Goal: Task Accomplishment & Management: Use online tool/utility

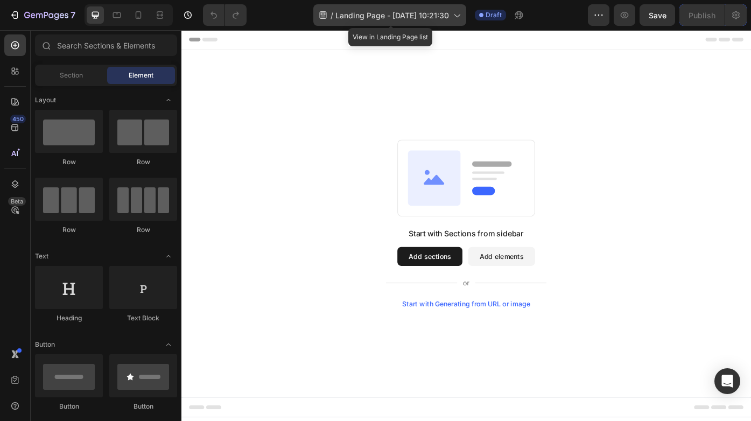
click at [455, 13] on icon at bounding box center [456, 15] width 11 height 11
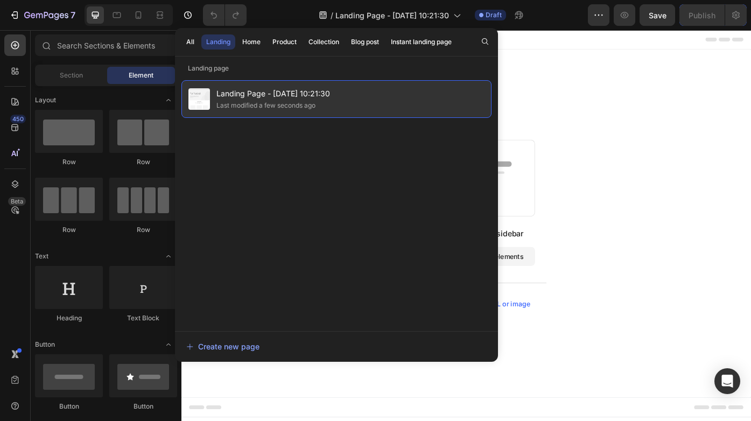
click at [270, 90] on span "Landing Page - [DATE] 10:21:30" at bounding box center [273, 93] width 114 height 13
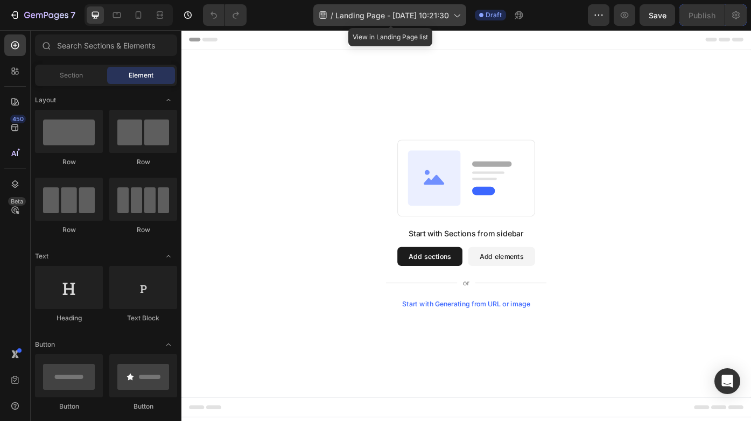
click at [350, 13] on span "Landing Page - [DATE] 10:21:30" at bounding box center [392, 15] width 114 height 11
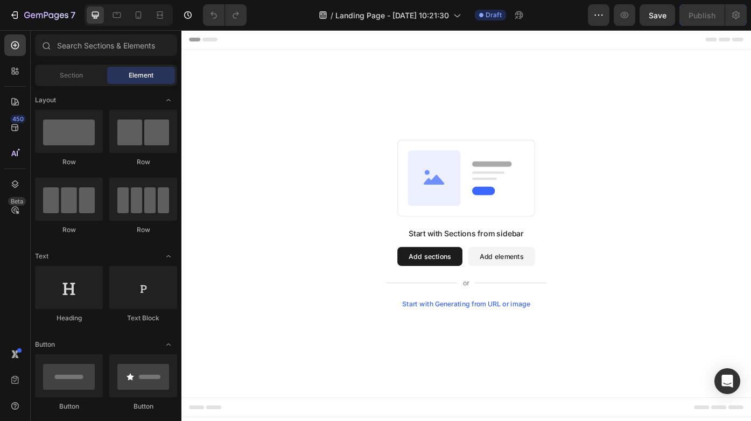
click at [598, 151] on div "Start with Sections from sidebar Add sections Add elements Start with Generatin…" at bounding box center [504, 249] width 646 height 395
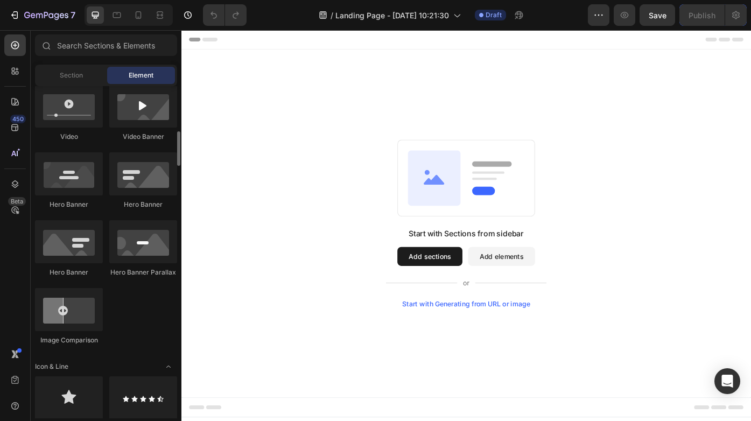
scroll to position [423, 0]
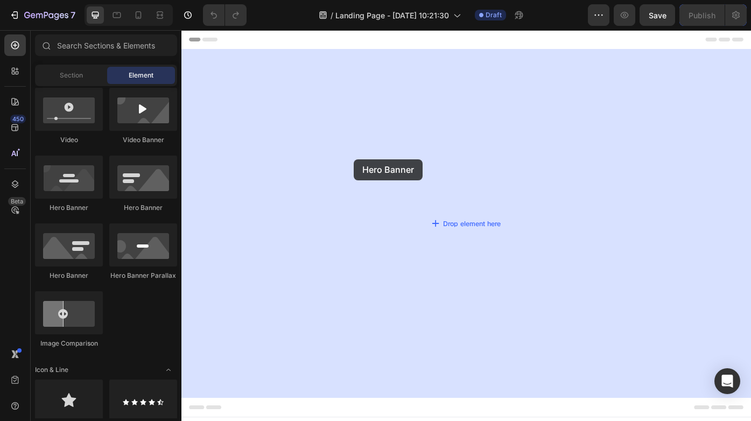
drag, startPoint x: 251, startPoint y: 210, endPoint x: 377, endPoint y: 177, distance: 129.8
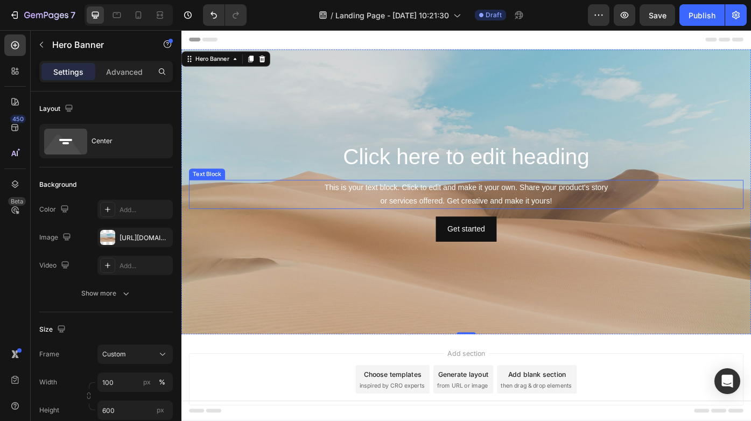
scroll to position [0, 0]
click at [441, 294] on div "Background Image" at bounding box center [504, 213] width 646 height 323
click at [432, 167] on h2 "Click here to edit heading" at bounding box center [504, 174] width 629 height 34
click at [367, 279] on div "Background Image" at bounding box center [504, 213] width 646 height 323
click at [130, 234] on div "https://cdn.shopify.com/s/files/1/2005/9307/files/background_settings.jpg" at bounding box center [135, 238] width 31 height 10
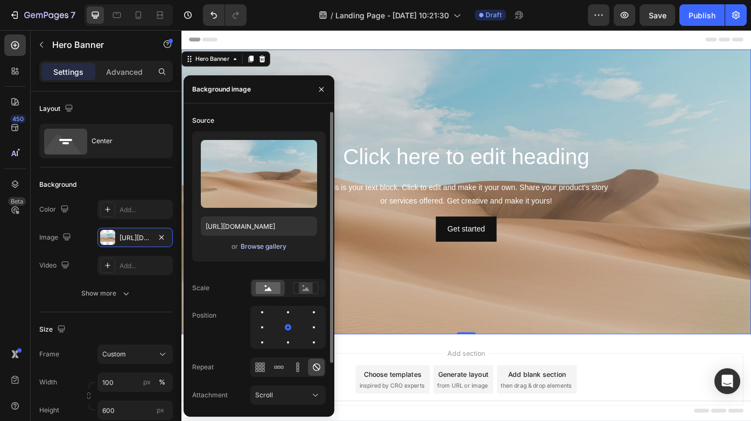
click at [275, 244] on div "Browse gallery" at bounding box center [264, 247] width 46 height 10
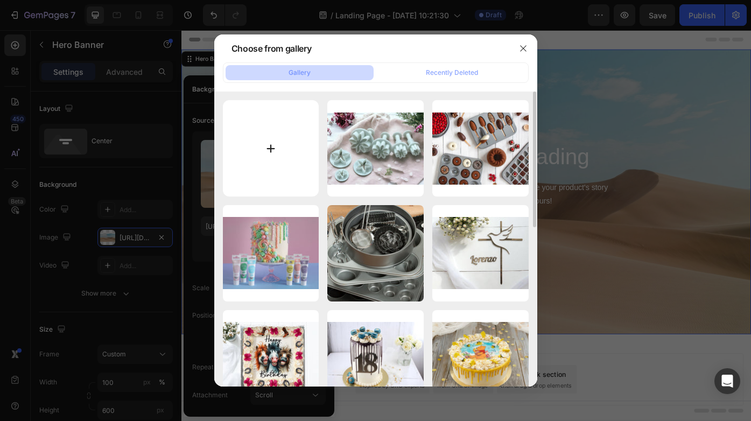
click at [278, 146] on input "file" at bounding box center [271, 148] width 96 height 96
type input "C:\fakepath\sg1-Photoroom Kopie.jpg"
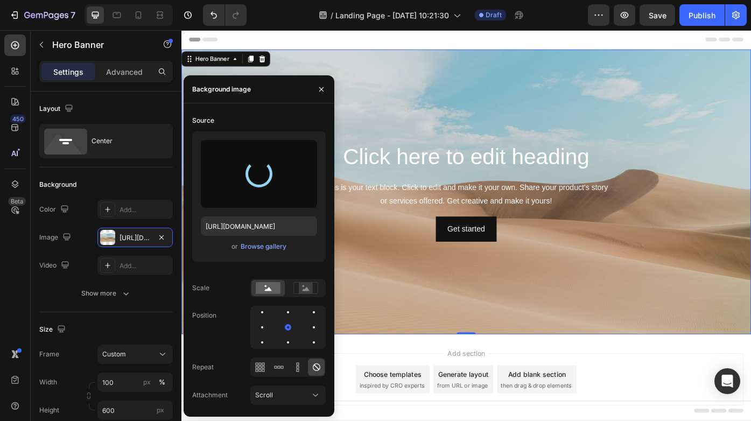
type input "https://cdn.shopify.com/s/files/1/0981/6735/7765/files/gempages_585890275541385…"
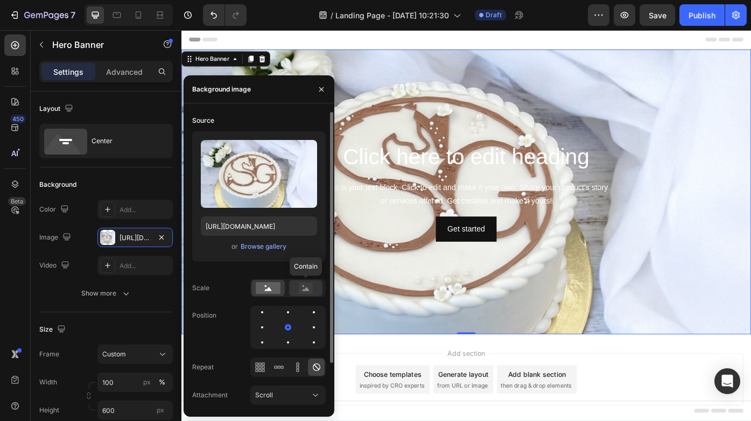
click at [301, 285] on rect at bounding box center [306, 288] width 14 height 11
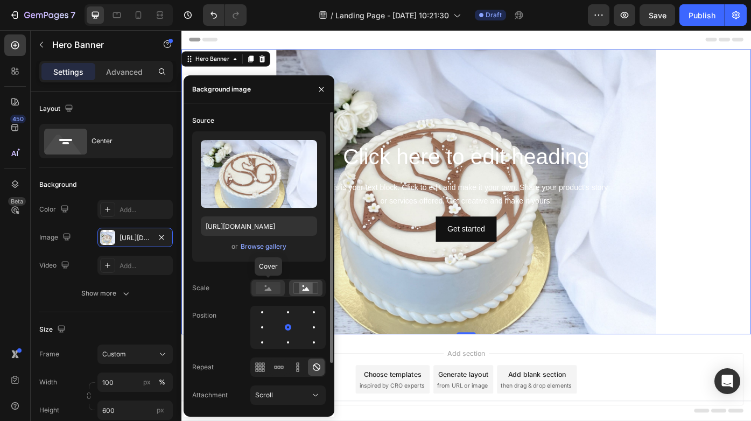
click at [271, 286] on rect at bounding box center [268, 288] width 25 height 12
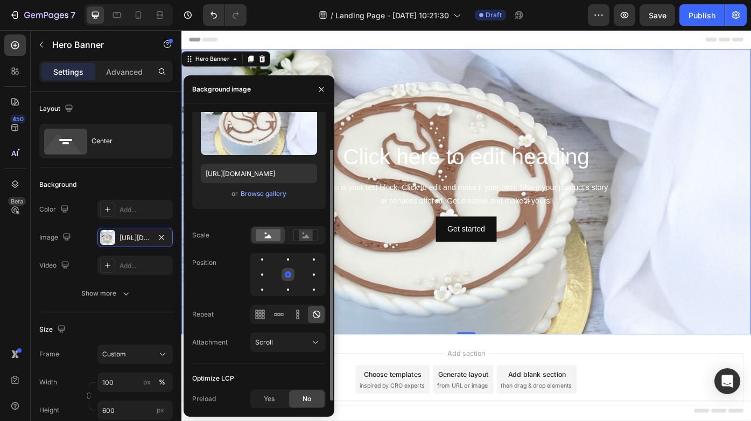
scroll to position [49, 0]
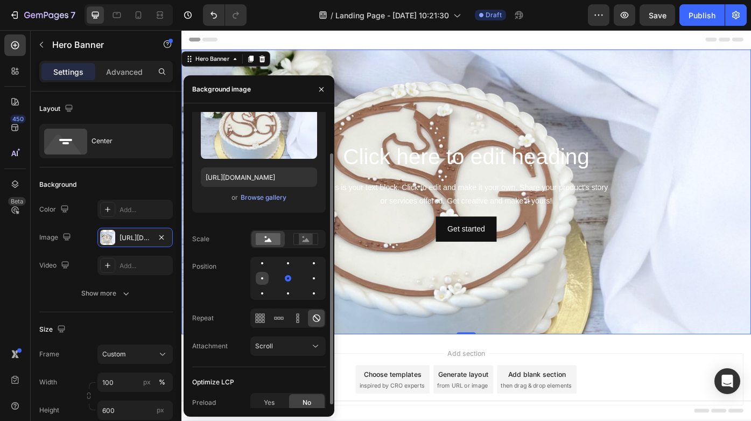
click at [261, 279] on div at bounding box center [262, 278] width 2 height 2
click at [261, 279] on div at bounding box center [262, 278] width 6 height 6
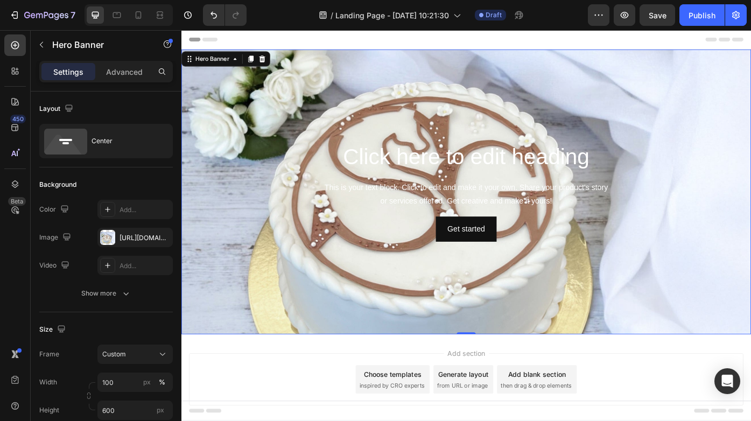
click at [410, 333] on div "Background Image" at bounding box center [504, 213] width 646 height 323
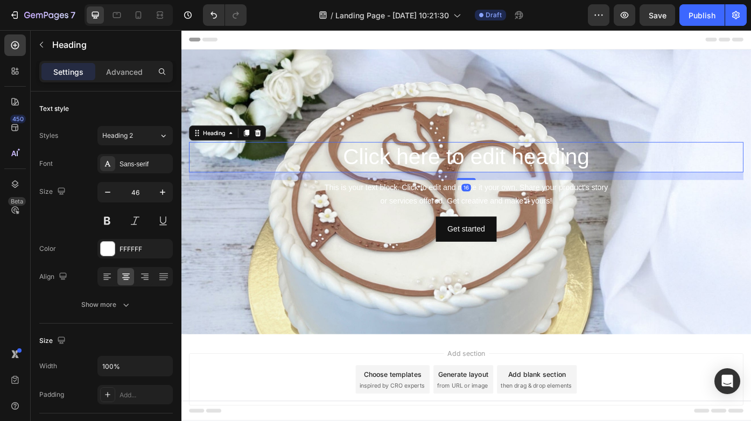
click at [418, 174] on h2 "Click here to edit heading" at bounding box center [504, 174] width 629 height 34
click at [143, 165] on div "Sans-serif" at bounding box center [145, 164] width 51 height 10
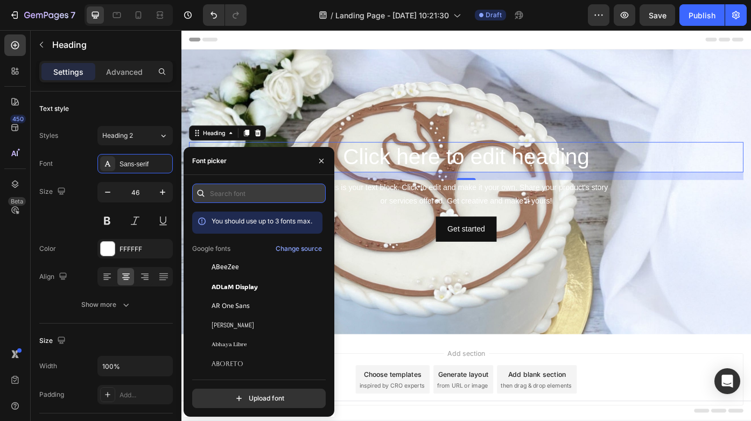
click at [261, 195] on input "text" at bounding box center [259, 193] width 134 height 19
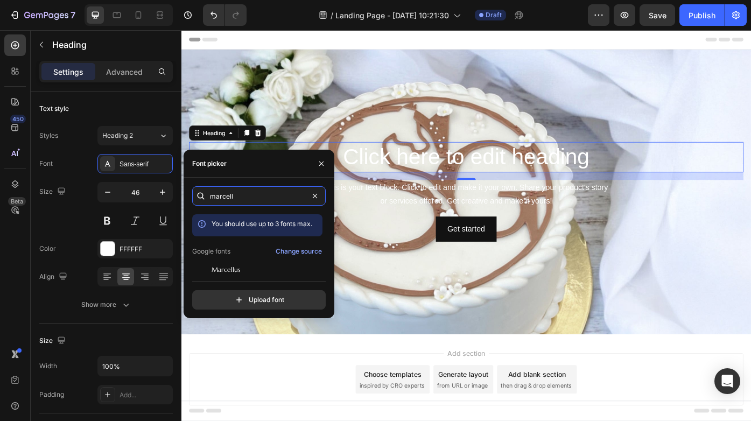
type input "marcell"
click at [267, 277] on div "marcell You should use up to 3 fonts max. Google fonts Change source Marcellus …" at bounding box center [259, 247] width 134 height 123
click at [222, 270] on span "Marcellus" at bounding box center [226, 270] width 29 height 10
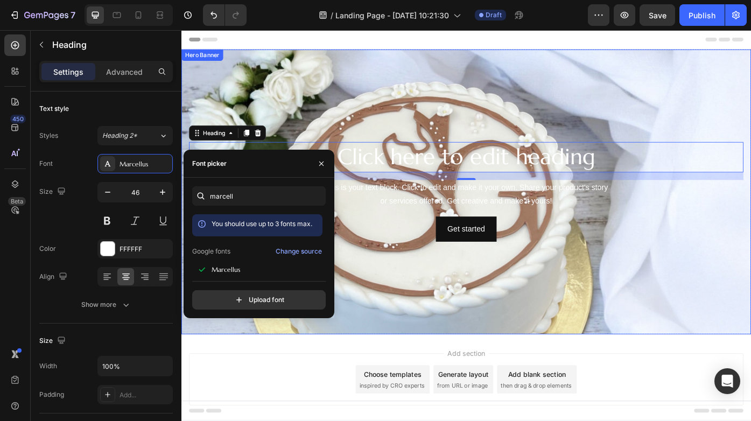
click at [404, 305] on div "Background Image" at bounding box center [504, 213] width 646 height 323
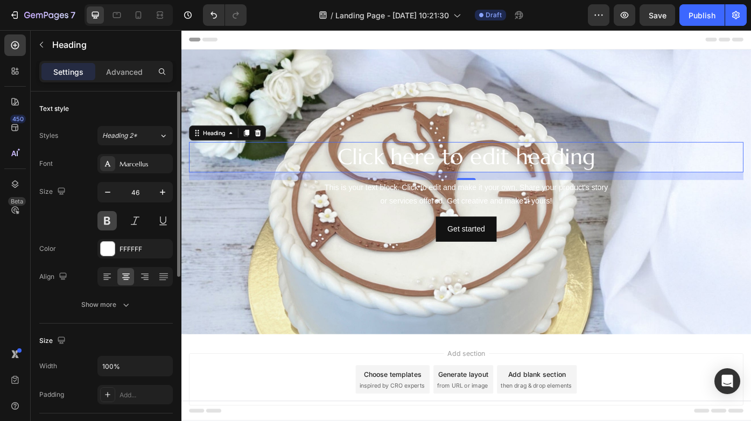
click at [105, 223] on button at bounding box center [106, 220] width 19 height 19
click at [107, 245] on div at bounding box center [108, 249] width 14 height 14
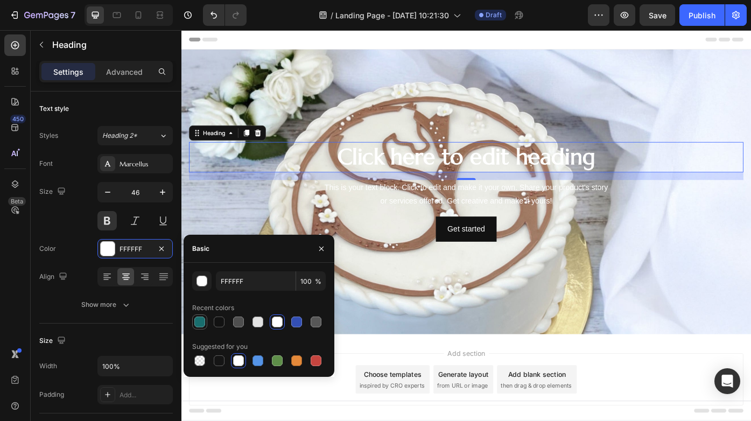
click at [195, 320] on div at bounding box center [199, 322] width 11 height 11
type input "196E6E"
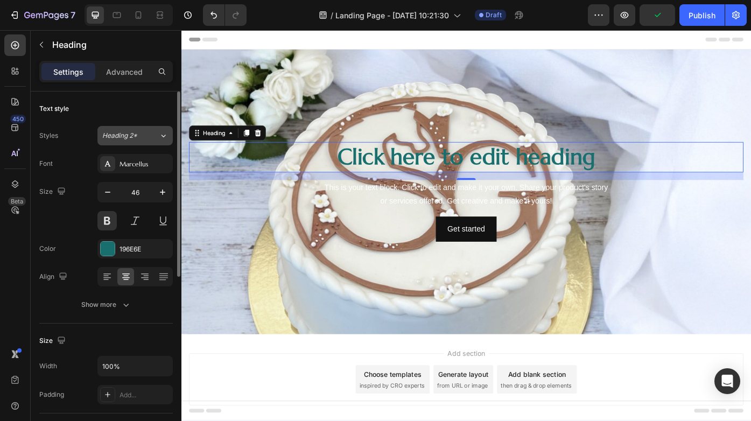
click at [157, 134] on div "Heading 2*" at bounding box center [130, 136] width 57 height 10
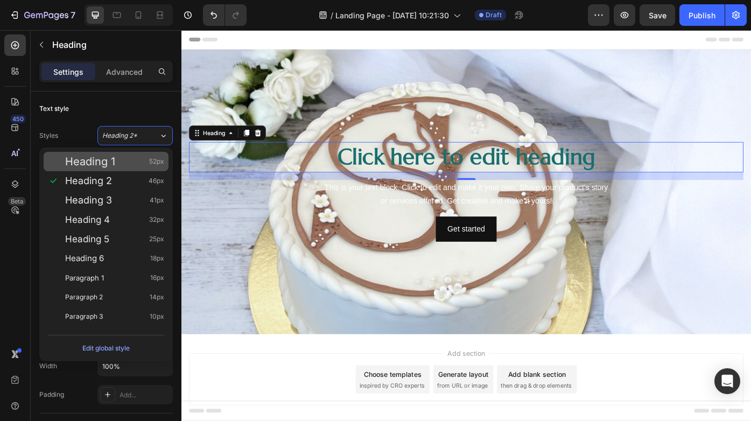
click at [143, 159] on div "Heading 1 52px" at bounding box center [114, 161] width 99 height 11
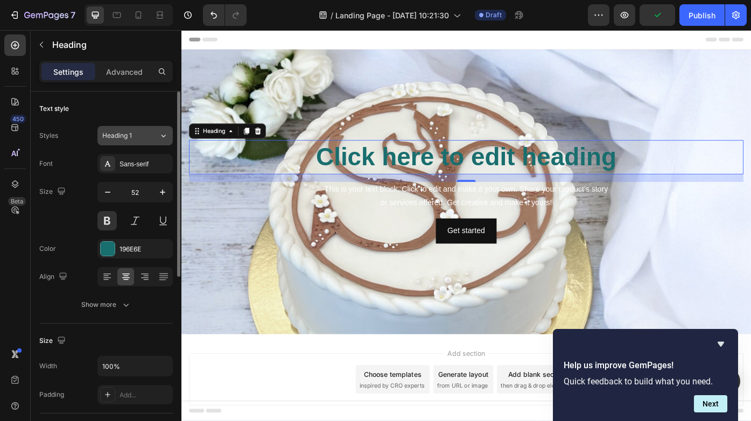
click at [164, 136] on icon at bounding box center [163, 135] width 9 height 11
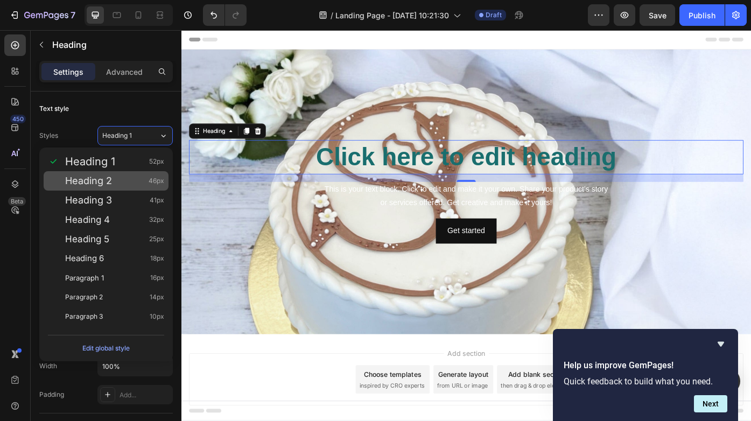
click at [123, 179] on div "Heading 2 46px" at bounding box center [114, 181] width 99 height 11
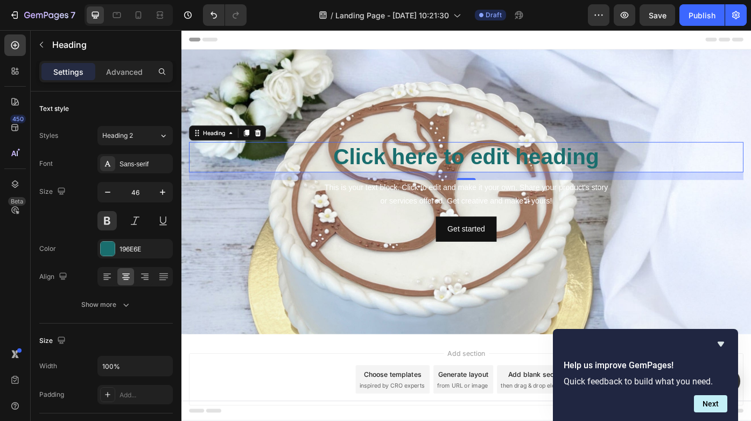
click at [728, 339] on div "Help us improve GemPages! Quick feedback to build what you need. Next" at bounding box center [645, 375] width 185 height 92
click at [720, 346] on icon "Hide survey" at bounding box center [721, 344] width 6 height 5
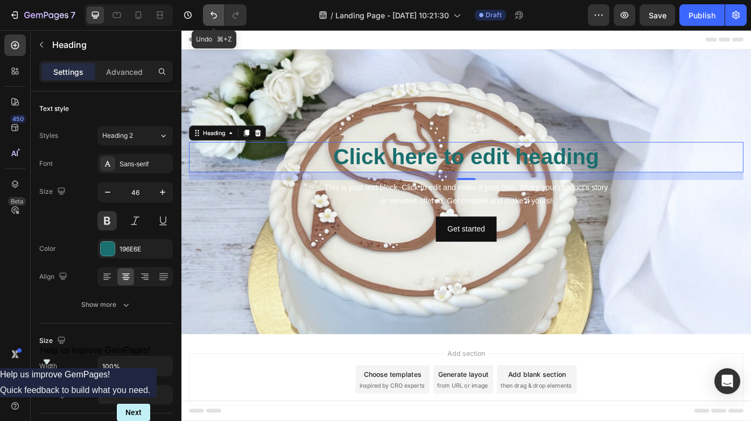
click at [213, 13] on icon "Undo/Redo" at bounding box center [213, 15] width 11 height 11
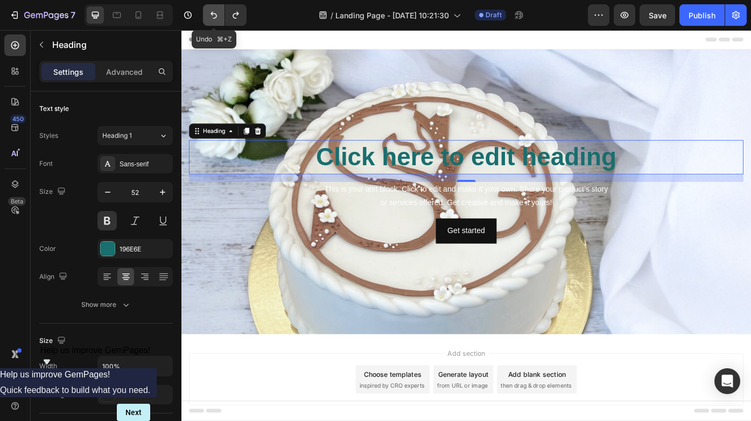
click at [213, 13] on icon "Undo/Redo" at bounding box center [213, 15] width 11 height 11
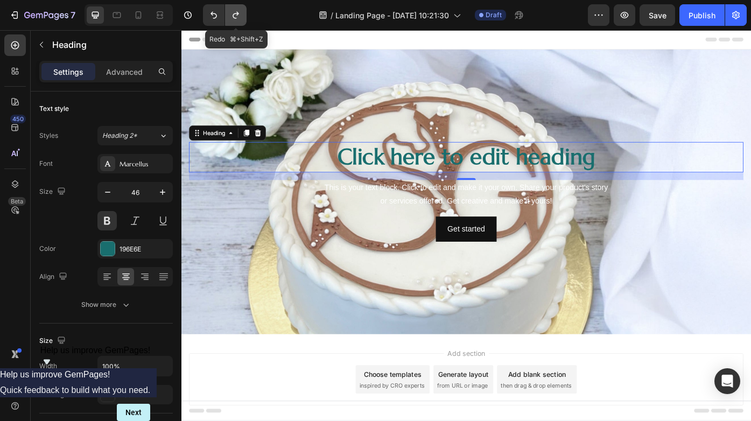
click at [237, 15] on icon "Undo/Redo" at bounding box center [236, 15] width 6 height 7
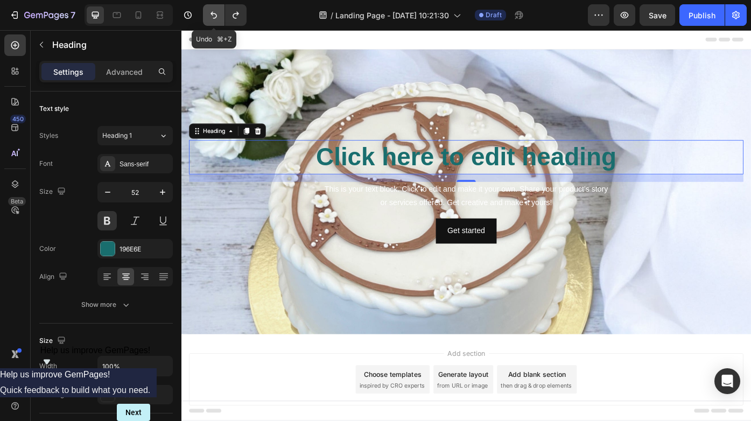
click at [214, 12] on icon "Undo/Redo" at bounding box center [213, 15] width 11 height 11
type input "46"
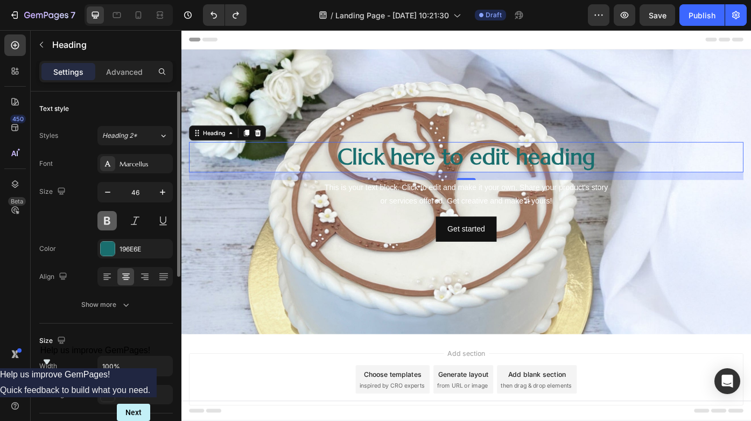
click at [111, 221] on button at bounding box center [106, 220] width 19 height 19
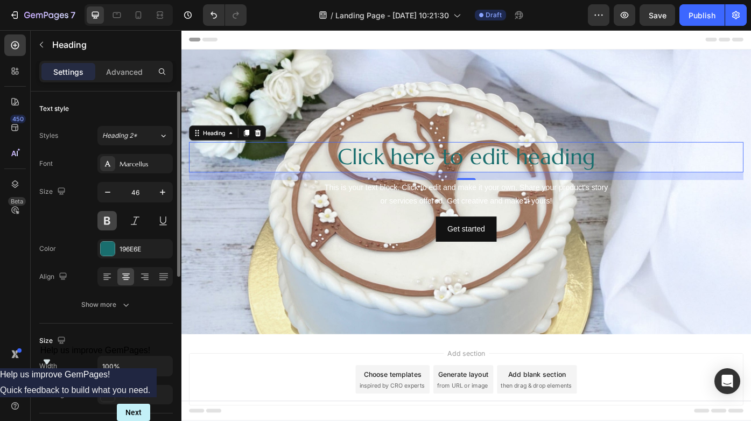
click at [111, 221] on button at bounding box center [106, 220] width 19 height 19
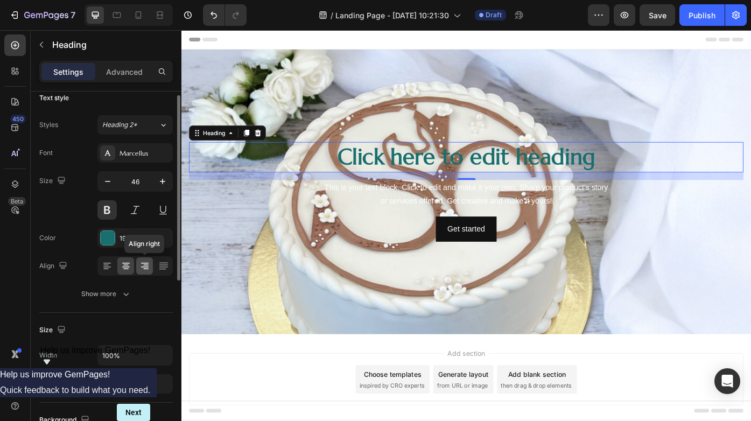
scroll to position [10, 0]
click at [145, 267] on icon at bounding box center [144, 267] width 11 height 11
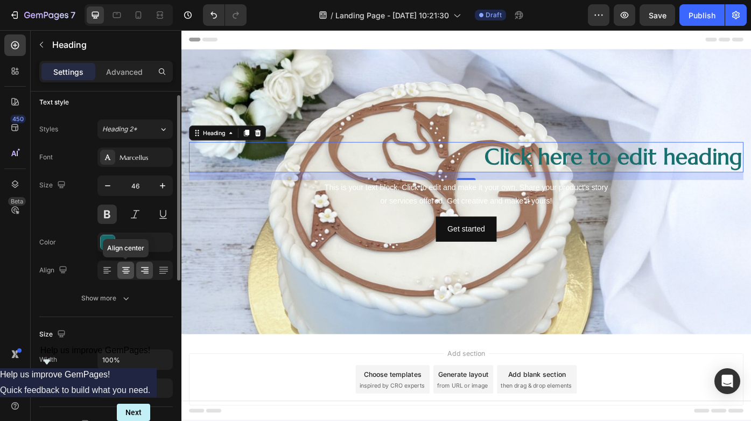
click at [129, 266] on icon at bounding box center [126, 270] width 11 height 11
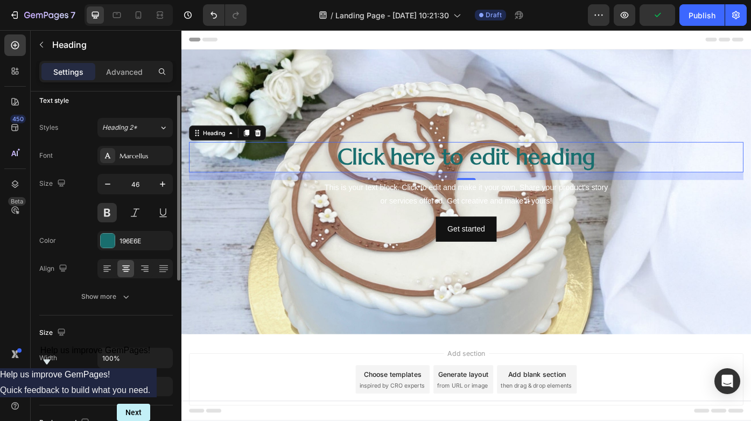
scroll to position [10, 0]
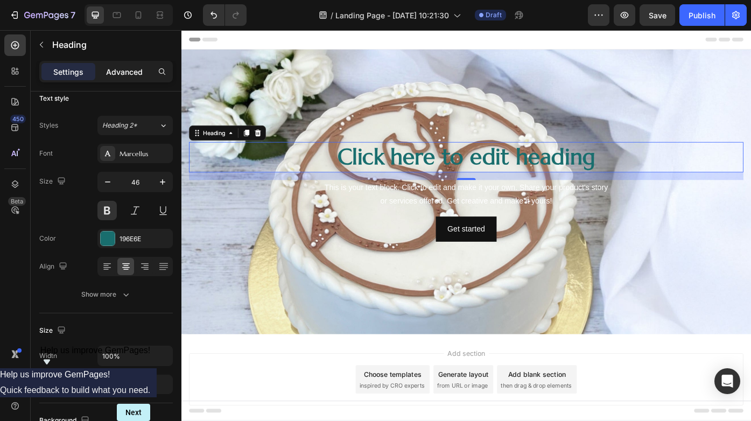
click at [139, 73] on p "Advanced" at bounding box center [124, 71] width 37 height 11
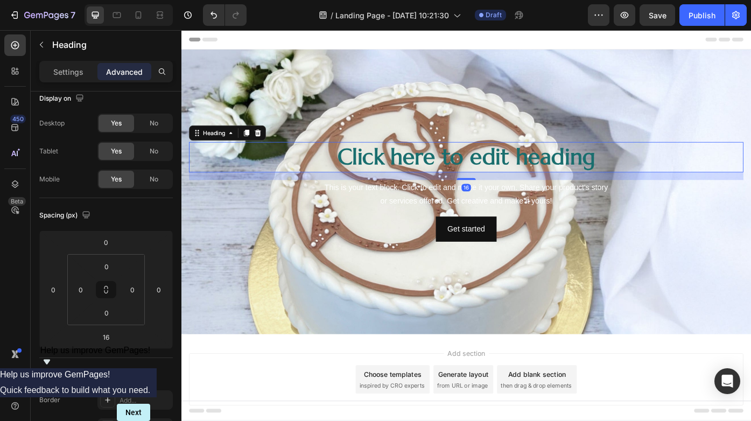
click at [139, 73] on p "Advanced" at bounding box center [124, 71] width 37 height 11
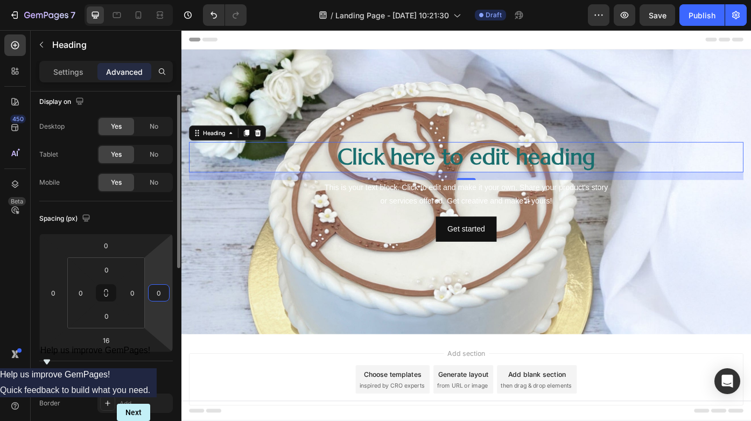
click at [160, 299] on input "0" at bounding box center [159, 293] width 16 height 16
click at [83, 73] on p "Settings" at bounding box center [68, 71] width 30 height 11
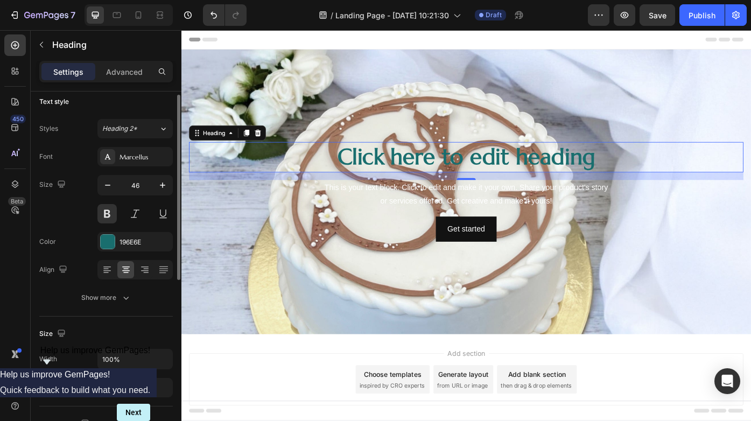
scroll to position [8, 0]
click at [121, 298] on icon "button" at bounding box center [126, 296] width 11 height 11
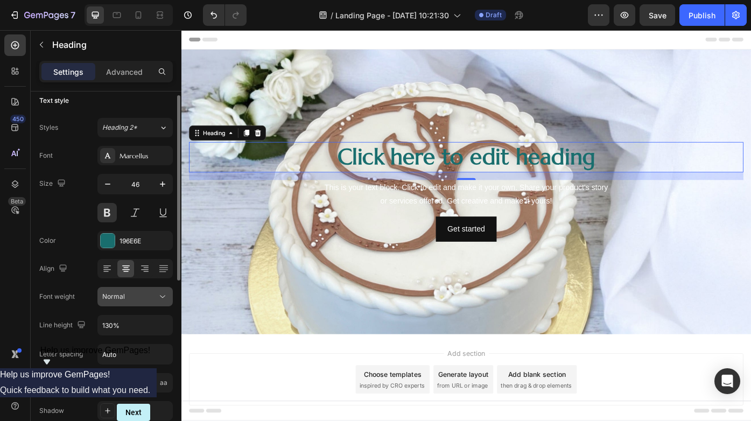
click at [163, 299] on icon at bounding box center [162, 296] width 11 height 11
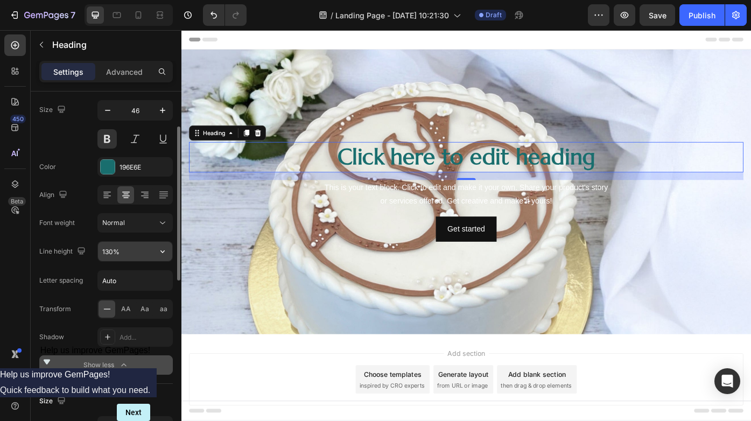
scroll to position [83, 0]
click at [124, 311] on span "AA" at bounding box center [126, 308] width 10 height 10
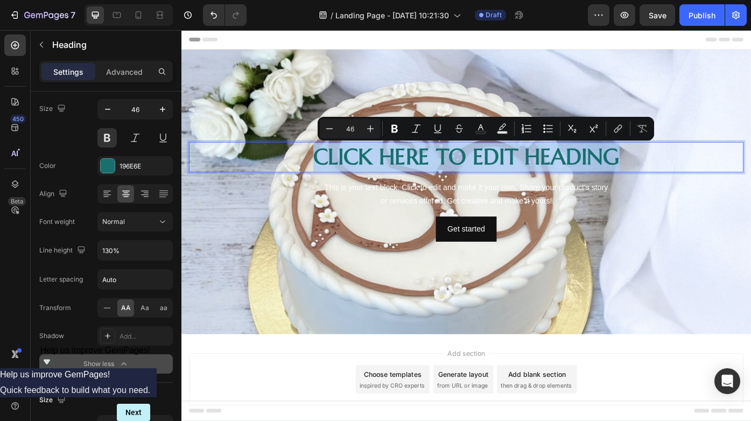
drag, startPoint x: 328, startPoint y: 174, endPoint x: 696, endPoint y: 168, distance: 367.7
click at [696, 168] on p "Click here to edit heading" at bounding box center [504, 174] width 627 height 32
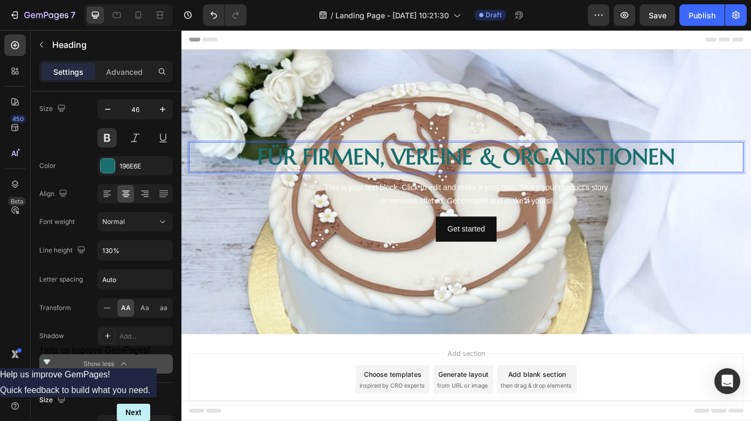
click at [545, 172] on p "Für Firmen, Vereine & Organistionen" at bounding box center [504, 174] width 627 height 32
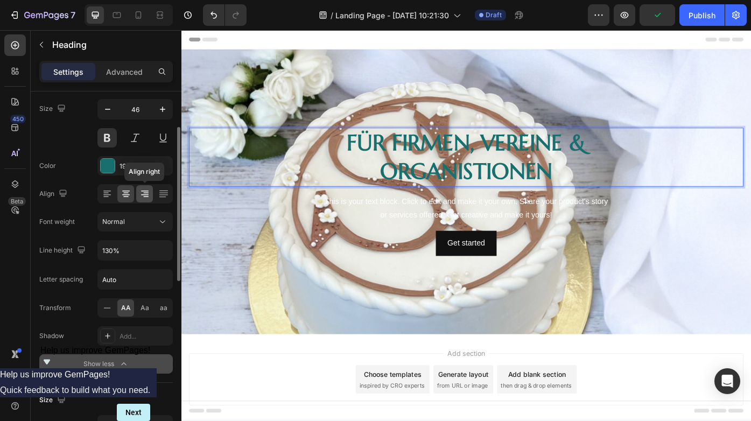
click at [142, 195] on icon at bounding box center [145, 194] width 8 height 1
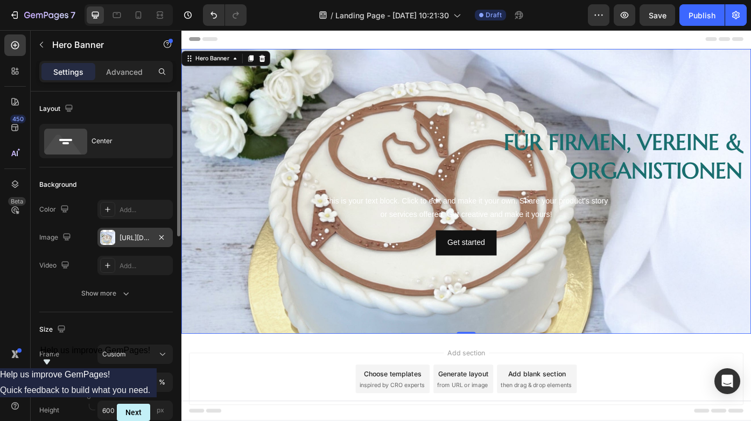
scroll to position [0, 0]
click at [141, 235] on div "https://cdn.shopify.com/s/files/1/0981/6735/7765/files/gempages_585890275541385…" at bounding box center [135, 238] width 31 height 10
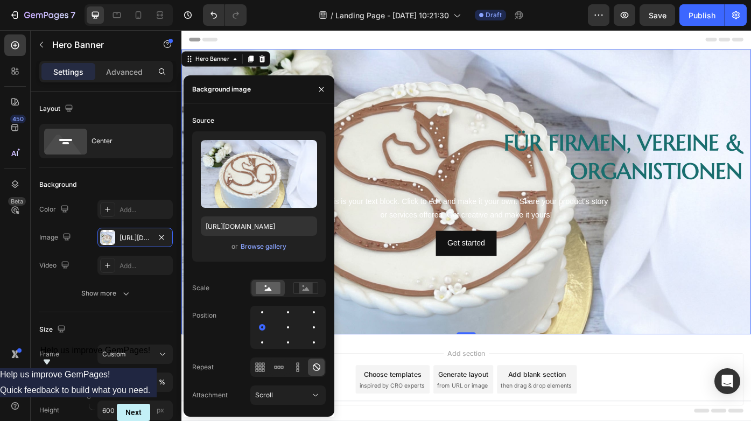
click at [454, 318] on div "Background Image" at bounding box center [504, 213] width 646 height 323
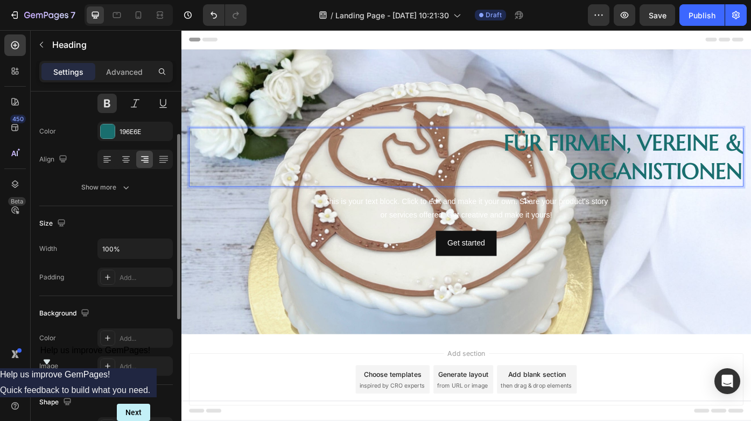
scroll to position [119, 0]
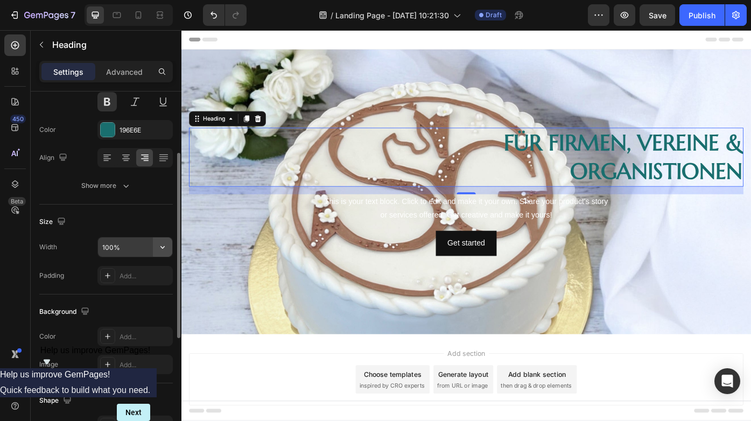
click at [165, 246] on icon "button" at bounding box center [162, 247] width 11 height 11
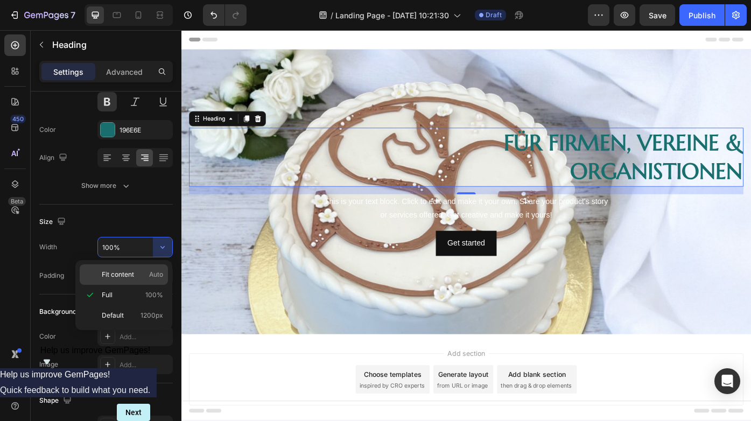
click at [149, 275] on span "Auto" at bounding box center [156, 275] width 14 height 10
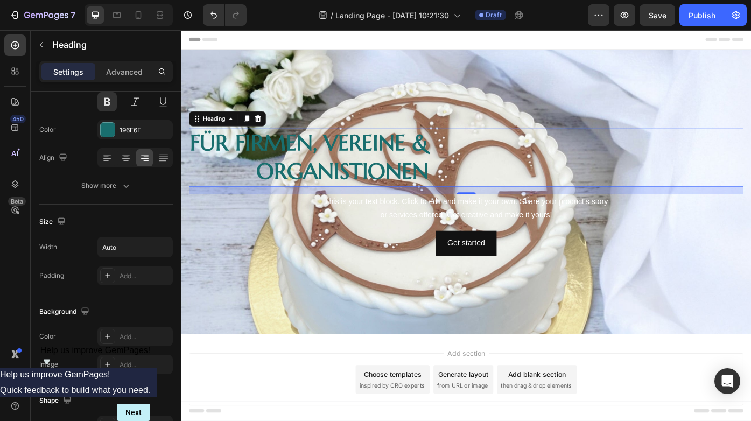
click at [149, 275] on div "Add..." at bounding box center [145, 276] width 51 height 10
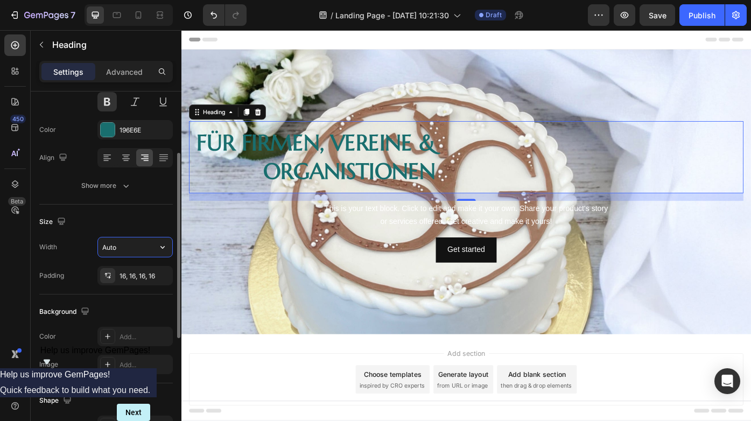
click at [149, 247] on input "Auto" at bounding box center [135, 246] width 74 height 19
click at [166, 245] on icon "button" at bounding box center [162, 247] width 11 height 11
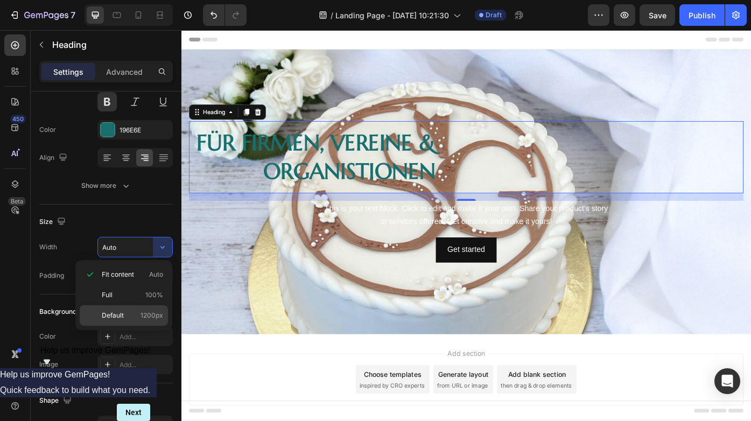
click at [143, 314] on span "1200px" at bounding box center [152, 316] width 23 height 10
type input "1200"
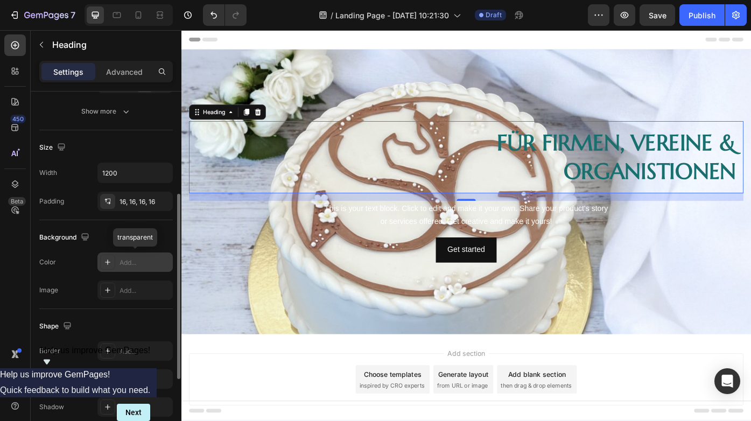
scroll to position [195, 0]
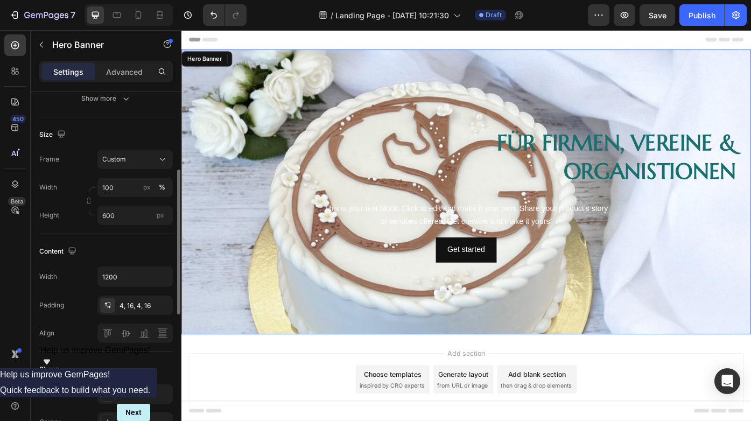
click at [256, 315] on div "Background Image" at bounding box center [504, 213] width 646 height 323
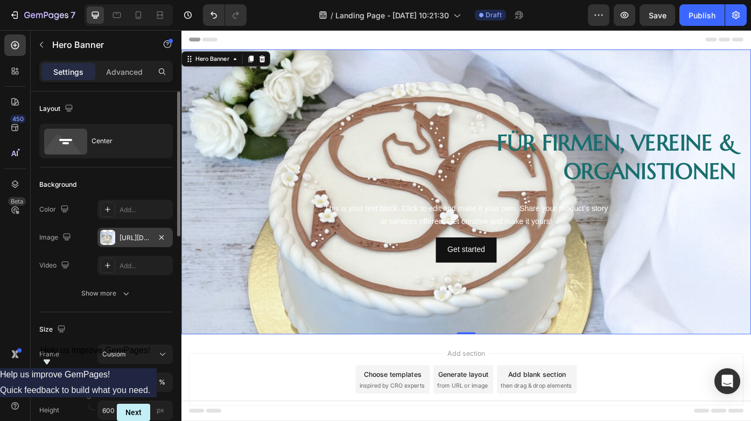
click at [130, 243] on div "https://cdn.shopify.com/s/files/1/0981/6735/7765/files/gempages_585890275541385…" at bounding box center [134, 237] width 75 height 19
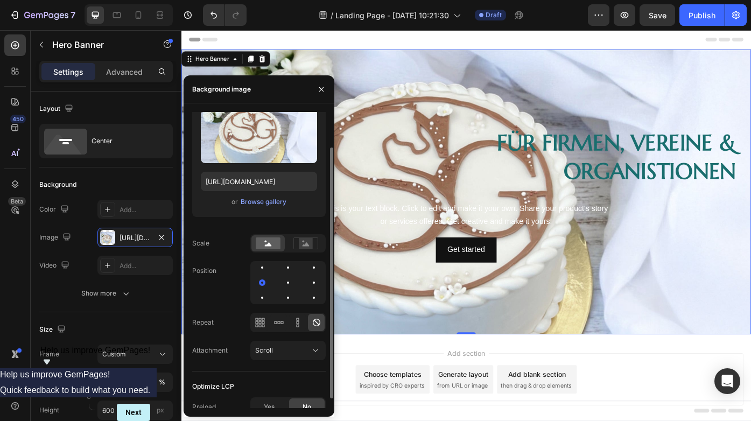
scroll to position [47, 0]
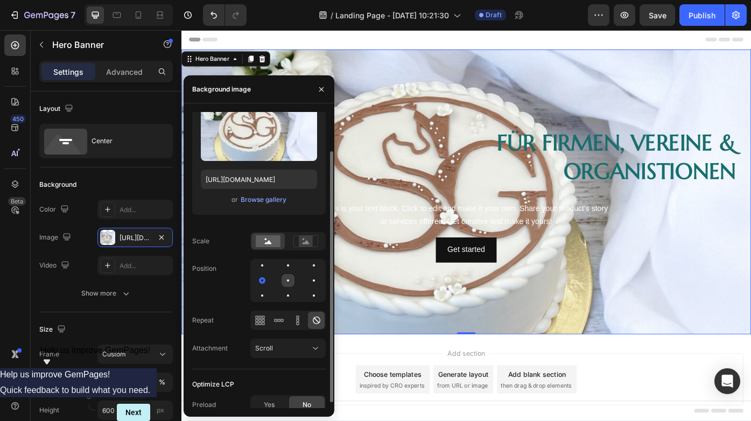
click at [287, 279] on div at bounding box center [288, 280] width 13 height 13
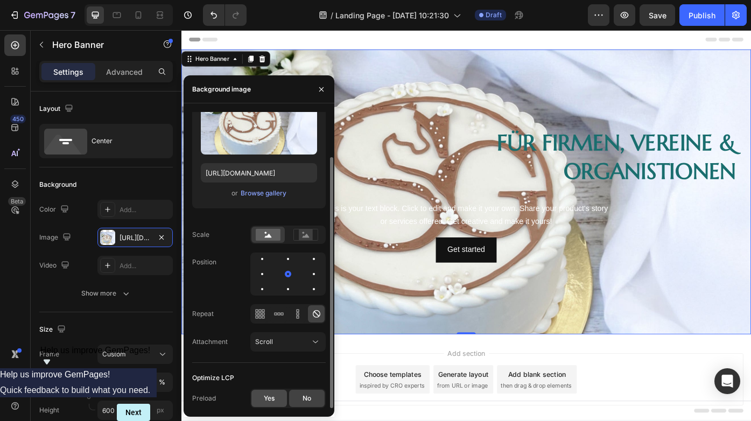
click at [276, 404] on div "Yes" at bounding box center [269, 398] width 36 height 17
click at [304, 403] on span "No" at bounding box center [307, 399] width 9 height 10
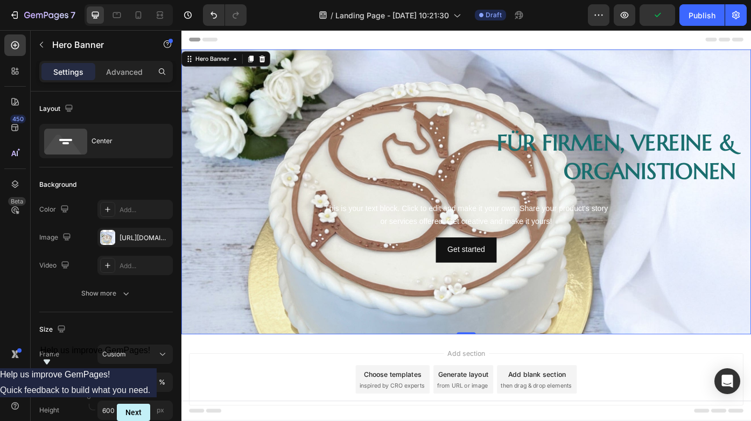
click at [501, 371] on div "0" at bounding box center [504, 375] width 11 height 9
drag, startPoint x: 501, startPoint y: 375, endPoint x: 503, endPoint y: 334, distance: 40.9
click at [503, 334] on div "Für Firmen, Vereine & Organistionen Heading This is your text block. Click to e…" at bounding box center [504, 213] width 646 height 323
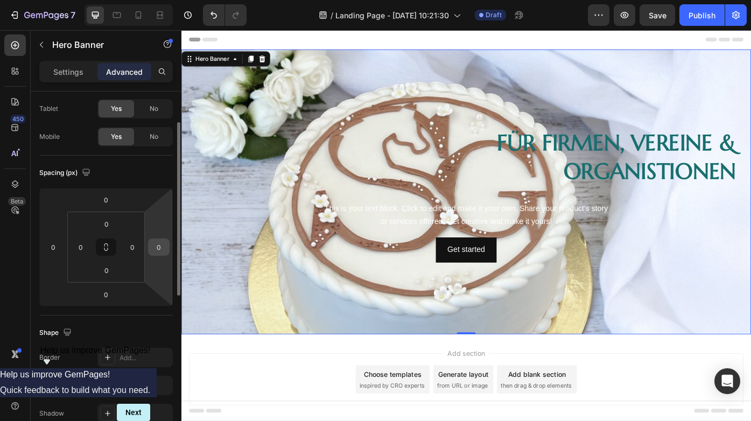
scroll to position [57, 0]
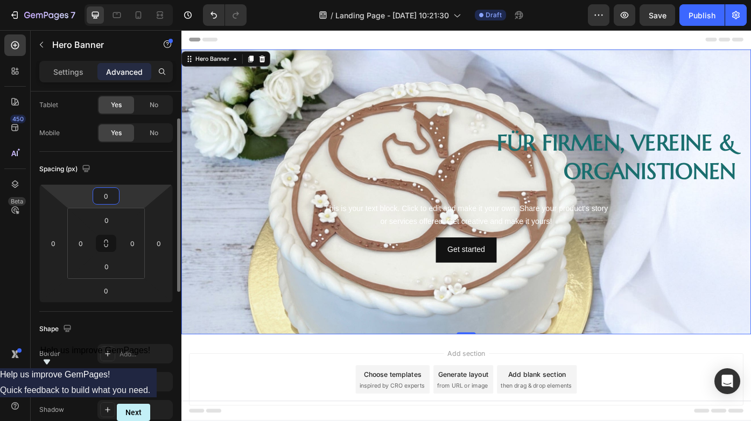
click at [106, 196] on input "0" at bounding box center [106, 196] width 22 height 16
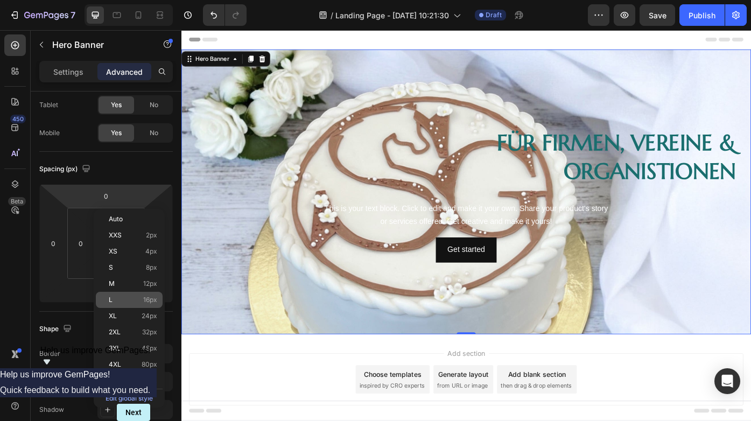
click at [108, 294] on div "L 16px" at bounding box center [129, 300] width 67 height 16
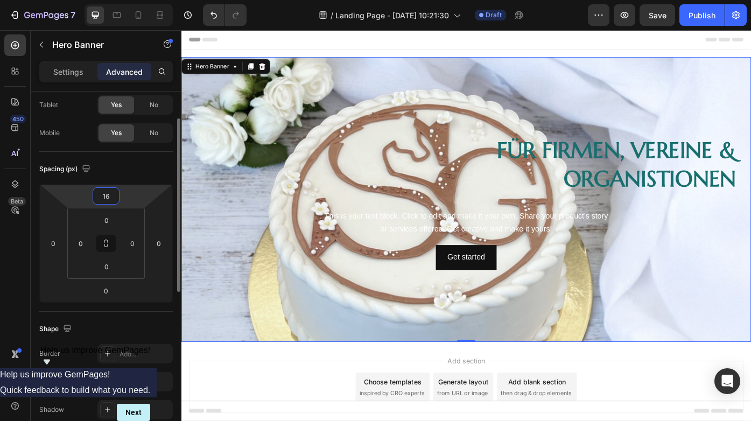
click at [108, 196] on input "16" at bounding box center [106, 196] width 22 height 16
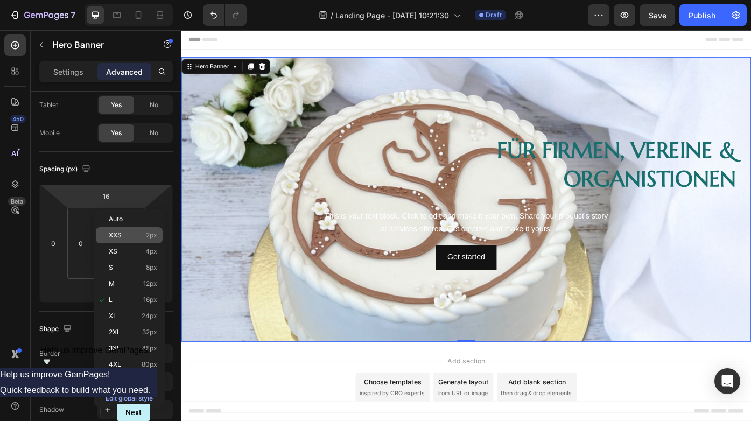
click at [111, 231] on span "XXS" at bounding box center [115, 235] width 13 height 8
type input "2"
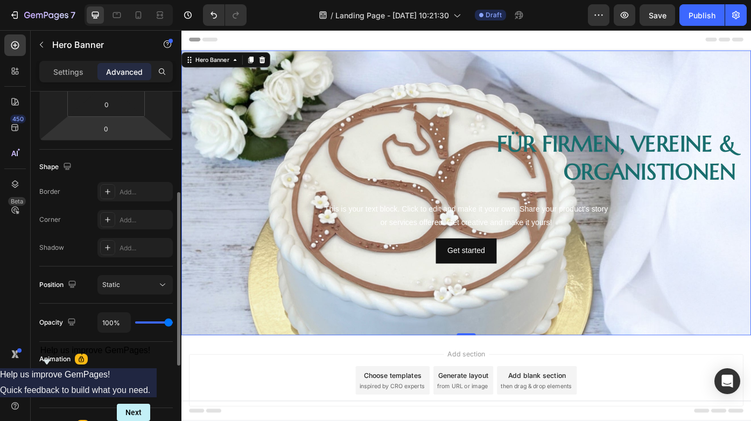
scroll to position [220, 0]
click at [115, 282] on span "Static" at bounding box center [111, 283] width 18 height 8
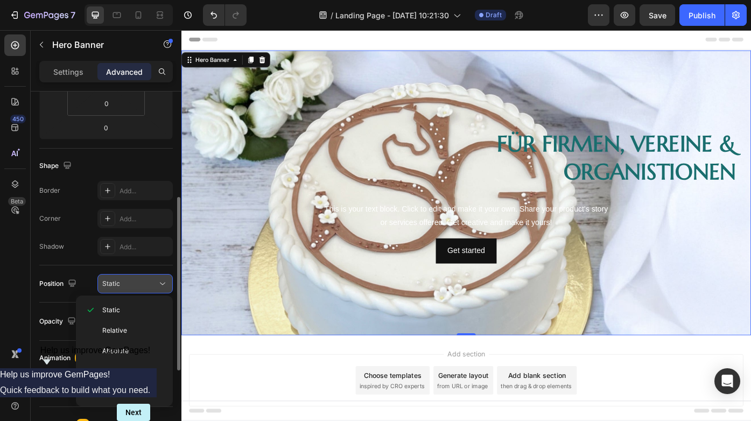
scroll to position [223, 0]
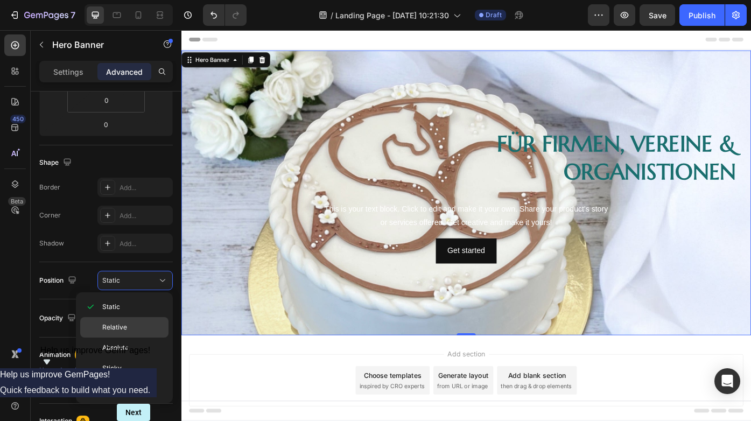
click at [125, 322] on div "Relative" at bounding box center [124, 327] width 88 height 20
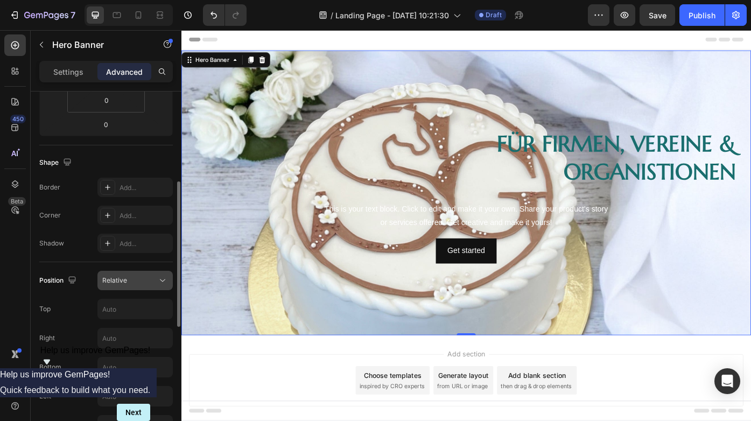
click at [152, 284] on div "Relative" at bounding box center [129, 281] width 55 height 10
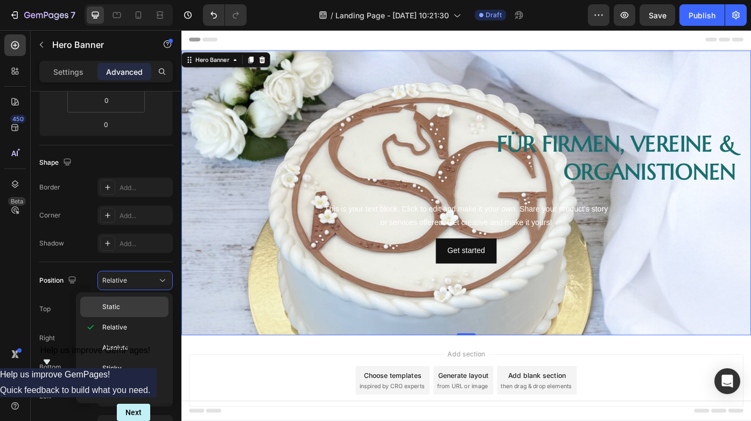
click at [141, 301] on div "Static" at bounding box center [124, 307] width 88 height 20
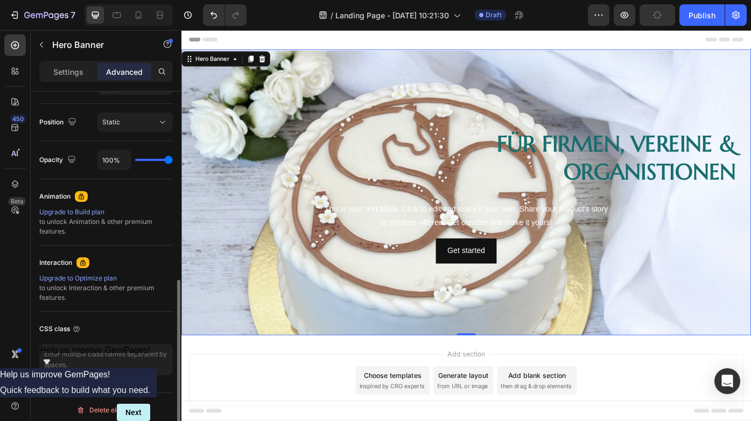
scroll to position [387, 0]
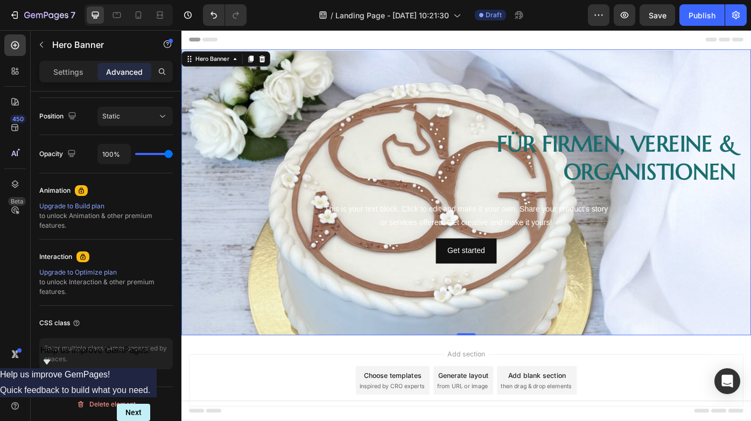
click at [353, 102] on div "Background Image" at bounding box center [504, 214] width 646 height 323
click at [271, 60] on icon at bounding box center [273, 63] width 7 height 8
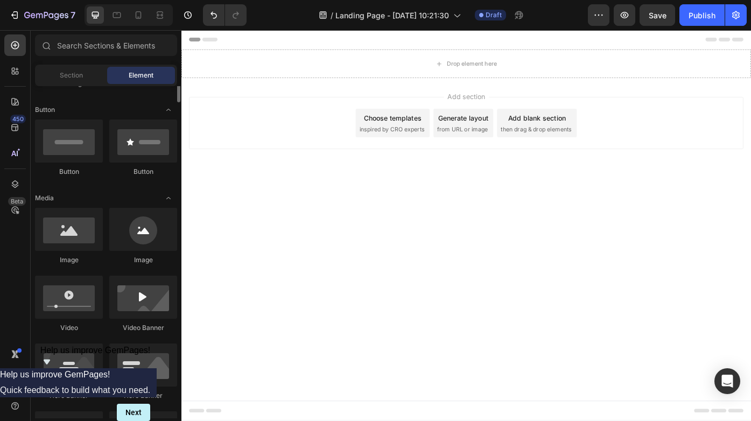
scroll to position [237, 0]
click at [64, 83] on div "Section" at bounding box center [71, 75] width 68 height 17
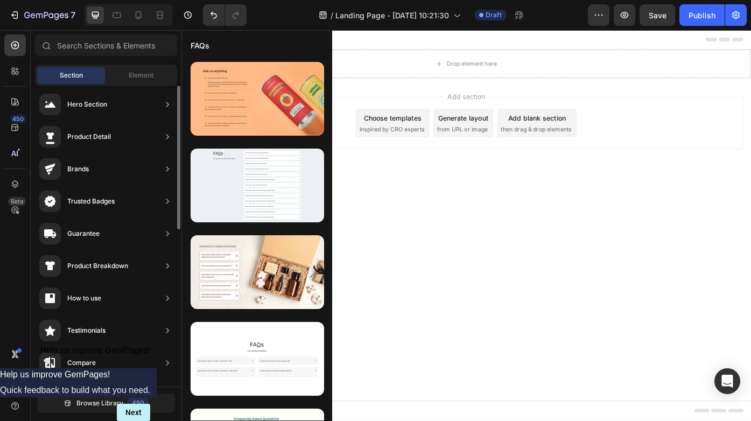
scroll to position [0, 0]
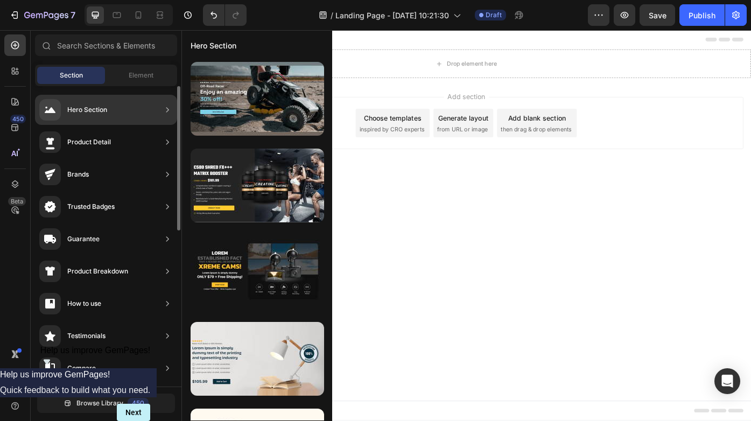
click at [87, 108] on div "Hero Section" at bounding box center [87, 109] width 40 height 11
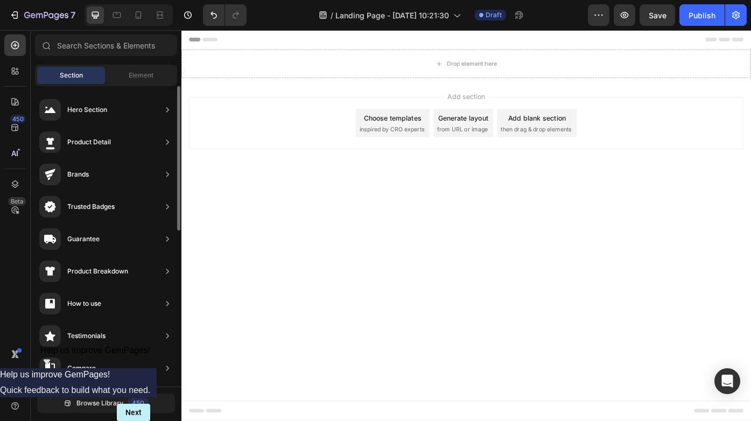
scroll to position [65, 0]
click at [16, 40] on icon at bounding box center [15, 45] width 11 height 11
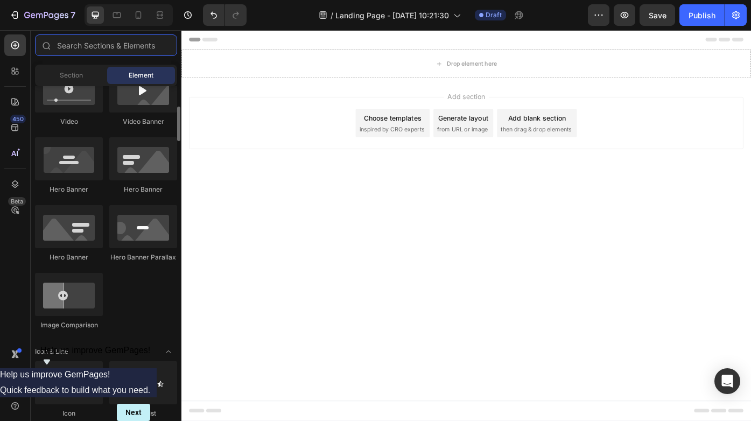
scroll to position [415, 0]
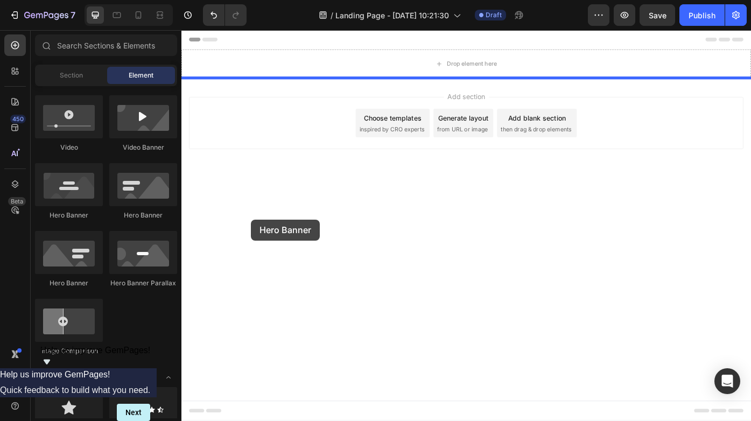
drag, startPoint x: 259, startPoint y: 232, endPoint x: 260, endPoint y: 245, distance: 13.0
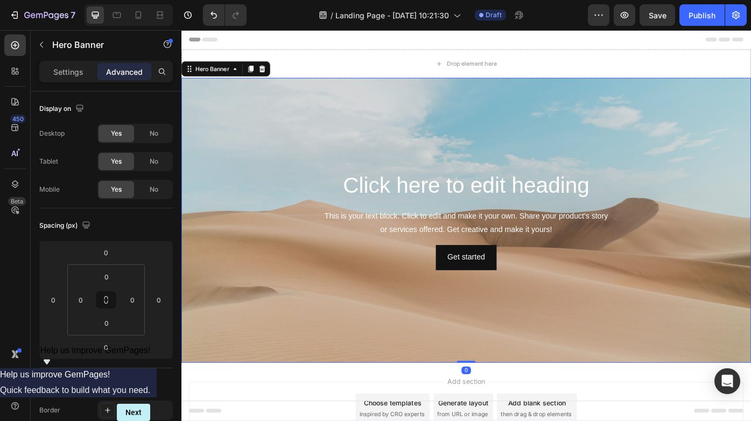
drag, startPoint x: 507, startPoint y: 406, endPoint x: 505, endPoint y: 398, distance: 8.4
click at [505, 398] on div "Click here to edit heading Heading This is your text block. Click to edit and m…" at bounding box center [504, 246] width 646 height 323
click at [503, 416] on div "0" at bounding box center [504, 416] width 11 height 9
drag, startPoint x: 506, startPoint y: 416, endPoint x: 506, endPoint y: 409, distance: 7.0
click at [506, 416] on div "0" at bounding box center [504, 416] width 11 height 9
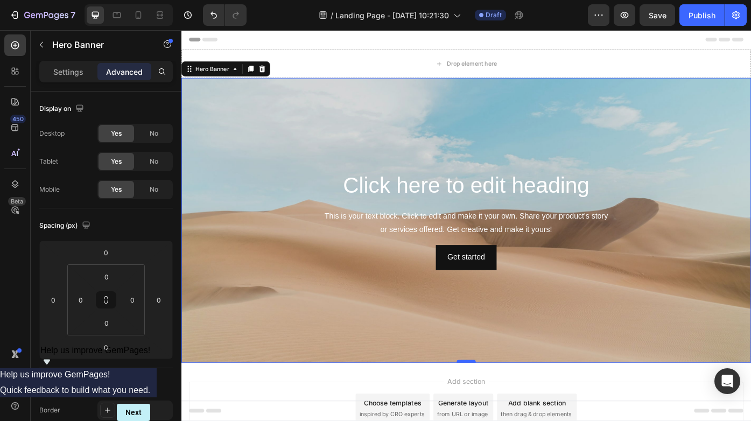
click at [505, 406] on div at bounding box center [505, 405] width 22 height 3
drag, startPoint x: 505, startPoint y: 406, endPoint x: 505, endPoint y: 357, distance: 48.5
click at [507, 359] on div "Click here to edit heading Heading This is your text block. Click to edit and m…" at bounding box center [504, 246] width 646 height 323
click at [501, 358] on div "Background Image" at bounding box center [504, 246] width 646 height 323
click at [301, 316] on div "Background Image" at bounding box center [504, 246] width 646 height 323
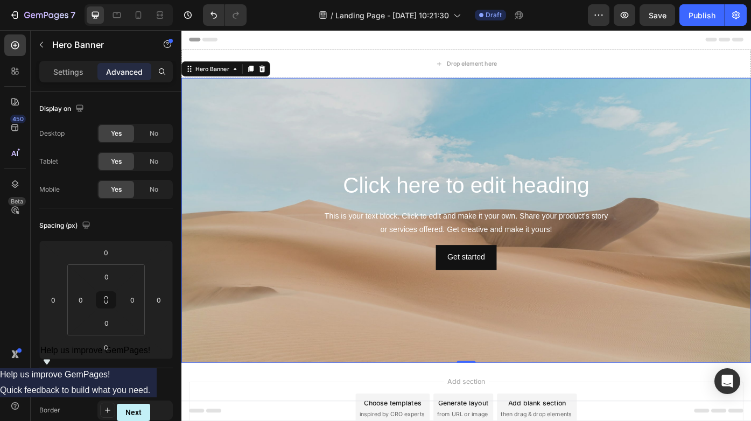
click at [301, 316] on div "Background Image" at bounding box center [504, 246] width 646 height 323
click at [55, 75] on p "Settings" at bounding box center [68, 71] width 30 height 11
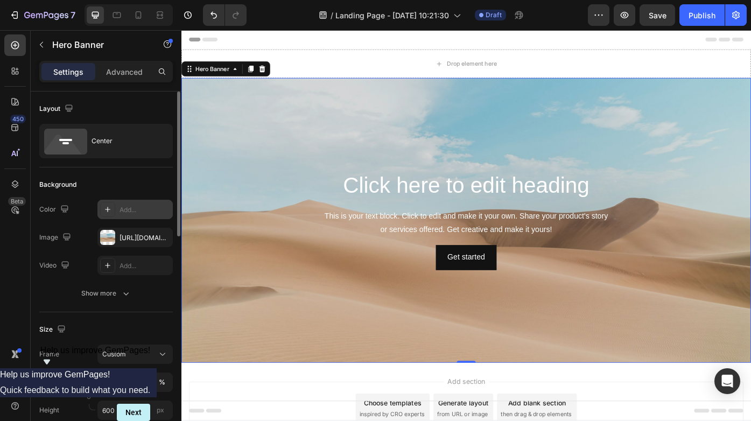
click at [106, 207] on icon at bounding box center [107, 209] width 9 height 9
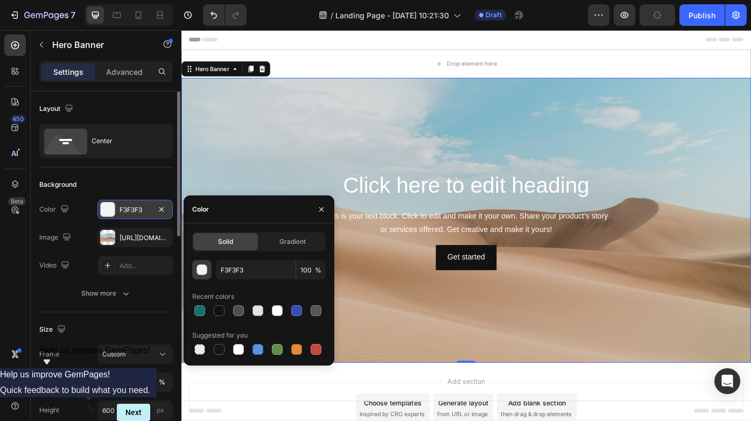
click at [202, 269] on div "button" at bounding box center [202, 270] width 11 height 11
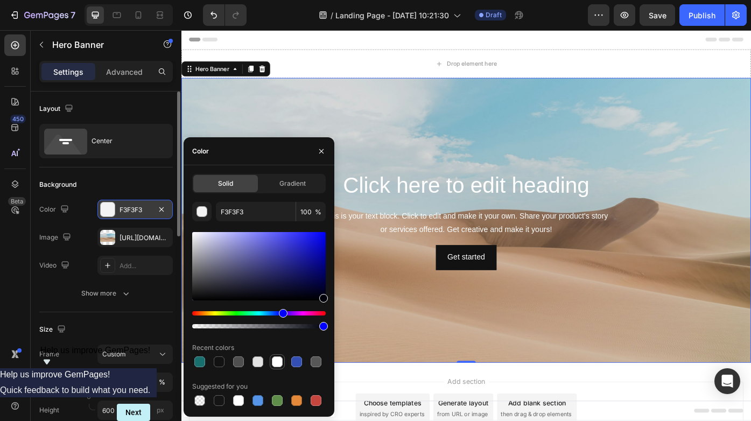
click at [274, 362] on div at bounding box center [277, 361] width 11 height 11
type input "FFFFFF"
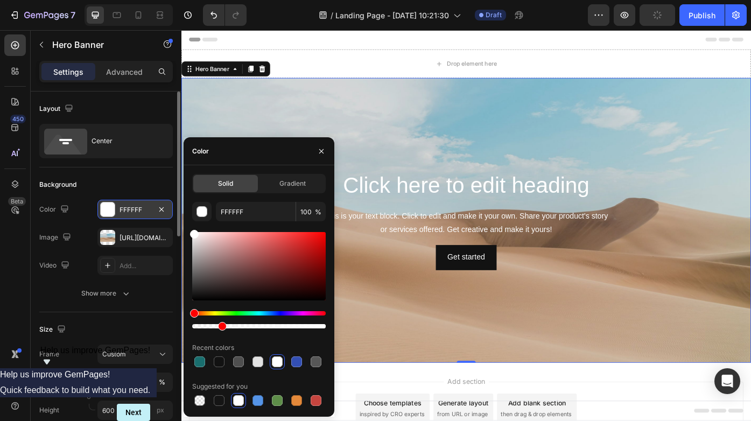
drag, startPoint x: 325, startPoint y: 327, endPoint x: 220, endPoint y: 326, distance: 105.0
click at [220, 326] on div at bounding box center [222, 326] width 9 height 9
drag, startPoint x: 223, startPoint y: 327, endPoint x: 235, endPoint y: 327, distance: 11.3
click at [235, 327] on div at bounding box center [237, 326] width 9 height 9
type input "38"
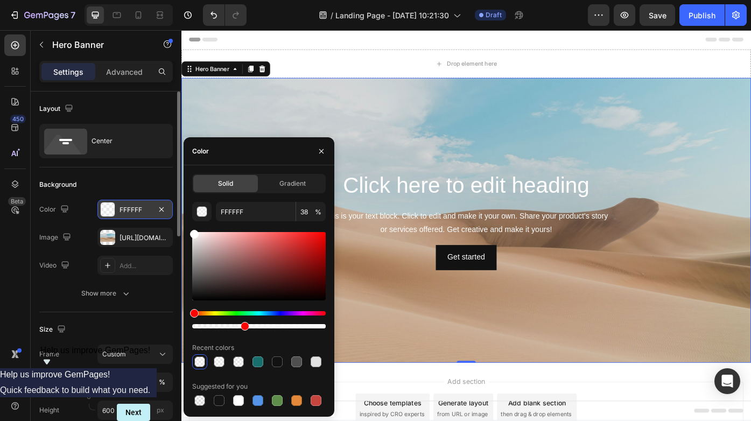
drag, startPoint x: 237, startPoint y: 325, endPoint x: 243, endPoint y: 325, distance: 5.9
click at [243, 325] on div at bounding box center [245, 326] width 9 height 9
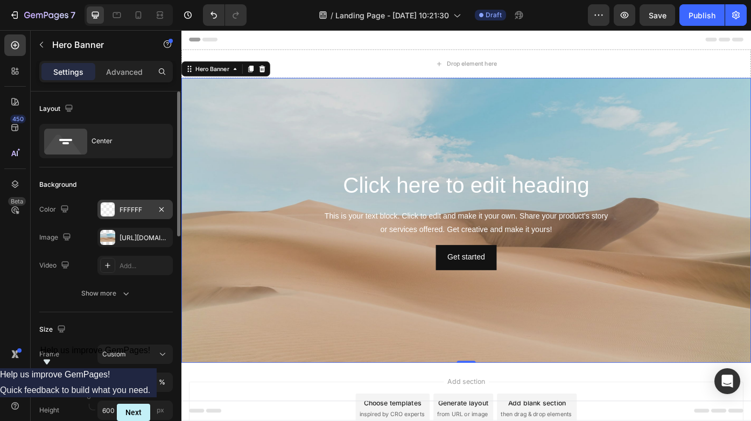
click at [45, 205] on div "Color" at bounding box center [55, 209] width 32 height 15
drag, startPoint x: 126, startPoint y: 212, endPoint x: 125, endPoint y: 246, distance: 34.5
click at [125, 246] on div "The changes might be hidden by the image and the video. Color FFFFFF Image http…" at bounding box center [106, 237] width 134 height 75
click at [76, 294] on button "Show more" at bounding box center [106, 293] width 134 height 19
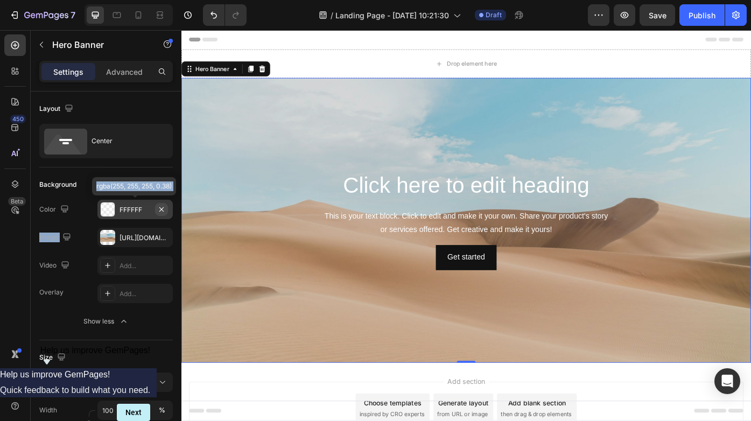
click at [159, 208] on icon "button" at bounding box center [161, 209] width 9 height 9
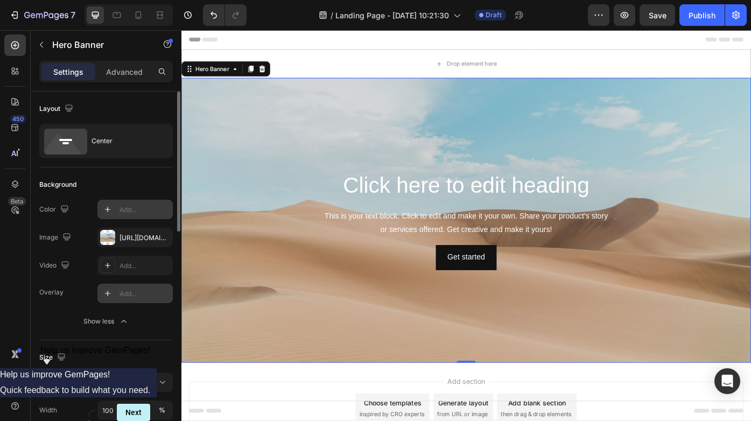
click at [115, 294] on div at bounding box center [107, 293] width 15 height 15
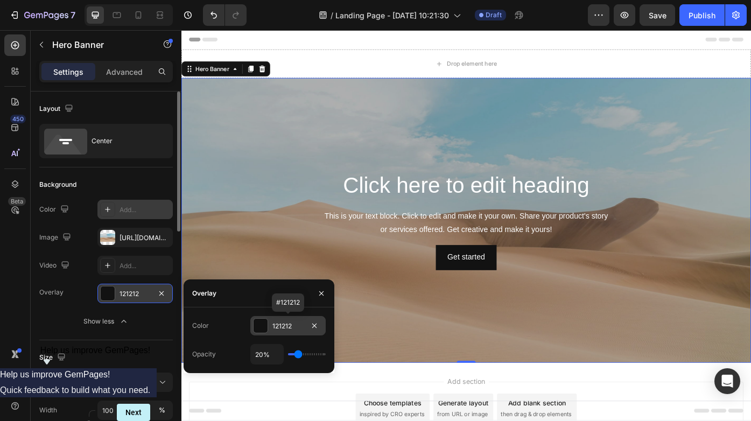
click at [262, 326] on div at bounding box center [261, 326] width 14 height 14
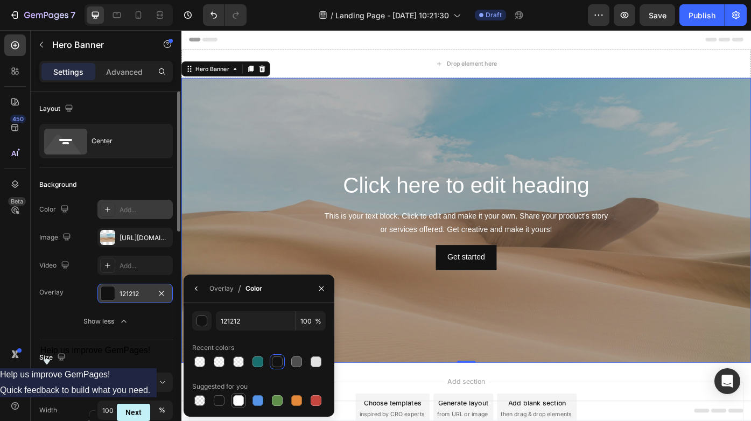
click at [237, 402] on div at bounding box center [238, 400] width 11 height 11
type input "FFFFFF"
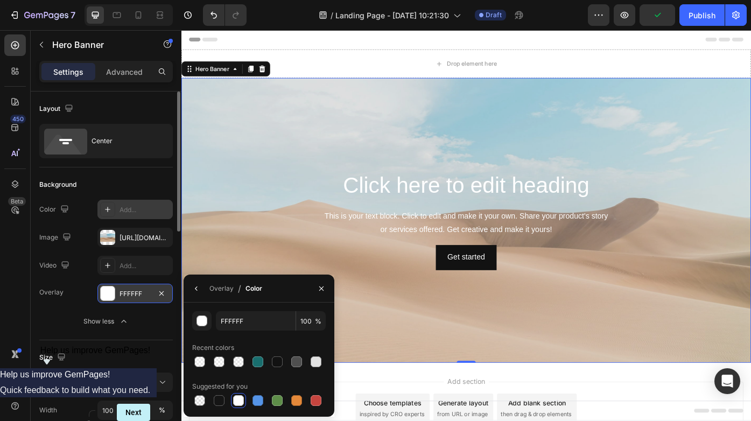
click at [319, 322] on span "%" at bounding box center [318, 322] width 6 height 10
drag, startPoint x: 312, startPoint y: 322, endPoint x: 287, endPoint y: 318, distance: 24.5
click at [295, 320] on div "FFFFFF 100 %" at bounding box center [271, 320] width 110 height 19
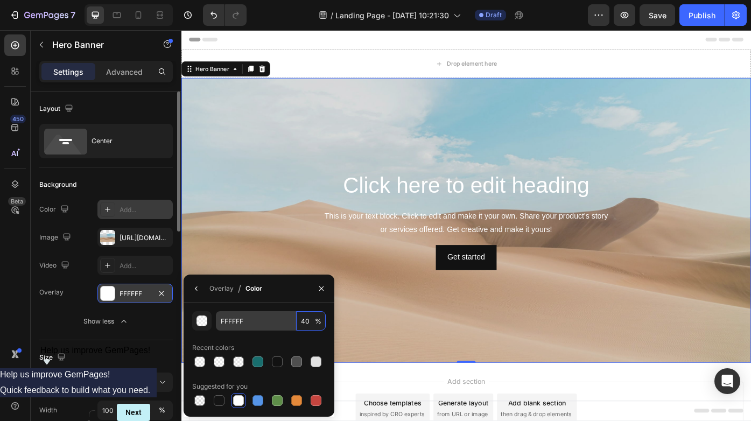
type input "40"
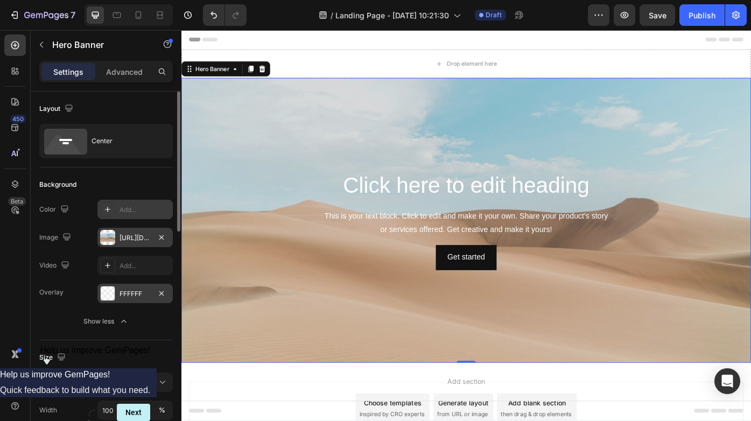
click at [141, 243] on div "https://cdn.shopify.com/s/files/1/2005/9307/files/background_settings.jpg" at bounding box center [134, 237] width 75 height 19
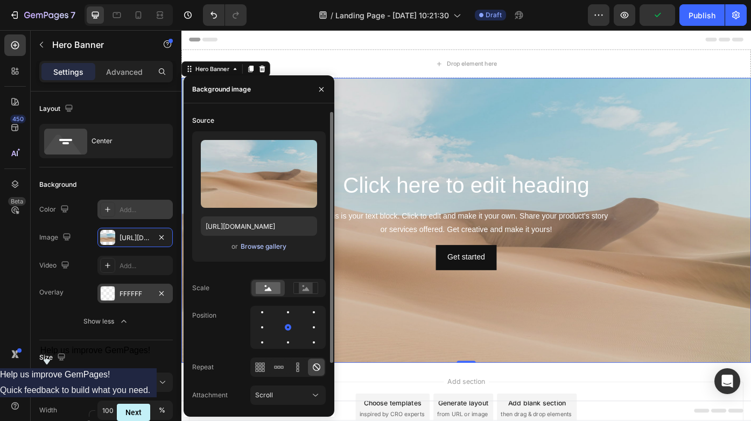
click at [252, 250] on div "Browse gallery" at bounding box center [264, 247] width 46 height 10
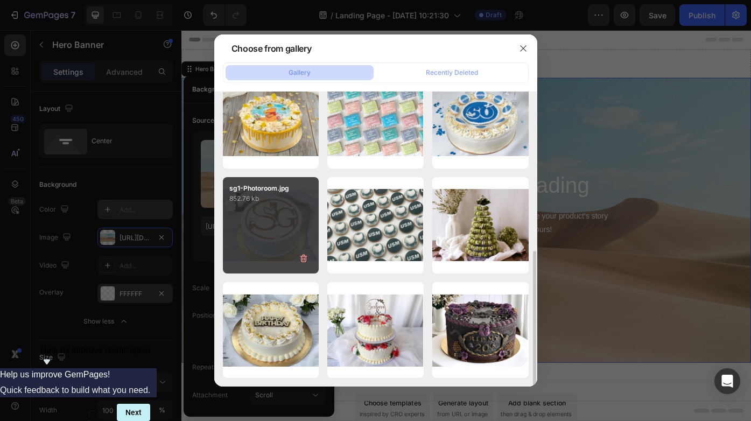
scroll to position [343, 0]
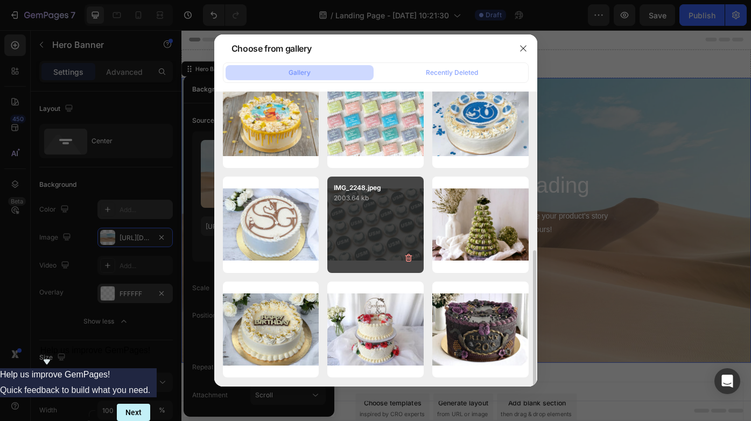
click at [392, 238] on div "IMG_2248.jpeg 2003.64 kb" at bounding box center [375, 225] width 96 height 96
type input "[URL][DOMAIN_NAME]"
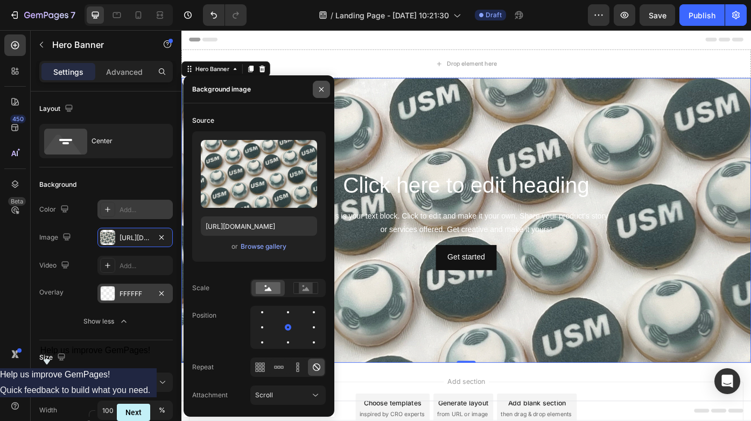
click at [319, 92] on icon "button" at bounding box center [321, 89] width 9 height 9
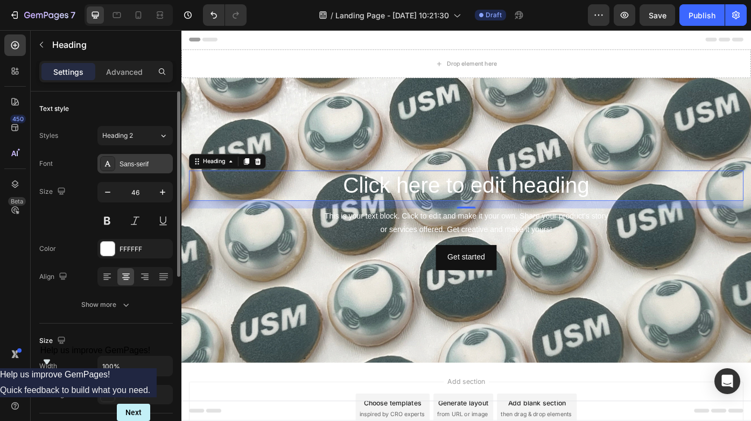
click at [129, 167] on div "Sans-serif" at bounding box center [145, 164] width 51 height 10
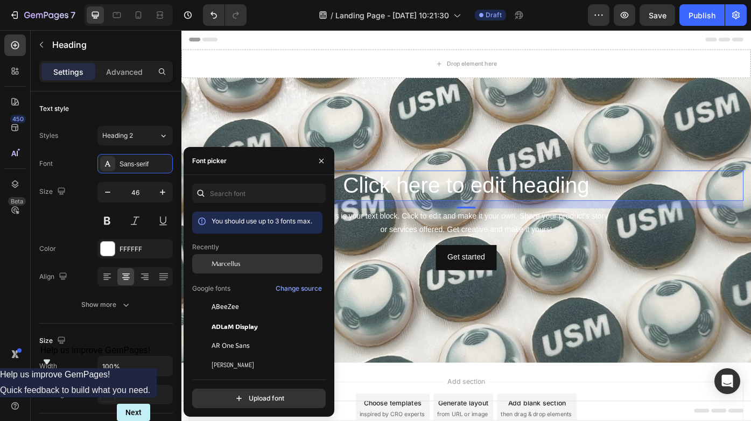
click at [222, 265] on span "Marcellus" at bounding box center [226, 264] width 29 height 10
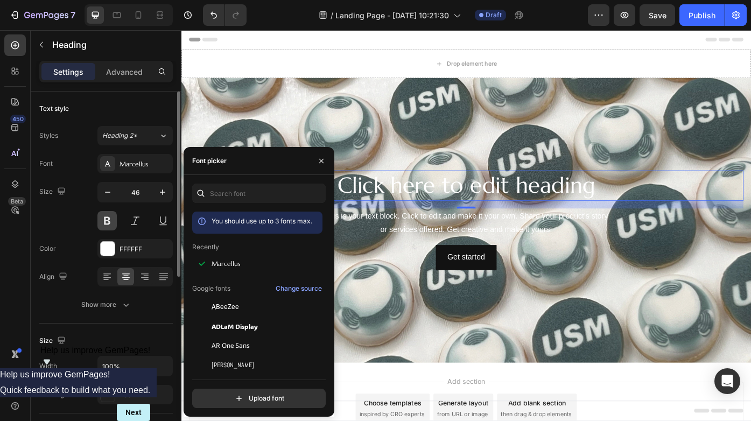
click at [106, 221] on button at bounding box center [106, 220] width 19 height 19
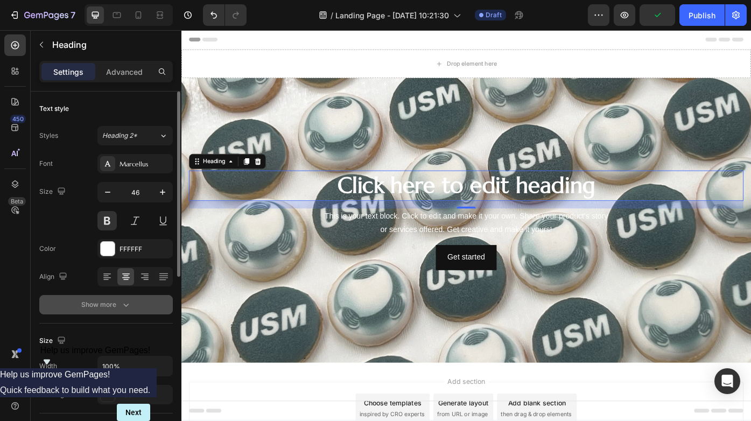
click at [118, 306] on div "Show more" at bounding box center [106, 304] width 50 height 11
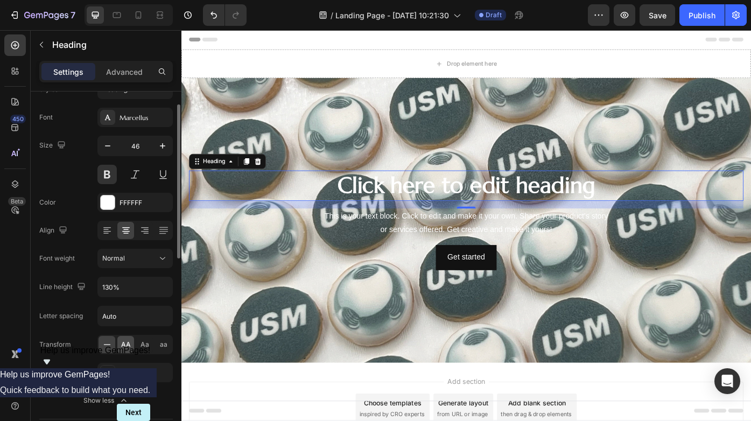
scroll to position [57, 0]
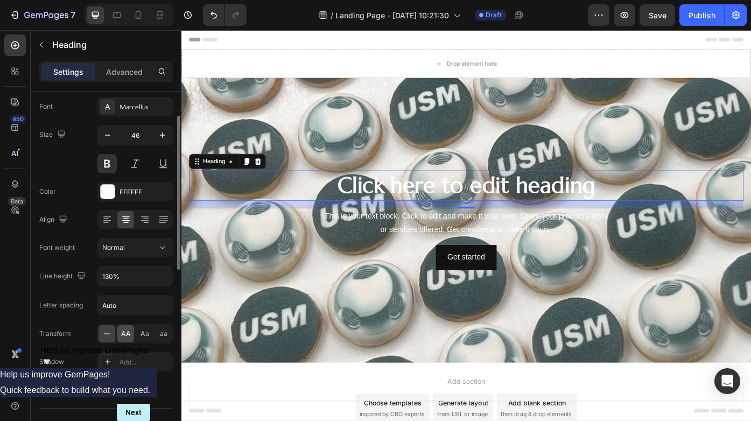
click at [127, 332] on span "AA" at bounding box center [126, 334] width 10 height 10
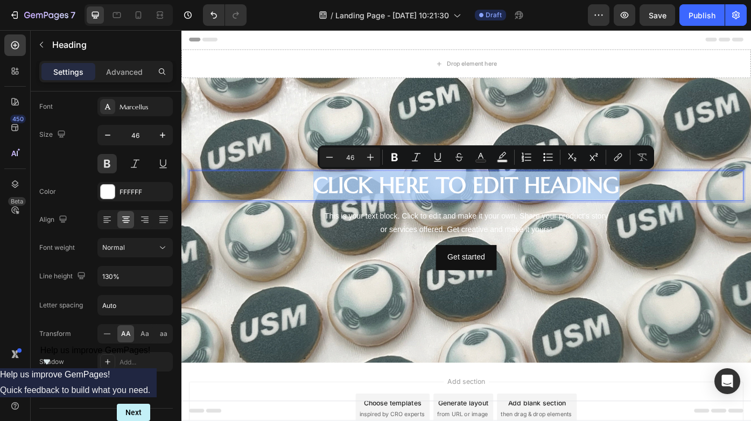
drag, startPoint x: 324, startPoint y: 206, endPoint x: 738, endPoint y: 192, distance: 414.2
click at [738, 192] on p "Click here to edit heading" at bounding box center [504, 207] width 627 height 32
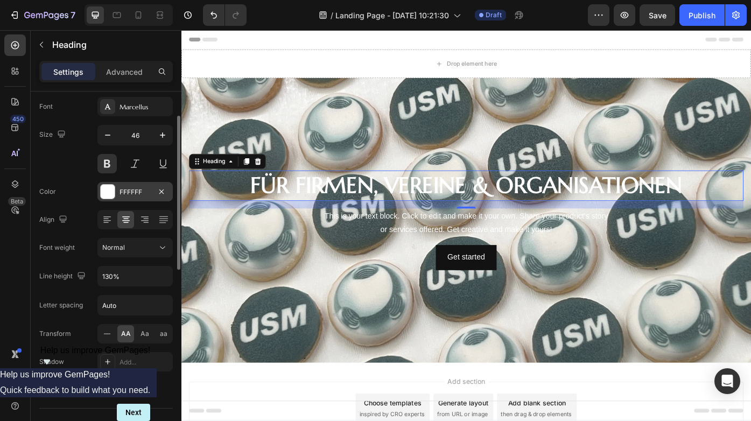
click at [110, 194] on div at bounding box center [108, 192] width 14 height 14
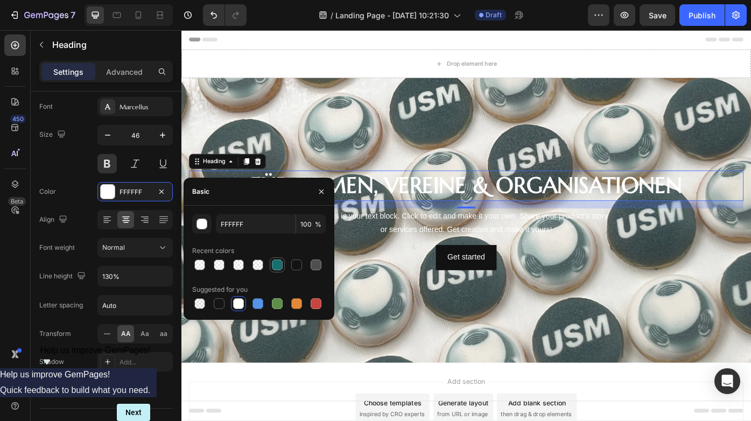
click at [279, 267] on div at bounding box center [277, 264] width 11 height 11
type input "196E6E"
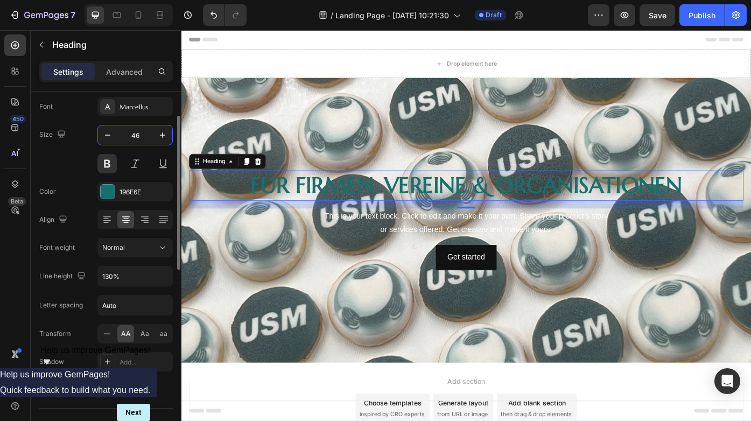
click at [152, 137] on input "46" at bounding box center [135, 134] width 36 height 19
click at [165, 132] on icon "button" at bounding box center [162, 135] width 11 height 11
click at [163, 133] on icon "button" at bounding box center [162, 134] width 5 height 5
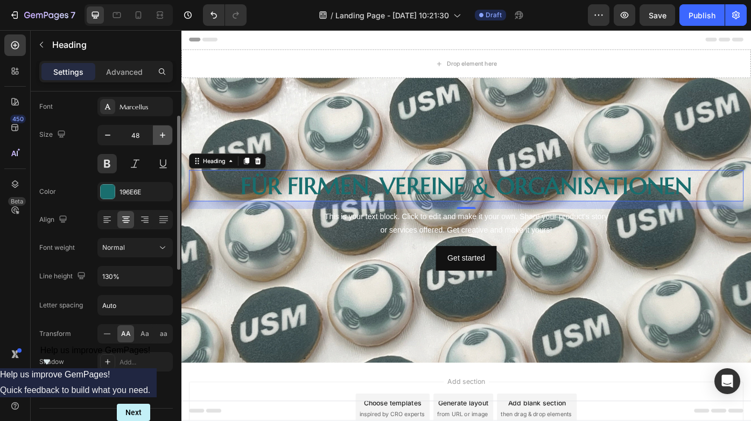
click at [163, 133] on icon "button" at bounding box center [162, 134] width 5 height 5
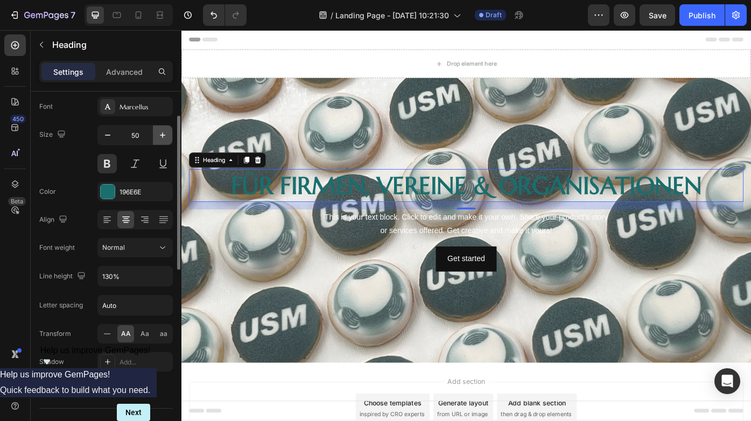
click at [163, 133] on icon "button" at bounding box center [162, 134] width 5 height 5
type input "52"
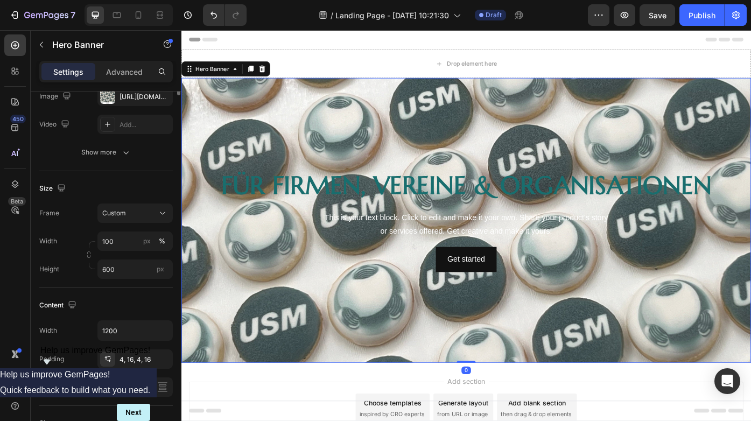
scroll to position [0, 0]
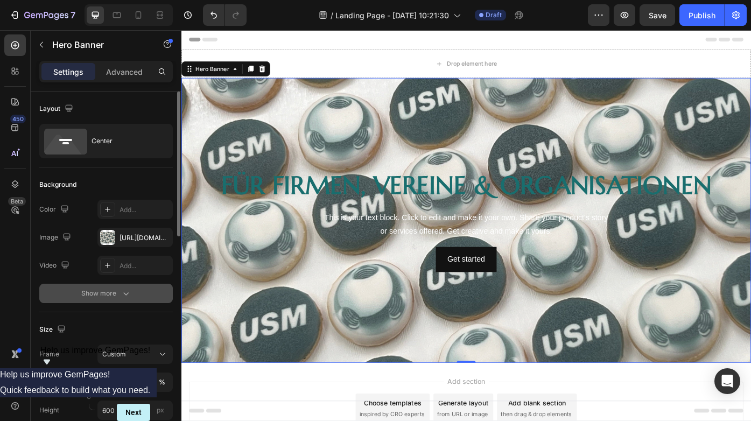
click at [106, 297] on div "Show more" at bounding box center [106, 293] width 50 height 11
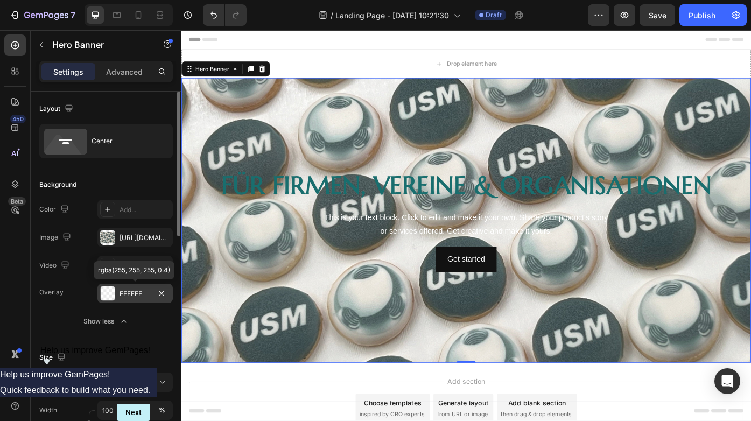
click at [136, 296] on div "FFFFFF" at bounding box center [135, 294] width 31 height 10
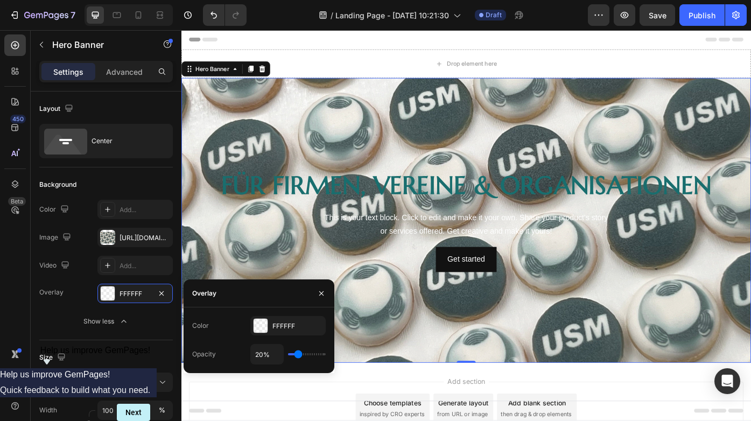
type input "22%"
type input "22"
type input "24%"
type input "24"
type input "25%"
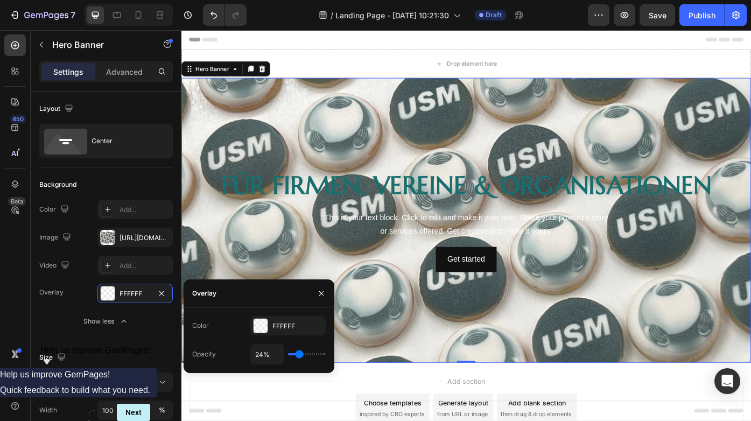
type input "25"
type input "27%"
type input "27"
type input "29%"
type input "29"
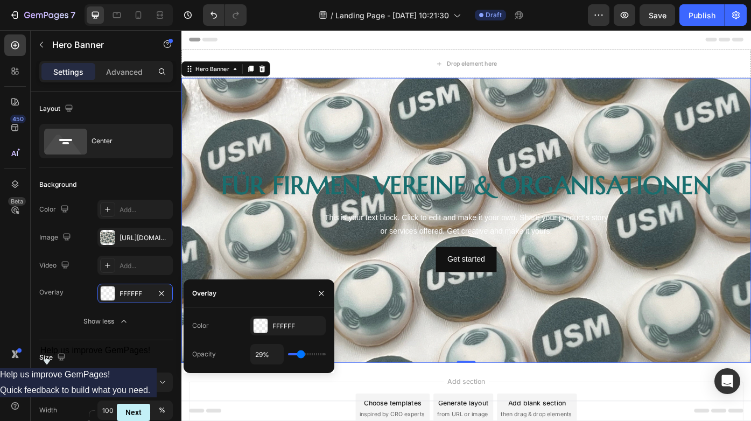
type input "31%"
type input "31"
type input "32%"
type input "32"
type input "34%"
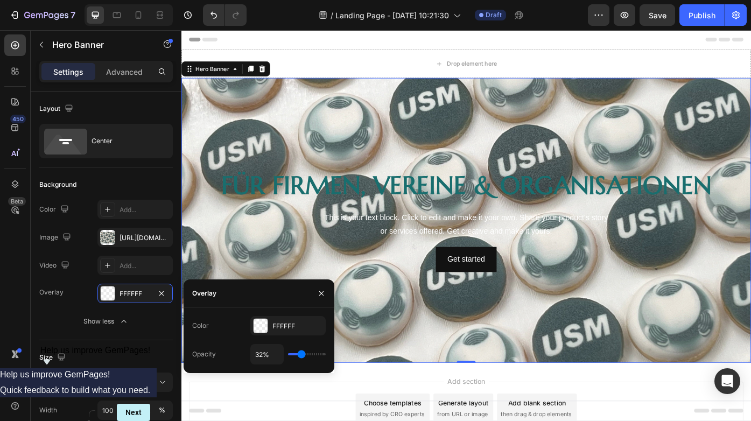
type input "34"
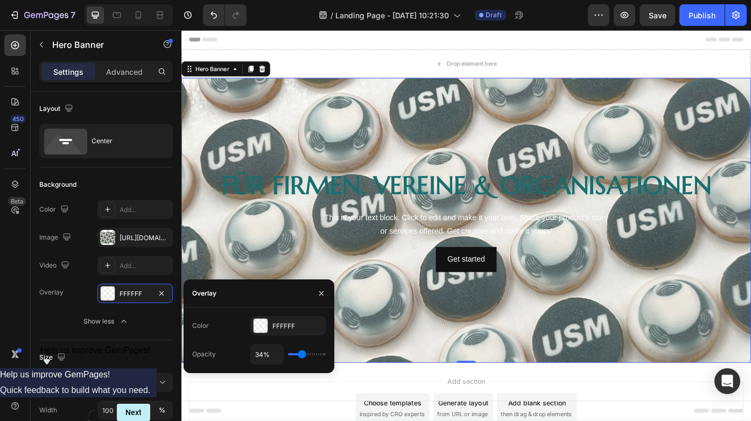
type input "36%"
type input "36"
type input "38%"
type input "38"
type input "39%"
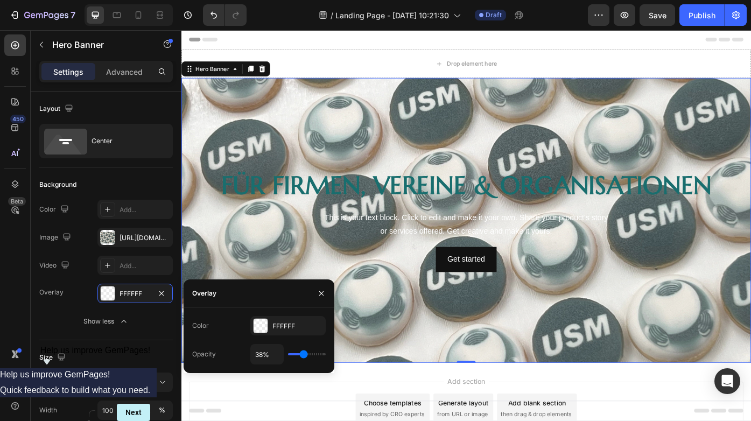
type input "39"
type input "41%"
drag, startPoint x: 297, startPoint y: 355, endPoint x: 303, endPoint y: 355, distance: 6.5
type input "41"
click at [303, 355] on input "range" at bounding box center [307, 354] width 38 height 2
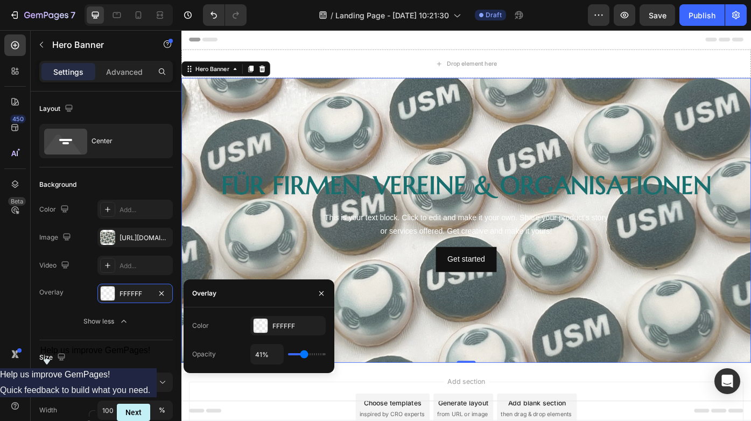
type input "43%"
type input "43"
type input "45%"
type input "45"
type input "46%"
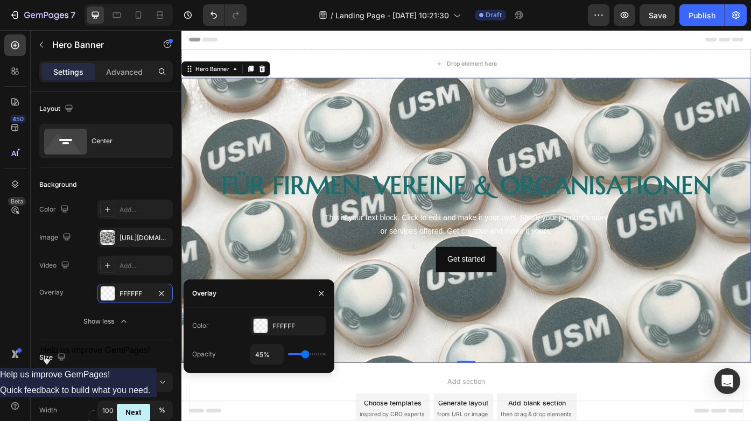
type input "46"
type input "48%"
type input "48"
type input "52%"
type input "52"
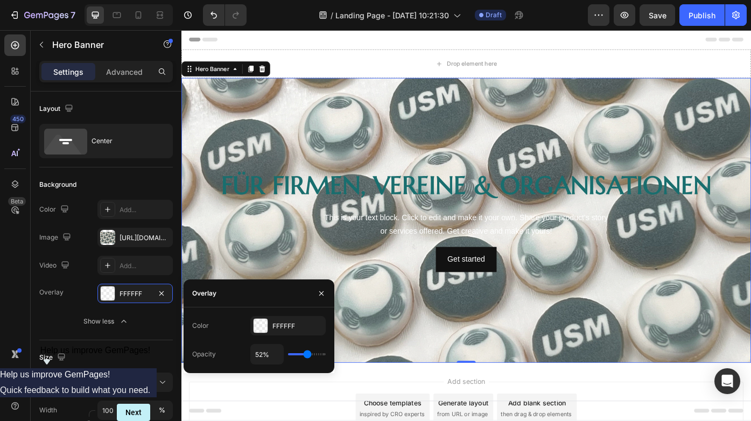
type input "54%"
type input "54"
type input "55%"
type input "55"
type input "57%"
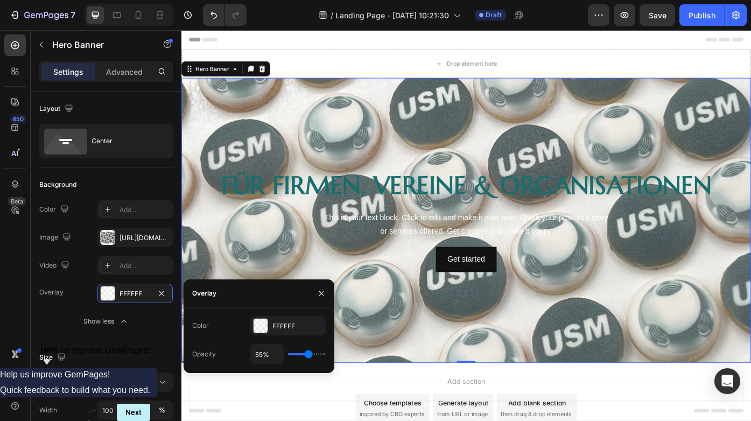
type input "57"
type input "59%"
type input "59"
type input "61%"
type input "61"
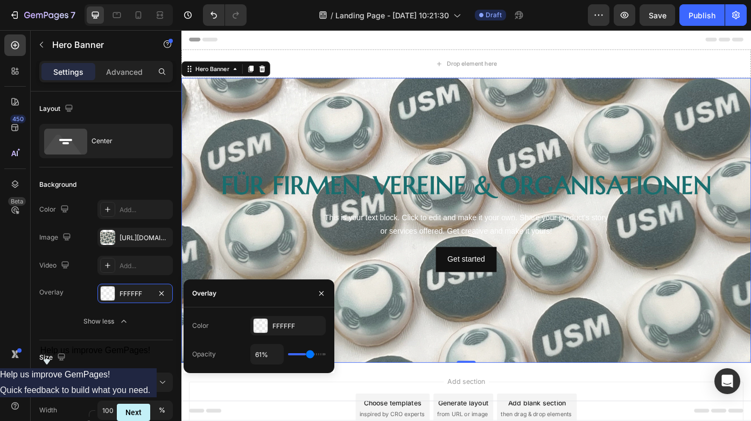
type input "62%"
type input "62"
type input "64%"
type input "64"
type input "66%"
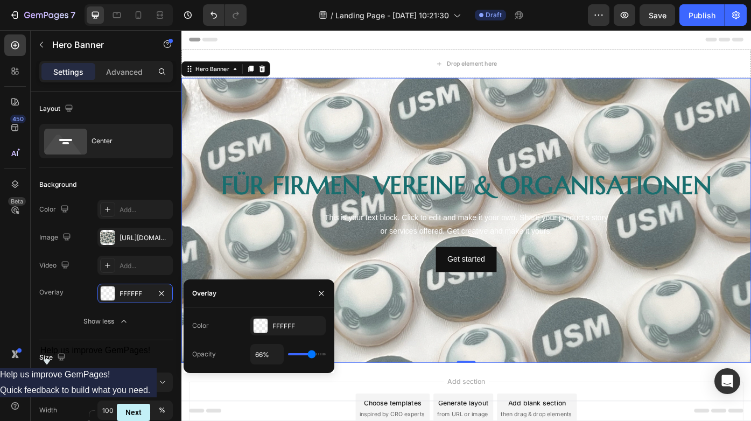
drag, startPoint x: 303, startPoint y: 355, endPoint x: 311, endPoint y: 355, distance: 7.6
type input "66"
click at [311, 355] on input "range" at bounding box center [307, 354] width 38 height 2
type input "68%"
type input "68"
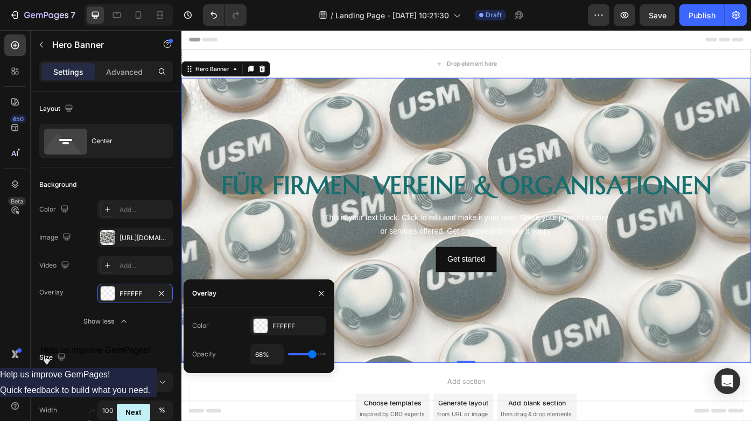
type input "71%"
type input "71"
type input "73%"
type input "73"
type input "75%"
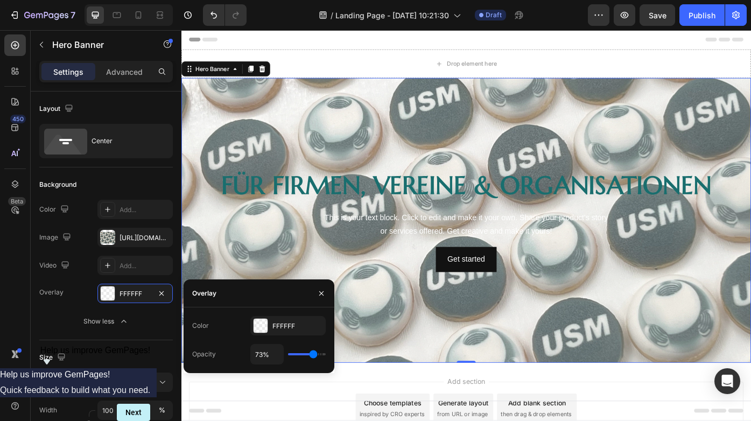
type input "75"
type input "76%"
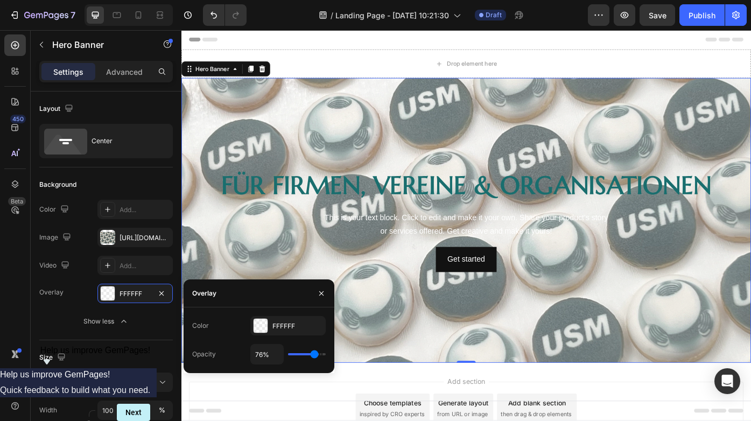
type input "76"
click at [314, 355] on input "range" at bounding box center [307, 354] width 38 height 2
type input "78%"
type input "78"
type input "80%"
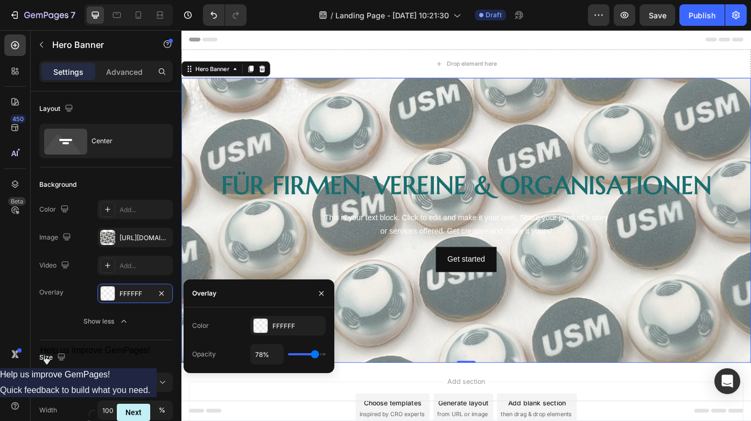
type input "80"
type input "82%"
type input "82"
type input "83%"
type input "83"
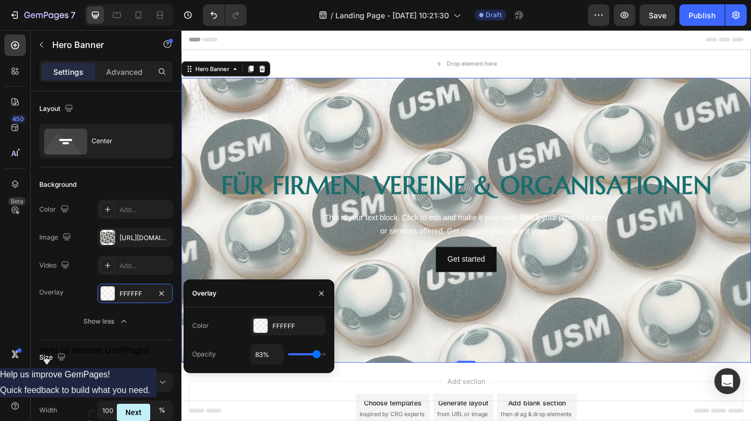
type input "85%"
type input "85"
click at [317, 355] on input "range" at bounding box center [307, 354] width 38 height 2
type input "87%"
type input "87"
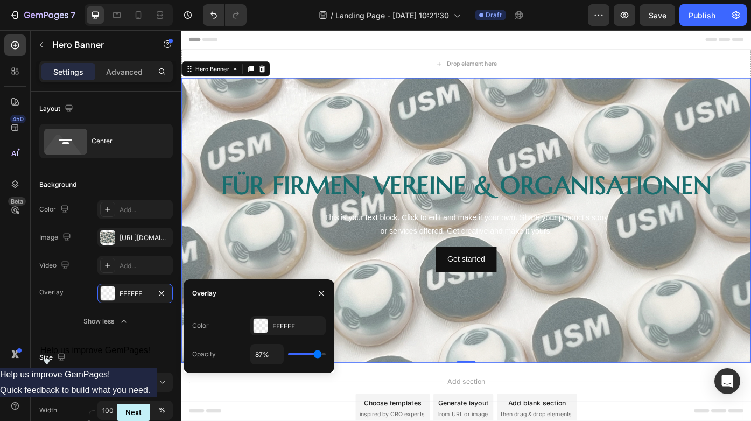
type input "89%"
type input "89"
type input "92%"
type input "92"
type input "96%"
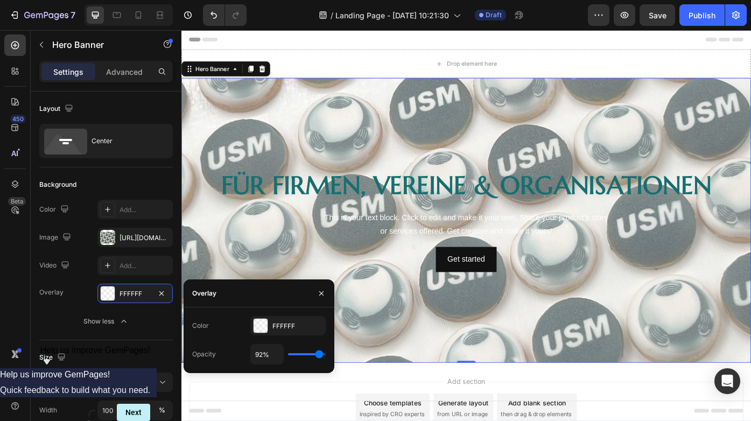
type input "96"
type input "97%"
type input "97"
type input "100%"
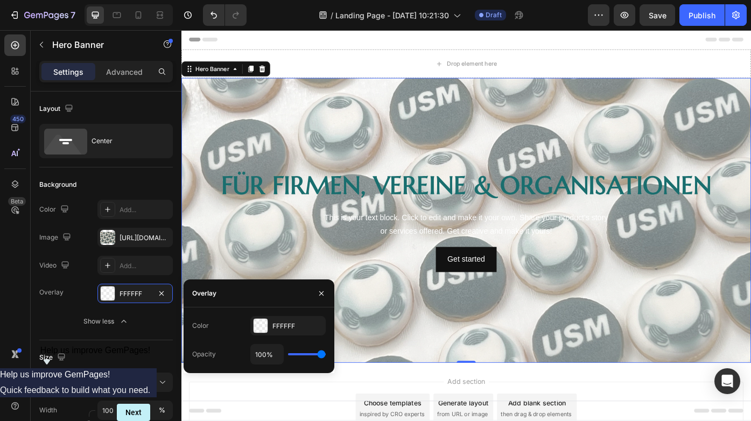
drag, startPoint x: 317, startPoint y: 355, endPoint x: 325, endPoint y: 355, distance: 8.6
type input "100"
click at [325, 355] on input "range" at bounding box center [307, 354] width 38 height 2
drag, startPoint x: 325, startPoint y: 355, endPoint x: 342, endPoint y: 355, distance: 16.7
click at [342, 0] on div "7 / Landing Page - Sep 26, 10:21:30 Draft Preview Publish 450 Beta Sections(18)…" at bounding box center [375, 0] width 751 height 0
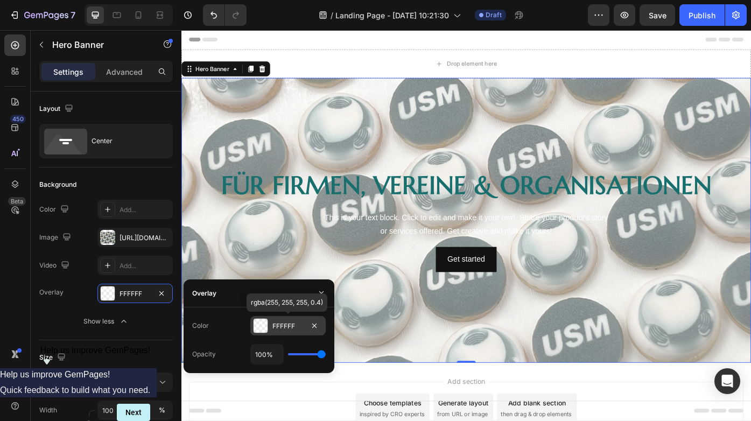
click at [262, 325] on div at bounding box center [261, 326] width 14 height 14
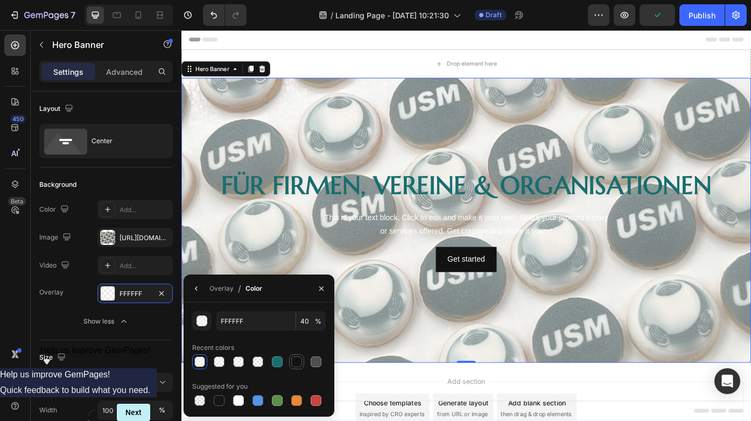
click at [298, 362] on div at bounding box center [296, 361] width 11 height 11
type input "121212"
type input "100"
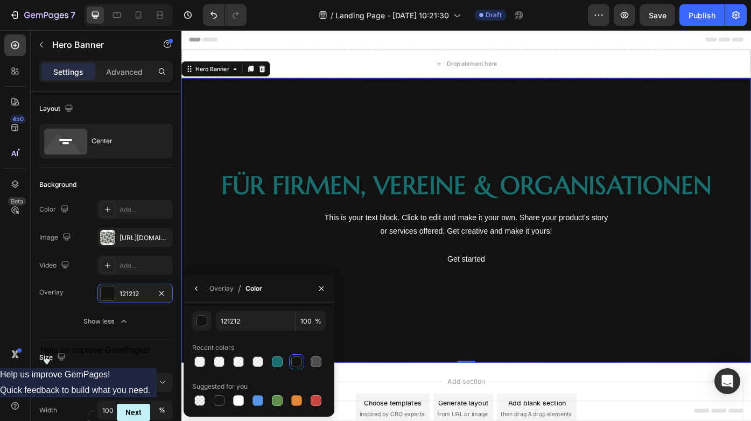
click at [432, 359] on div "Overlay" at bounding box center [504, 246] width 646 height 323
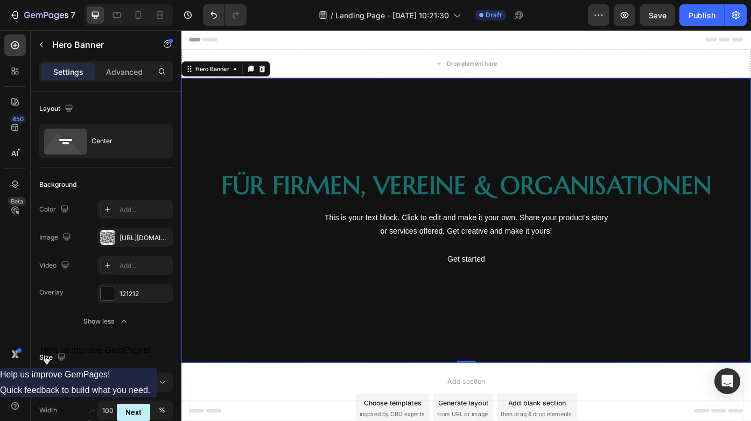
click at [432, 359] on div "Overlay" at bounding box center [504, 246] width 646 height 323
click at [118, 293] on div "121212" at bounding box center [134, 293] width 75 height 19
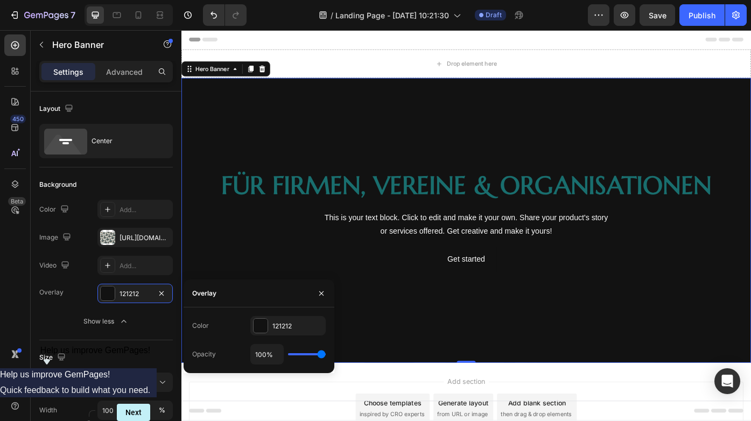
type input "99%"
type input "99"
type input "97%"
type input "97"
type input "96%"
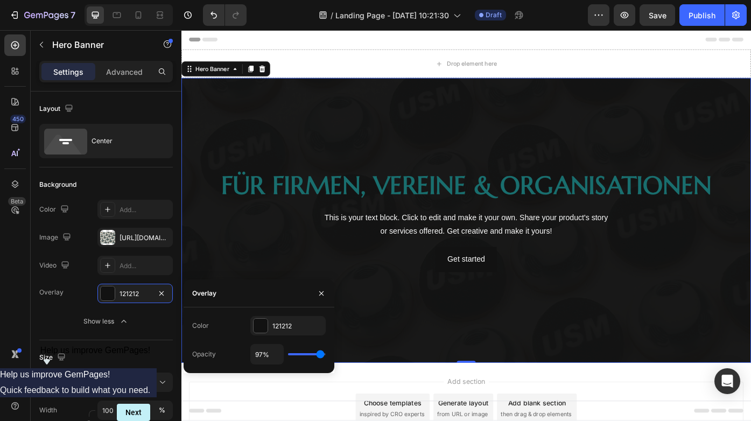
type input "96"
type input "94%"
type input "94"
type input "92%"
type input "92"
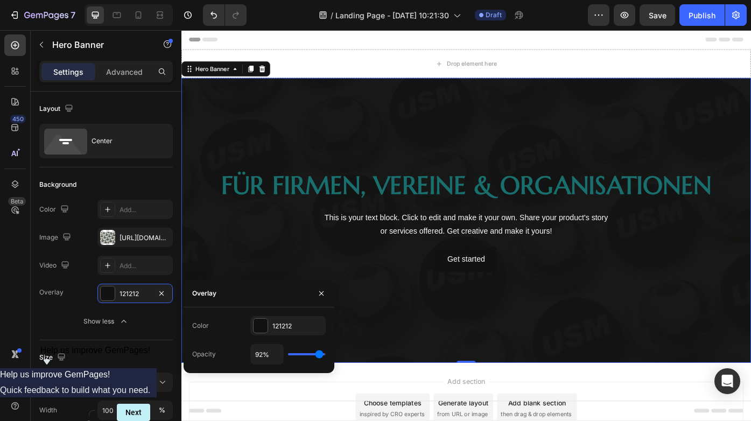
type input "90%"
type input "90"
type input "89%"
type input "89"
type input "87%"
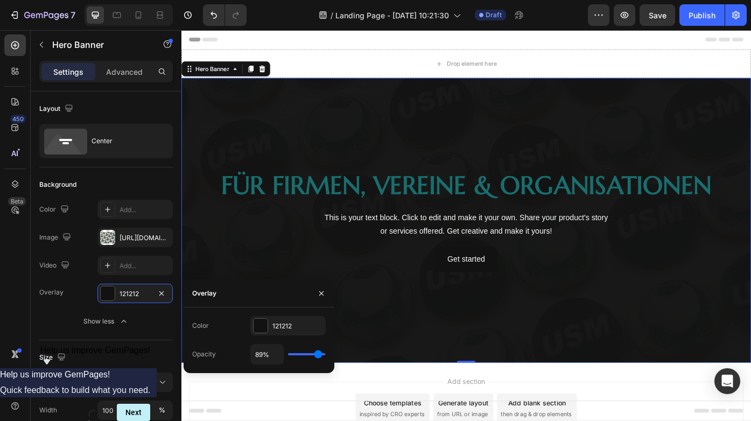
type input "87"
type input "85%"
type input "85"
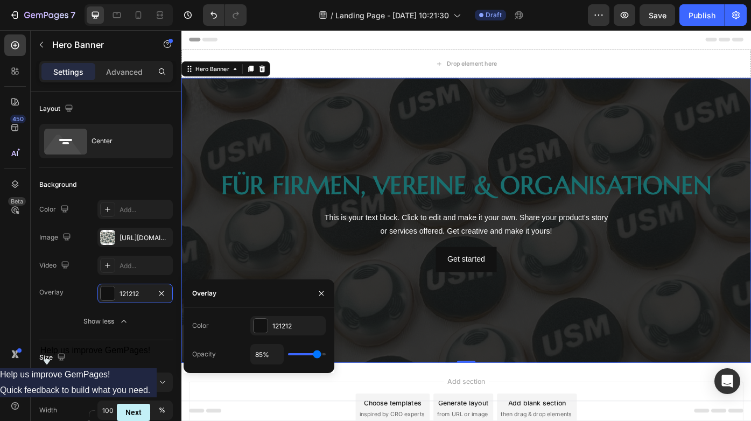
type input "83%"
type input "83"
type input "82%"
type input "82"
type input "80%"
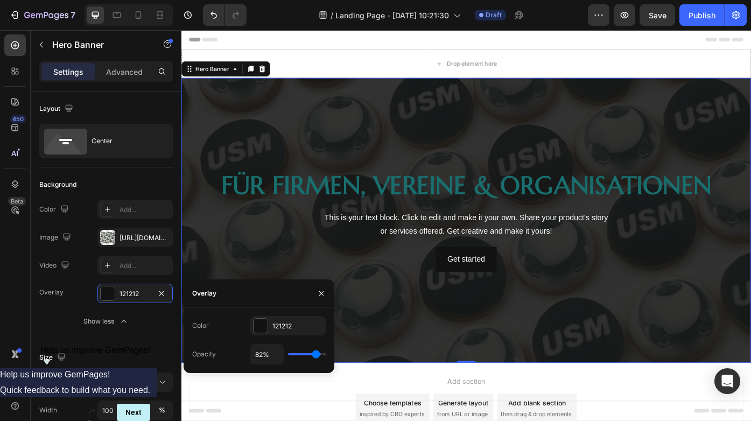
type input "80"
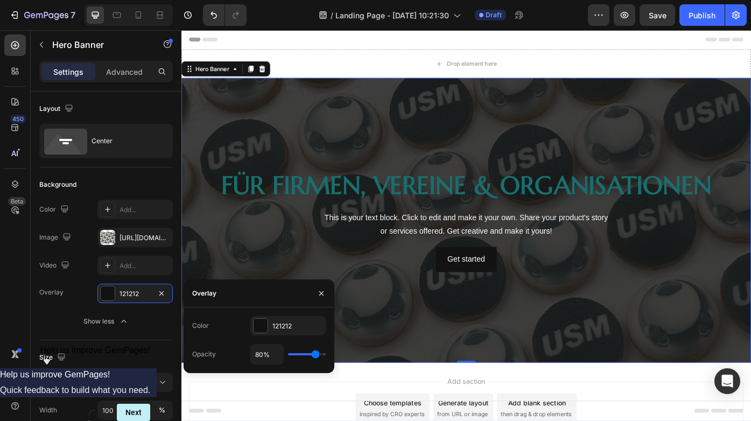
type input "78%"
type input "78"
type input "76%"
type input "76"
type input "75%"
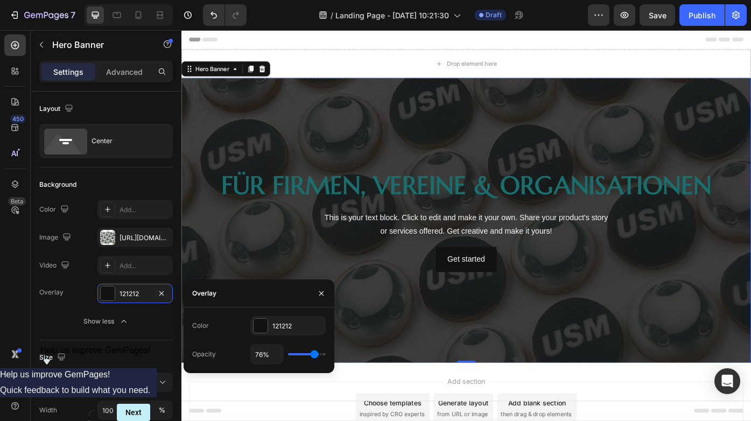
type input "75"
type input "73%"
type input "73"
type input "71%"
type input "71"
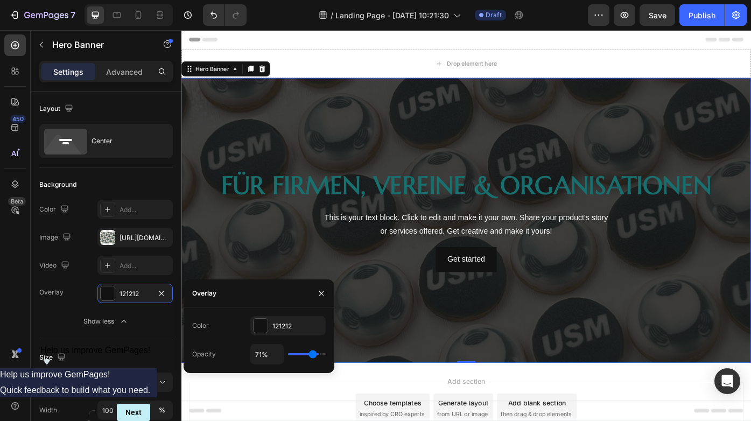
type input "69%"
type input "69"
type input "68%"
type input "68"
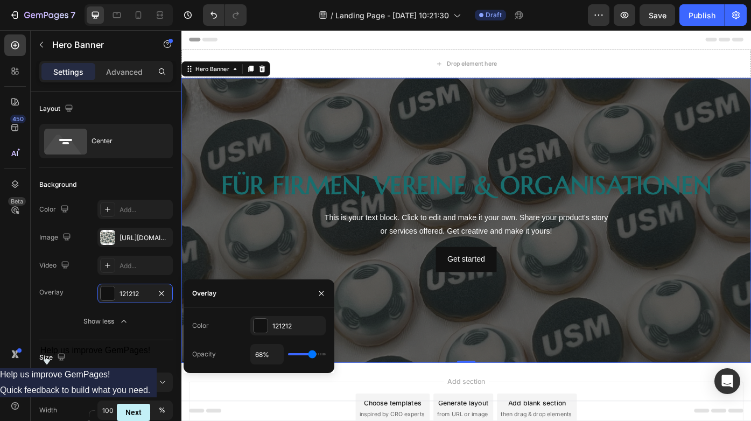
type input "66%"
type input "66"
type input "64%"
type input "64"
type input "62%"
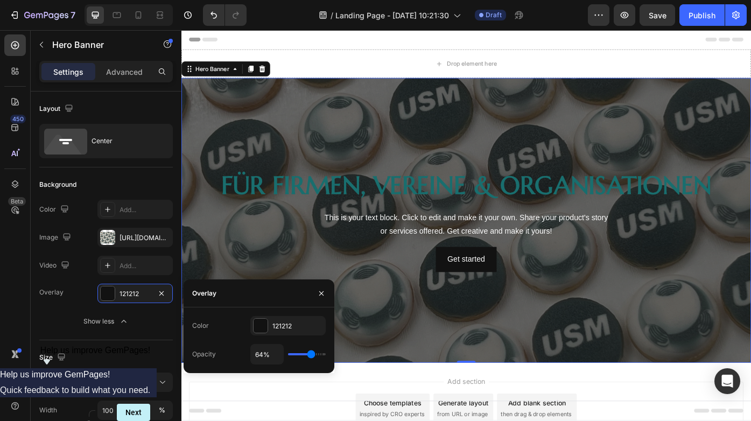
type input "62"
type input "61%"
type input "61"
type input "59%"
type input "59"
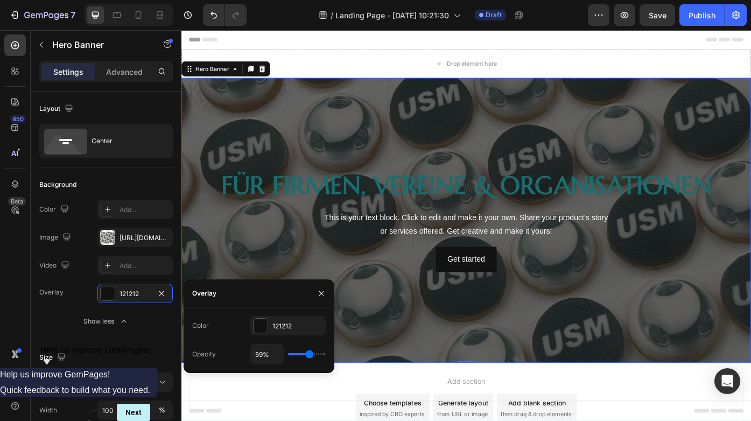
type input "57%"
type input "57"
type input "55%"
type input "55"
type input "54%"
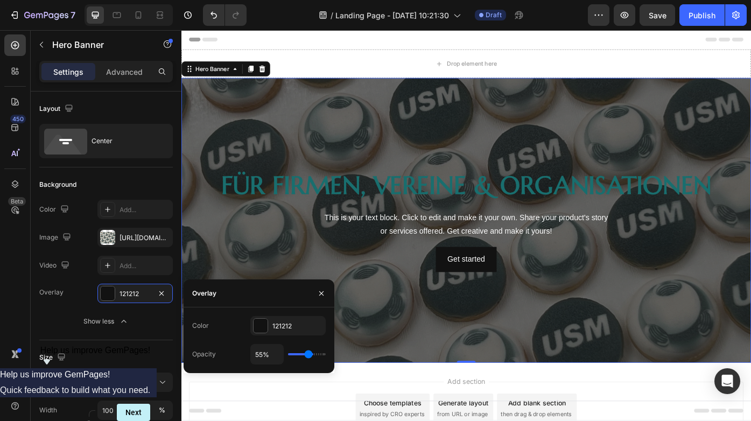
type input "54"
type input "52%"
type input "52"
type input "50%"
type input "50"
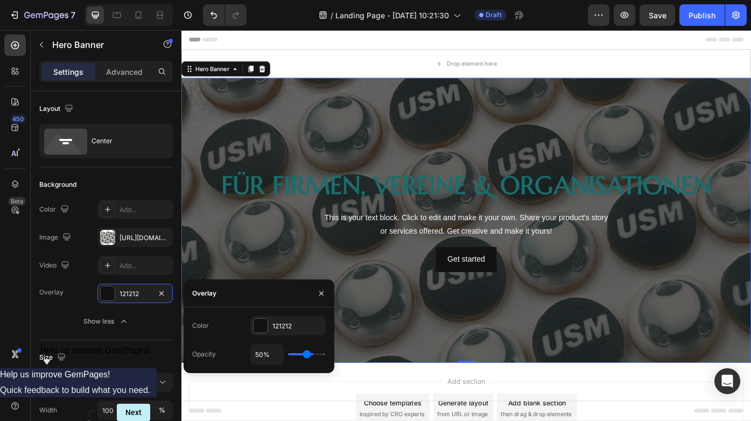
type input "48%"
type input "48"
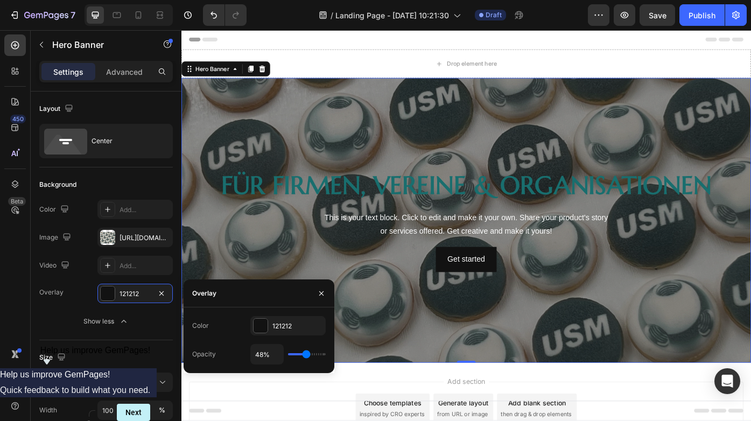
type input "46%"
type input "46"
type input "45%"
type input "45"
type input "43%"
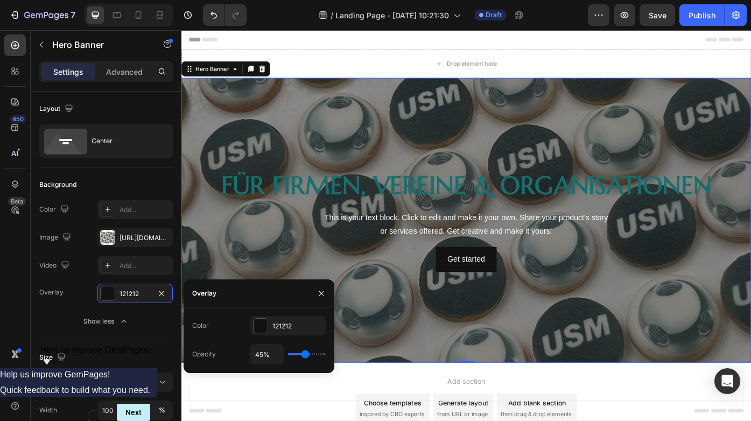
type input "43"
type input "41%"
type input "41"
type input "39%"
type input "39"
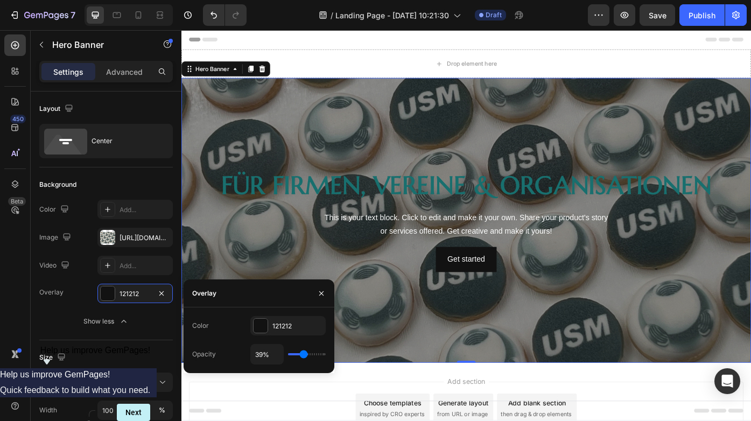
type input "38%"
type input "38"
type input "36%"
type input "36"
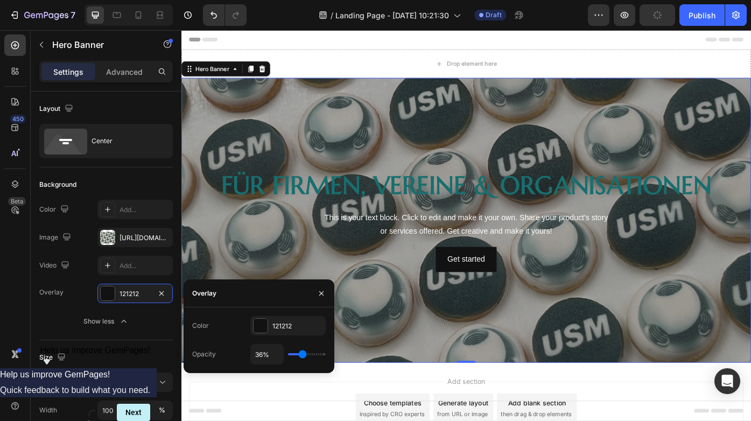
type input "34%"
type input "34"
type input "36%"
type input "36"
type input "38%"
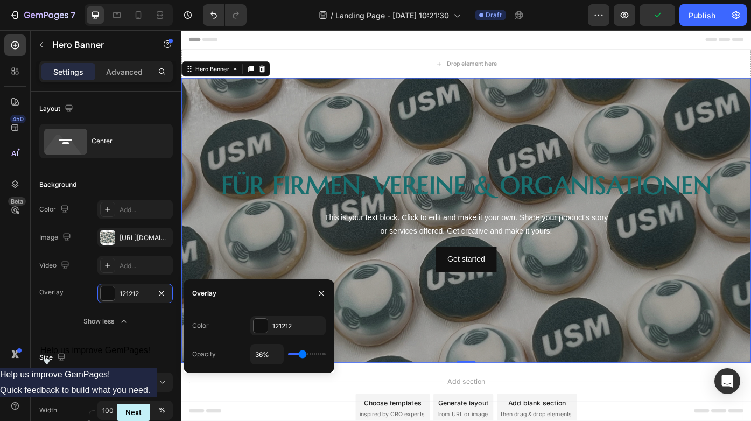
type input "38"
type input "39%"
type input "39"
type input "41%"
type input "41"
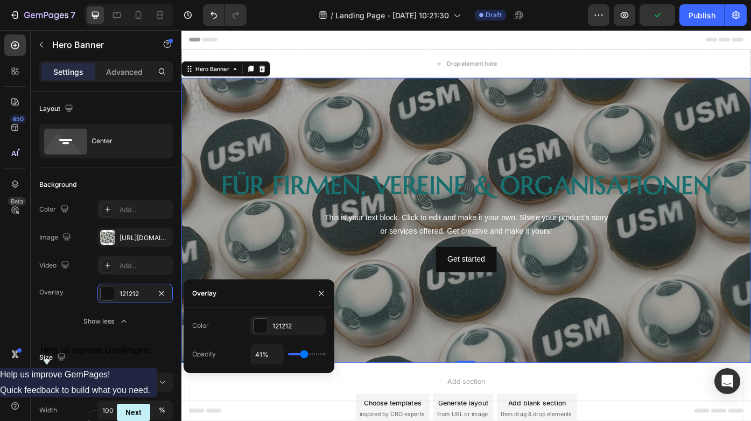
type input "43%"
type input "43"
type input "45%"
type input "45"
type input "46%"
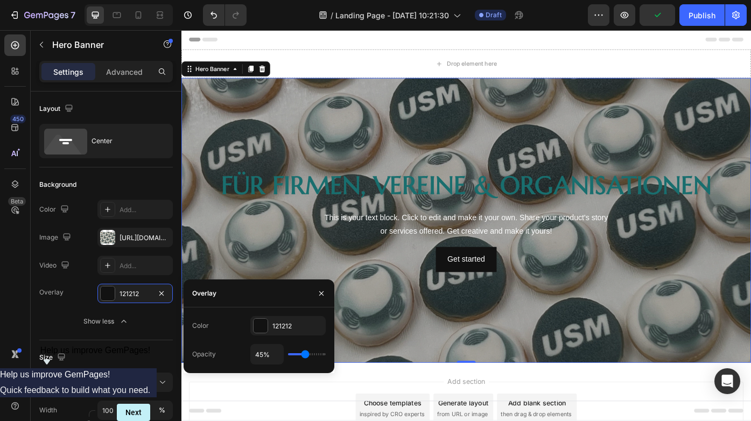
type input "46"
type input "48%"
type input "48"
type input "50%"
type input "50"
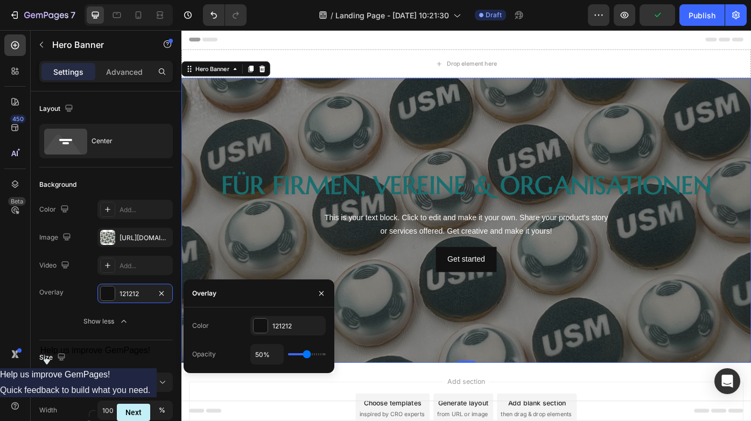
type input "52%"
type input "52"
type input "54%"
type input "54"
type input "55%"
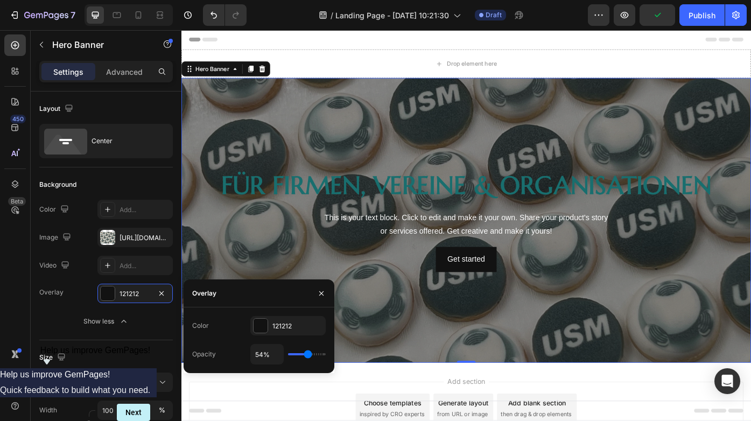
type input "55"
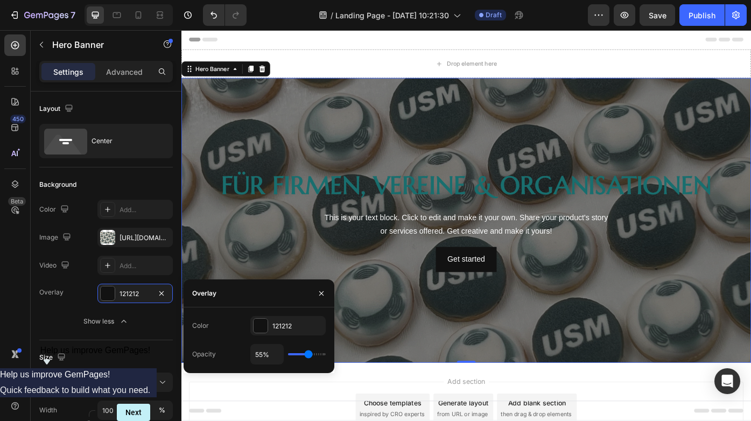
type input "54%"
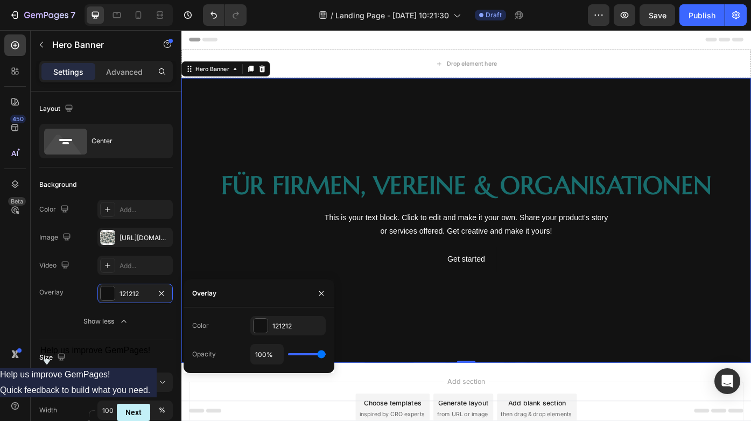
drag, startPoint x: 325, startPoint y: 353, endPoint x: 348, endPoint y: 353, distance: 22.6
click at [348, 0] on div "7 / Landing Page - Sep 26, 10:21:30 Draft Preview Save Publish 450 Beta Section…" at bounding box center [375, 0] width 751 height 0
click at [261, 328] on div at bounding box center [261, 326] width 14 height 14
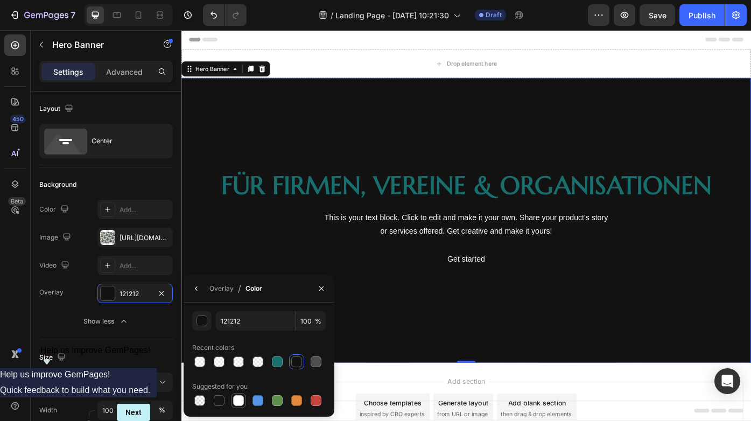
click at [240, 402] on div at bounding box center [238, 400] width 11 height 11
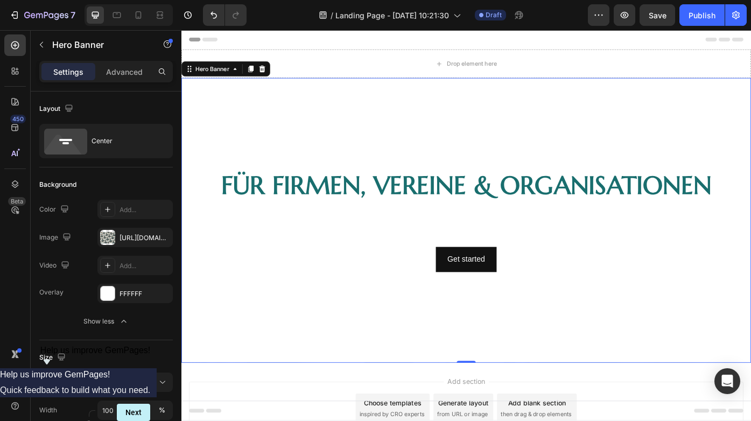
click at [444, 349] on div "Overlay" at bounding box center [504, 246] width 646 height 323
click at [109, 293] on div at bounding box center [108, 293] width 14 height 14
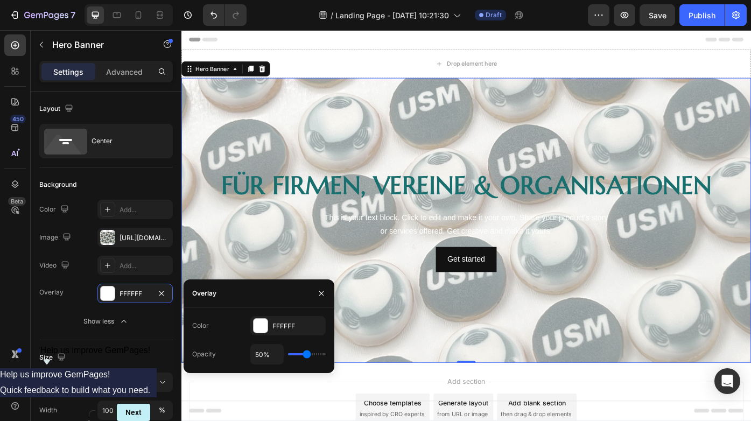
drag, startPoint x: 323, startPoint y: 355, endPoint x: 306, endPoint y: 353, distance: 17.4
click at [306, 353] on input "range" at bounding box center [307, 354] width 38 height 2
click at [503, 350] on div "Overlay" at bounding box center [504, 246] width 646 height 323
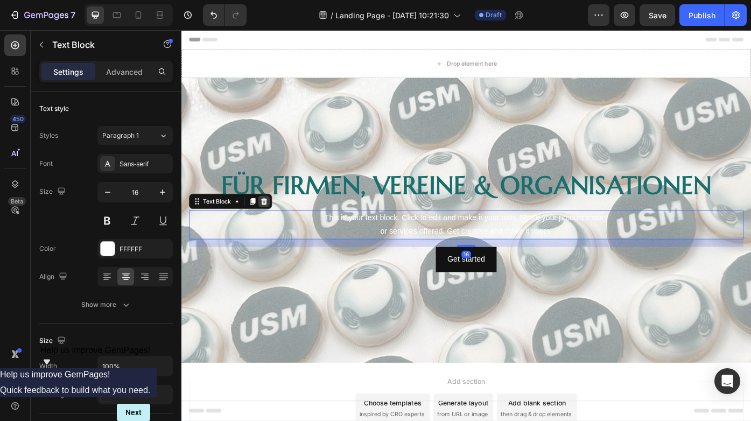
click at [273, 221] on icon at bounding box center [275, 224] width 7 height 8
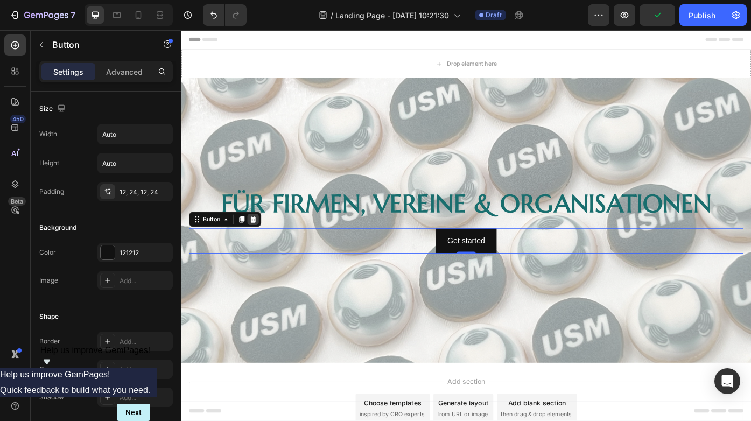
click at [266, 243] on icon at bounding box center [262, 245] width 9 height 9
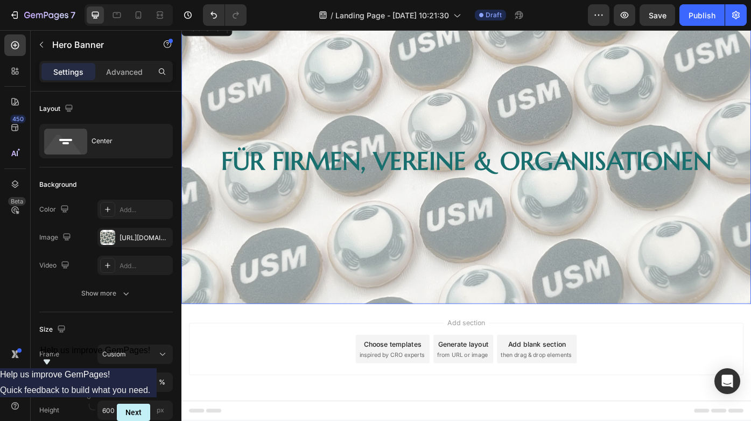
click at [491, 259] on div "Overlay" at bounding box center [504, 179] width 646 height 323
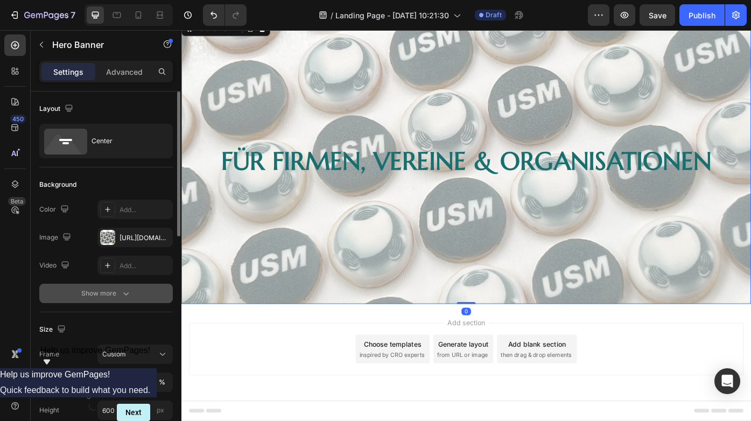
click at [95, 294] on div "Show more" at bounding box center [106, 293] width 50 height 11
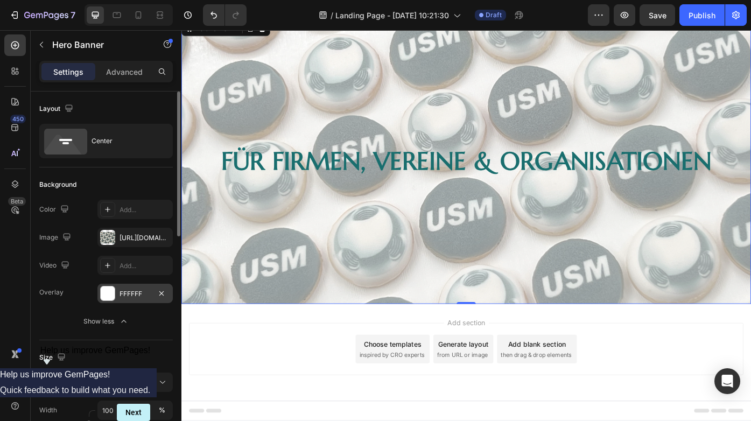
click at [111, 289] on div at bounding box center [108, 293] width 14 height 14
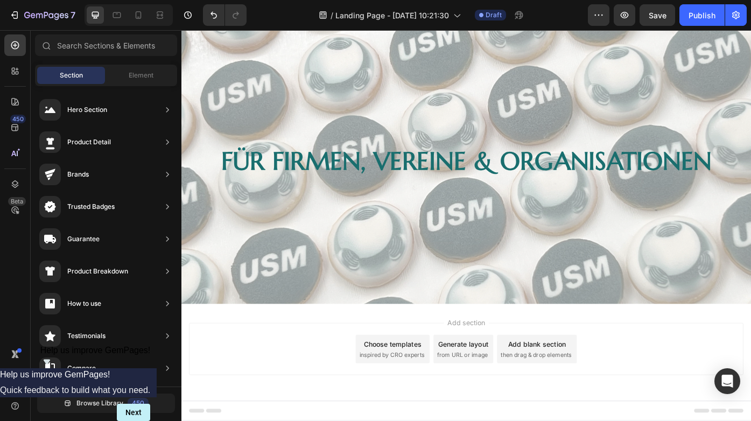
click at [377, 354] on div "Add section Choose templates inspired by CRO experts Generate layout from URL o…" at bounding box center [504, 407] width 646 height 132
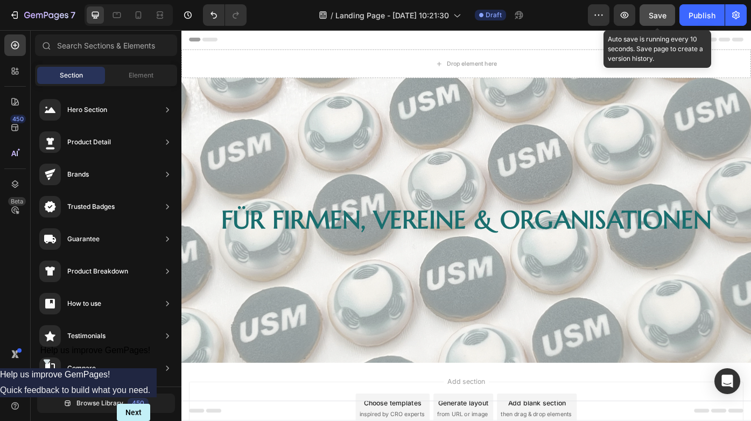
click at [651, 10] on div "Save" at bounding box center [658, 15] width 18 height 11
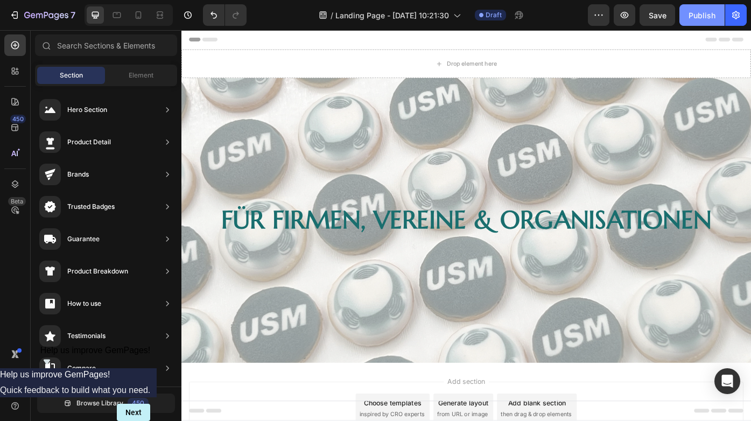
click at [713, 14] on div "Publish" at bounding box center [702, 15] width 27 height 11
click at [735, 13] on icon "button" at bounding box center [736, 15] width 8 height 8
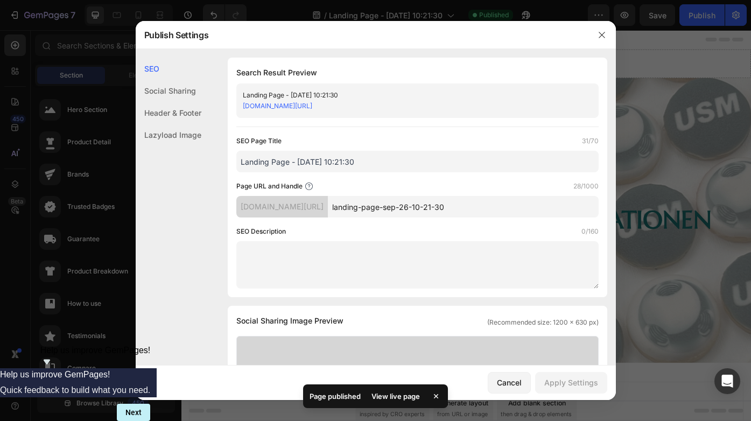
click at [322, 268] on textarea at bounding box center [417, 264] width 362 height 47
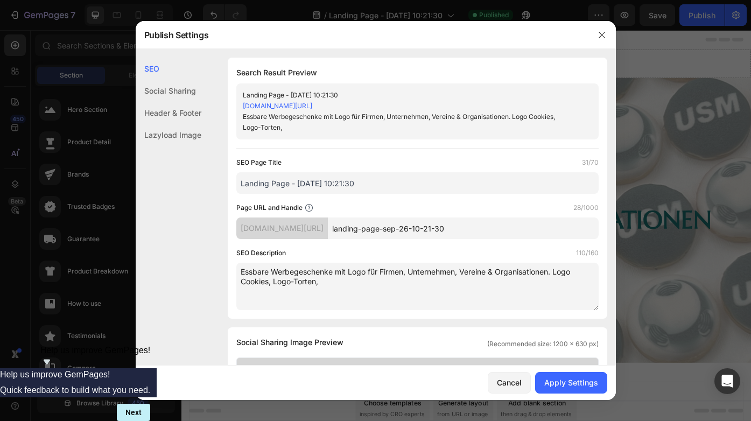
click at [240, 283] on textarea "Essbare Werbegeschenke mit Logo für Firmen, Unternehmen, Vereine & Organisation…" at bounding box center [417, 286] width 362 height 47
click at [338, 288] on textarea "Essbare Werbegeschenke mit Logo für Firmen, Unternehmen, Vereine & Organisation…" at bounding box center [417, 286] width 362 height 47
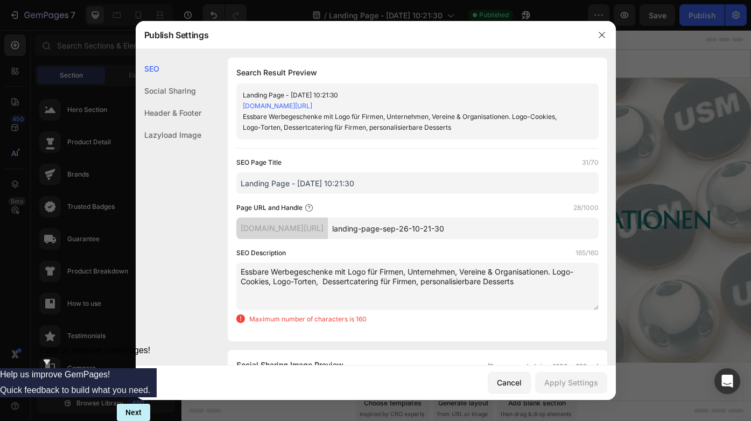
drag, startPoint x: 419, startPoint y: 281, endPoint x: 380, endPoint y: 282, distance: 39.3
click at [380, 282] on textarea "Essbare Werbegeschenke mit Logo für Firmen, Unternehmen, Vereine & Organisation…" at bounding box center [417, 286] width 362 height 47
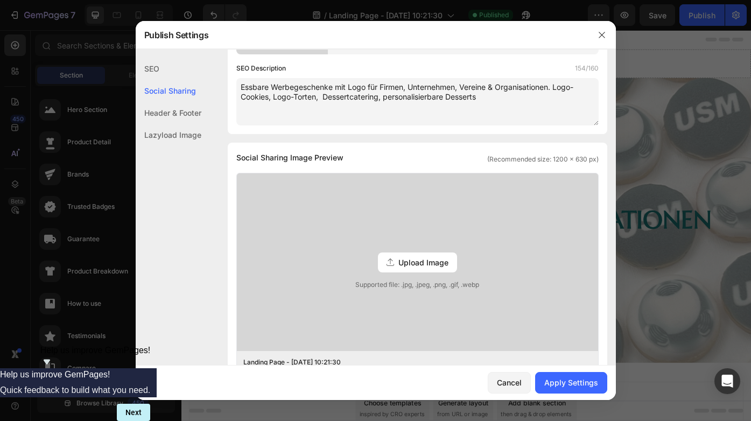
scroll to position [197, 0]
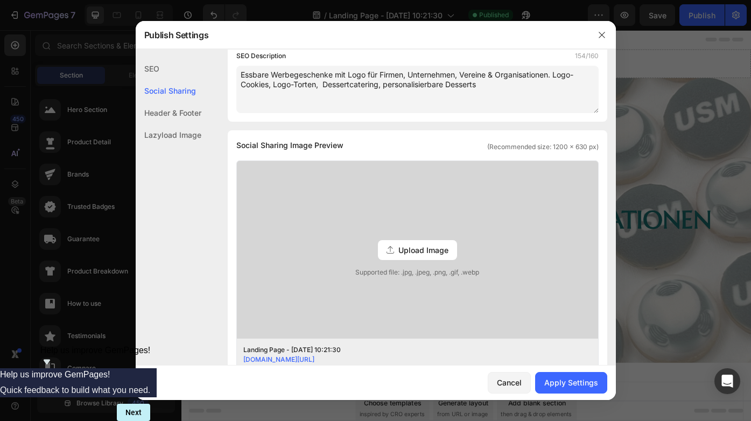
click at [410, 246] on span "Upload Image" at bounding box center [423, 249] width 50 height 11
click at [0, 0] on input "Upload Image Supported file: .jpg, .jpeg, .png, .gif, .webp" at bounding box center [0, 0] width 0 height 0
click at [426, 248] on span "Upload Image" at bounding box center [423, 249] width 50 height 11
click at [0, 0] on input "Upload Image Supported file: .jpg, .jpeg, .png, .gif, .webp" at bounding box center [0, 0] width 0 height 0
click at [417, 247] on span "Upload Image" at bounding box center [423, 249] width 50 height 11
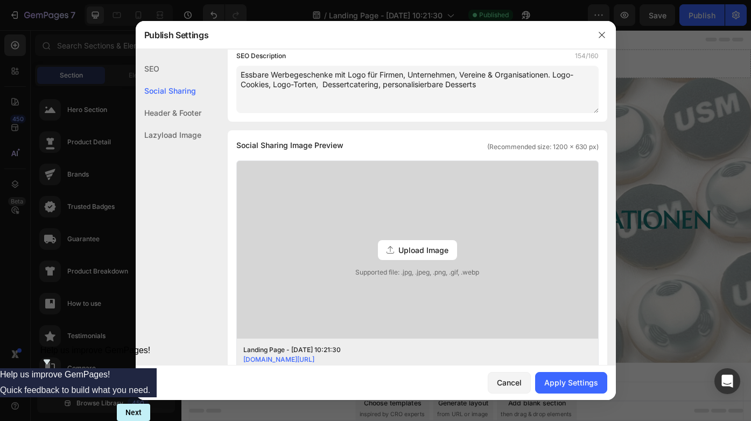
click at [0, 0] on input "Upload Image Supported file: .jpg, .jpeg, .png, .gif, .webp" at bounding box center [0, 0] width 0 height 0
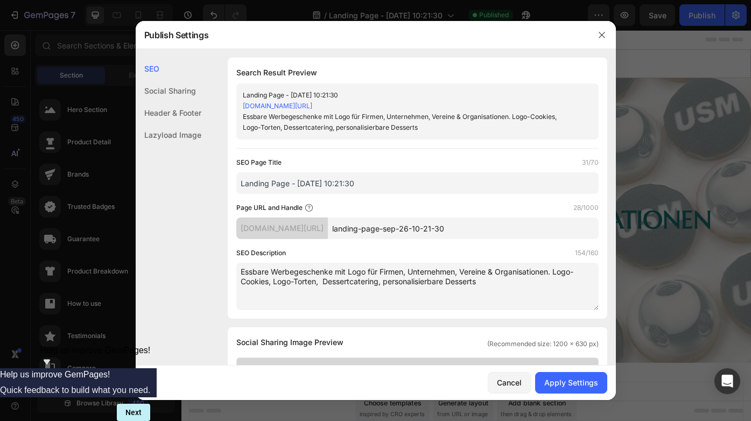
scroll to position [0, 0]
click at [571, 378] on div "Apply Settings" at bounding box center [571, 382] width 54 height 11
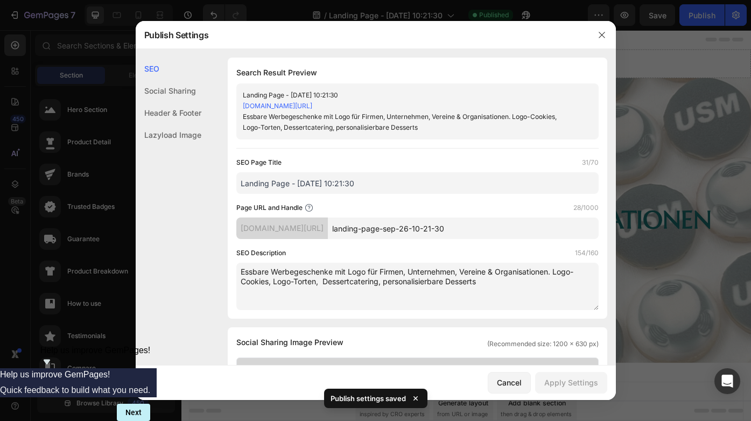
scroll to position [18, 0]
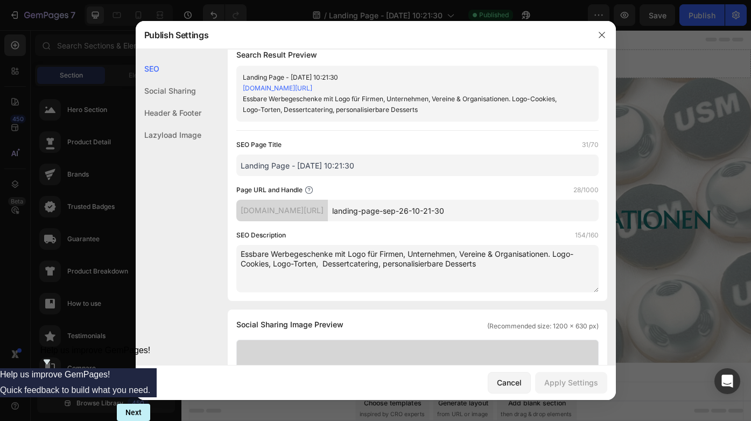
click at [191, 131] on div "Lazyload Image" at bounding box center [169, 135] width 66 height 22
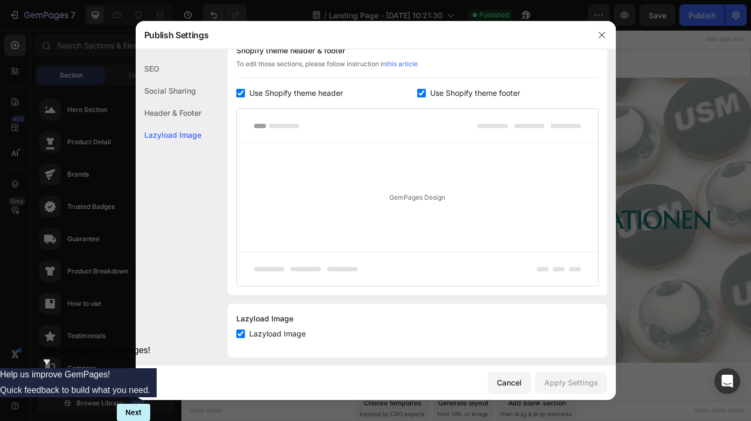
scroll to position [606, 0]
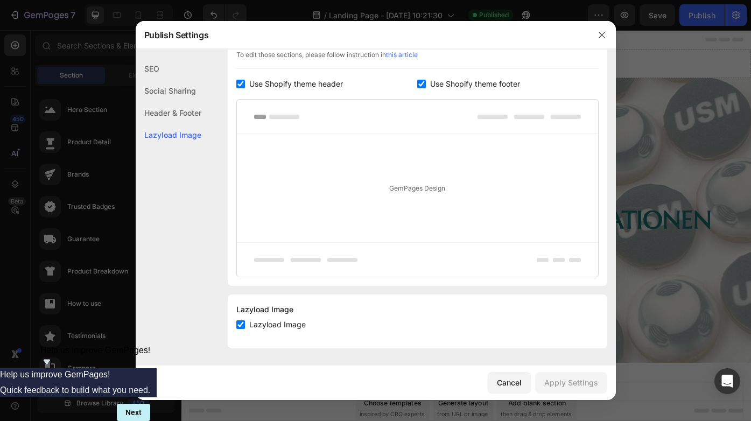
click at [191, 131] on div "Lazyload Image" at bounding box center [169, 135] width 66 height 22
click at [601, 33] on icon "button" at bounding box center [602, 35] width 9 height 9
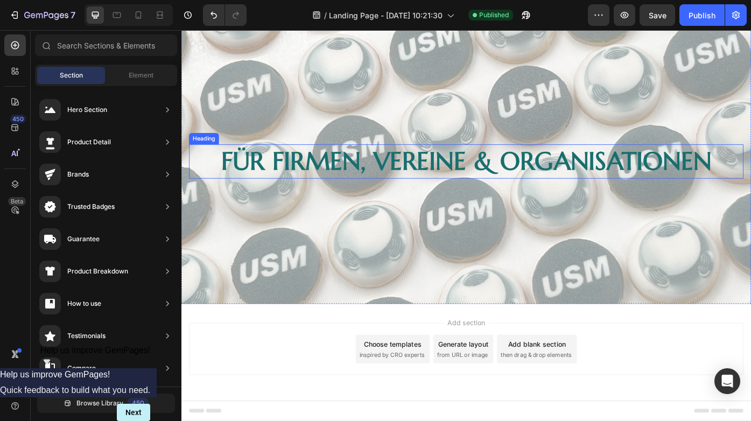
scroll to position [67, 0]
click at [708, 11] on div "Publish" at bounding box center [702, 15] width 27 height 11
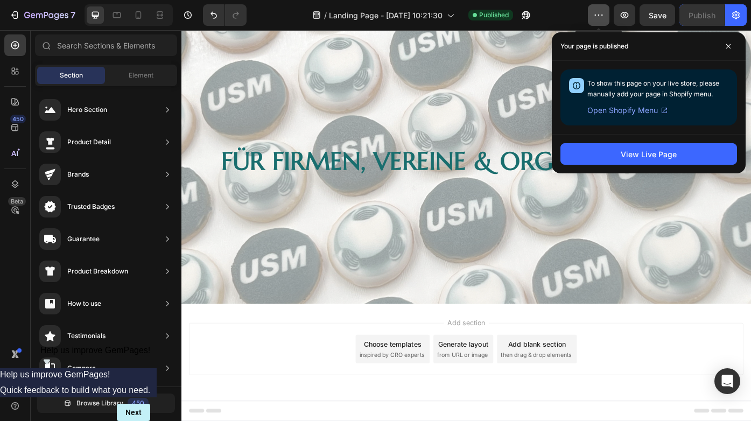
click at [591, 16] on button "button" at bounding box center [599, 15] width 22 height 22
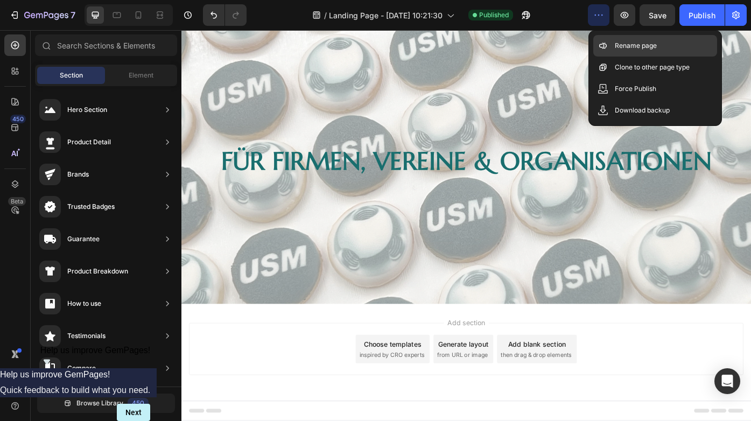
click at [622, 44] on p "Rename page" at bounding box center [636, 45] width 42 height 11
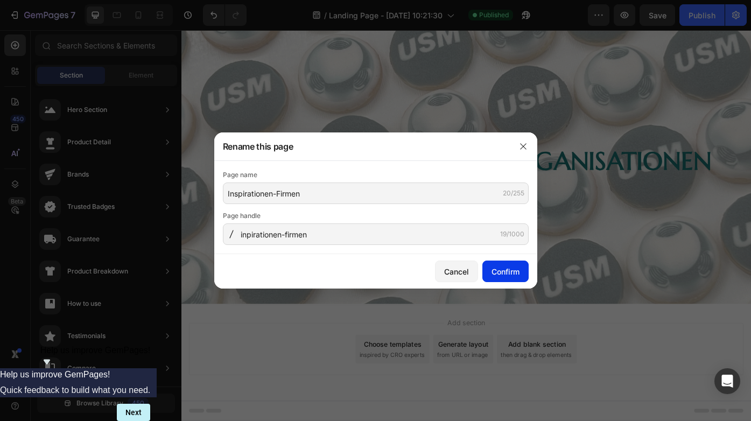
click at [515, 269] on div "Confirm" at bounding box center [506, 271] width 28 height 11
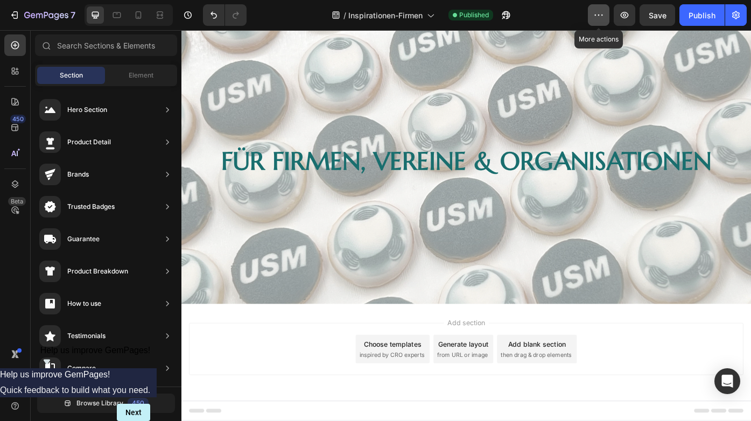
click at [598, 10] on icon "button" at bounding box center [598, 15] width 11 height 11
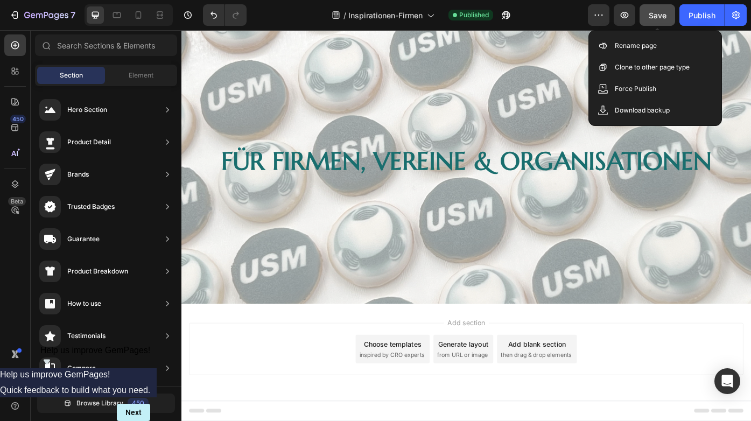
click at [660, 16] on span "Save" at bounding box center [658, 15] width 18 height 9
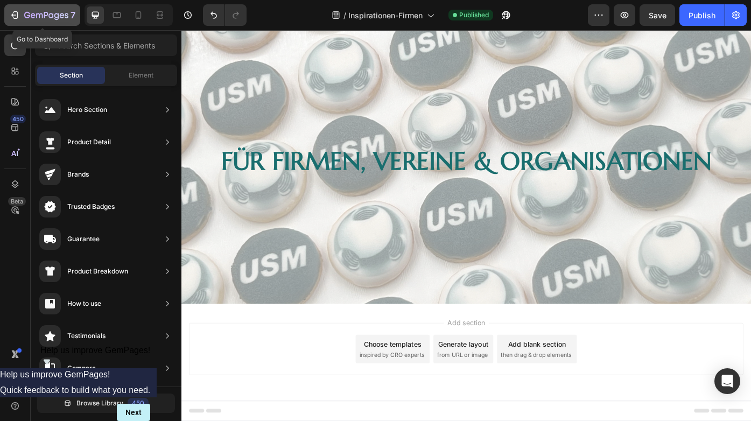
click at [16, 13] on icon "button" at bounding box center [14, 15] width 11 height 11
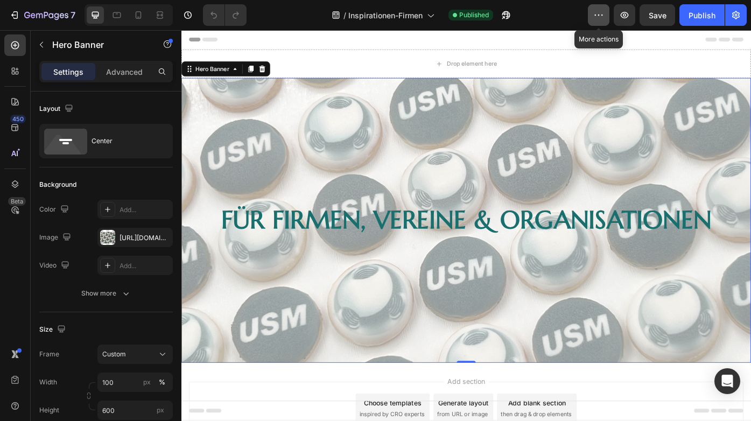
click at [607, 16] on button "button" at bounding box center [599, 15] width 22 height 22
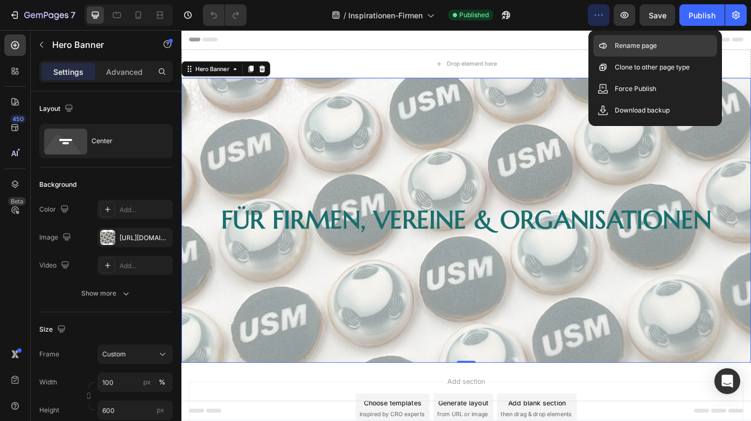
click at [615, 42] on p "Rename page" at bounding box center [636, 45] width 42 height 11
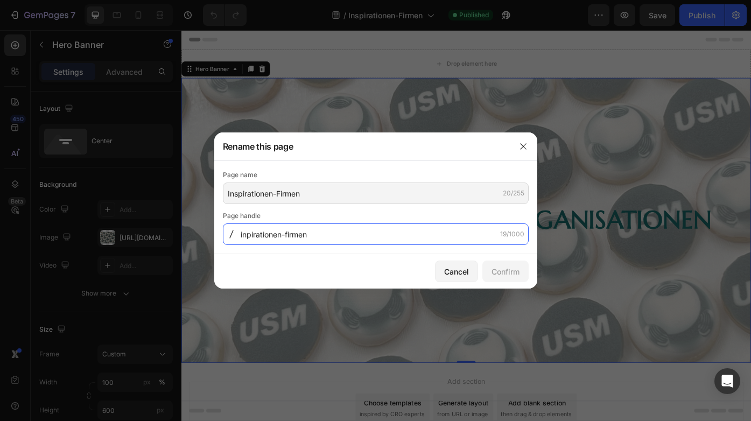
drag, startPoint x: 311, startPoint y: 234, endPoint x: 235, endPoint y: 233, distance: 76.4
click at [235, 233] on div "inpirationen-firmen 19/1000" at bounding box center [376, 234] width 306 height 22
type input "inspirationen-firmen"
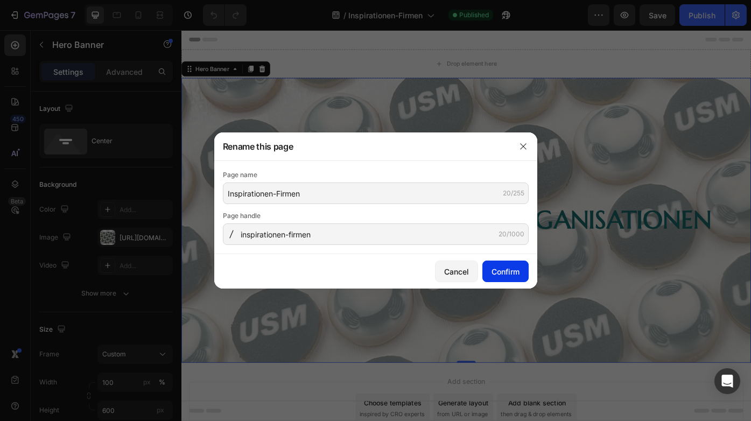
click at [487, 269] on button "Confirm" at bounding box center [505, 272] width 46 height 22
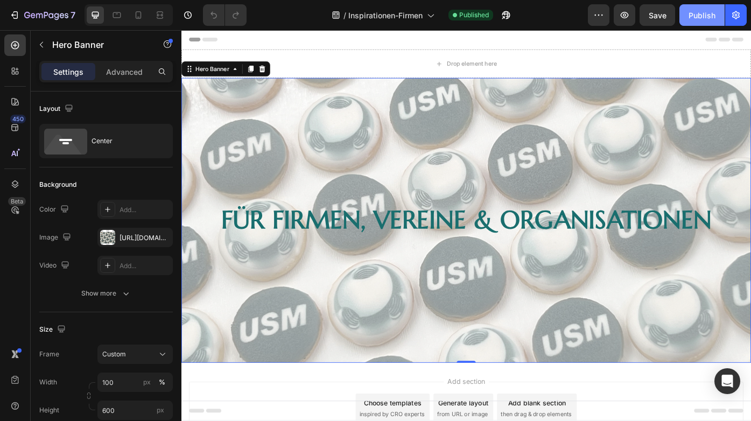
click at [709, 22] on button "Publish" at bounding box center [701, 15] width 45 height 22
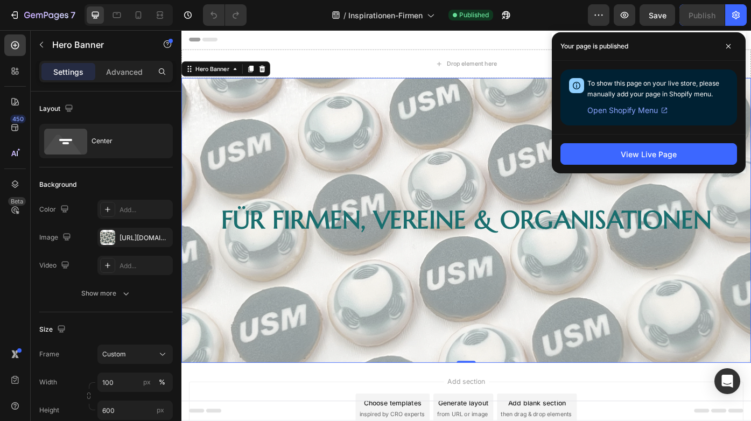
click at [653, 124] on div "To show this page on your live store, please manually add your page in Shopify …" at bounding box center [648, 97] width 177 height 56
click at [651, 111] on span "Open Shopify Menu" at bounding box center [622, 110] width 71 height 13
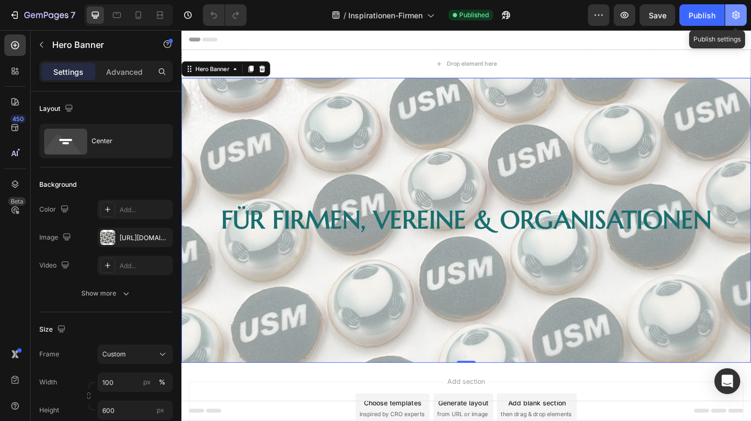
click at [737, 12] on icon "button" at bounding box center [736, 15] width 8 height 8
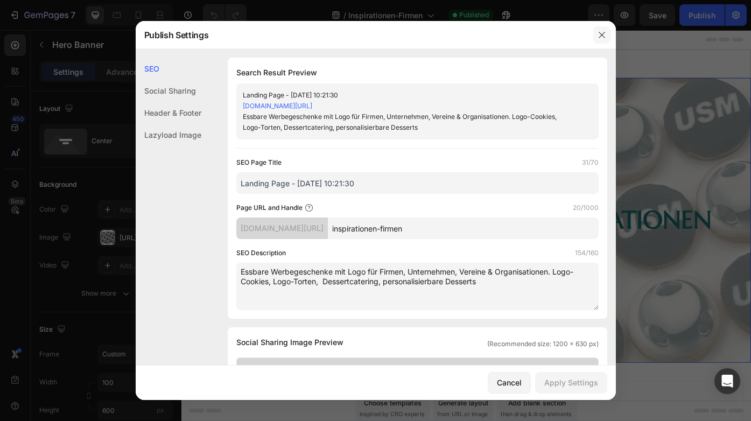
click at [598, 39] on icon "button" at bounding box center [602, 35] width 9 height 9
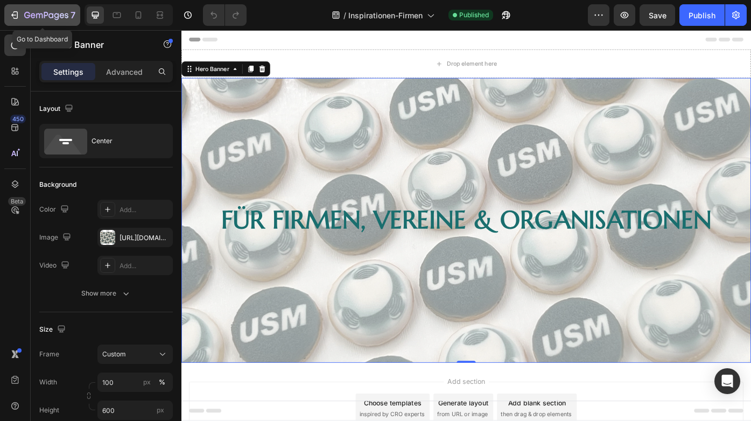
click at [13, 15] on icon "button" at bounding box center [14, 15] width 11 height 11
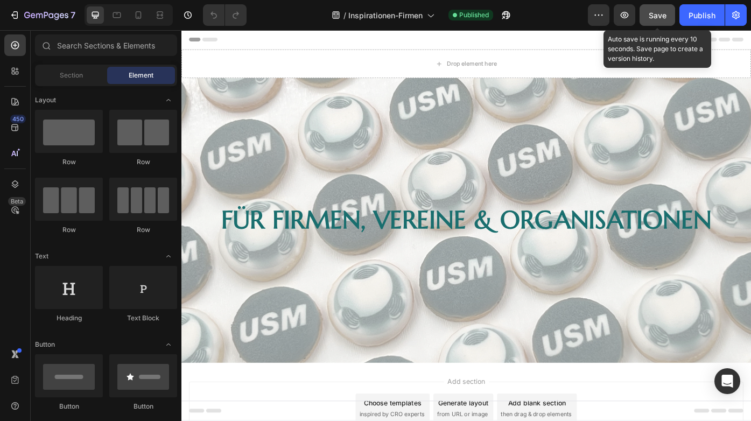
click at [656, 12] on span "Save" at bounding box center [658, 15] width 18 height 9
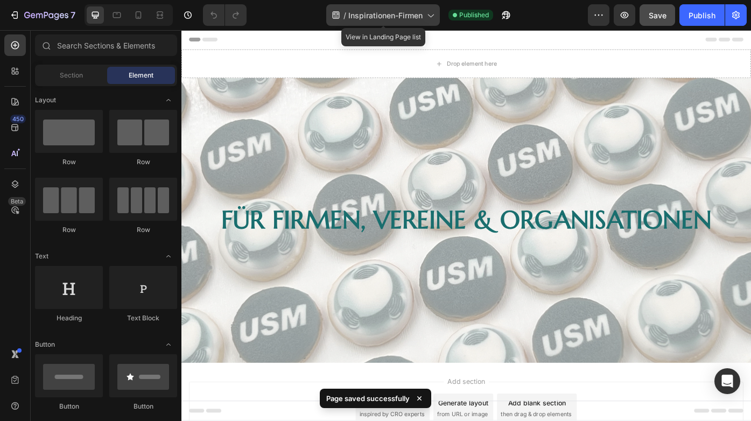
click at [425, 14] on icon at bounding box center [430, 15] width 11 height 11
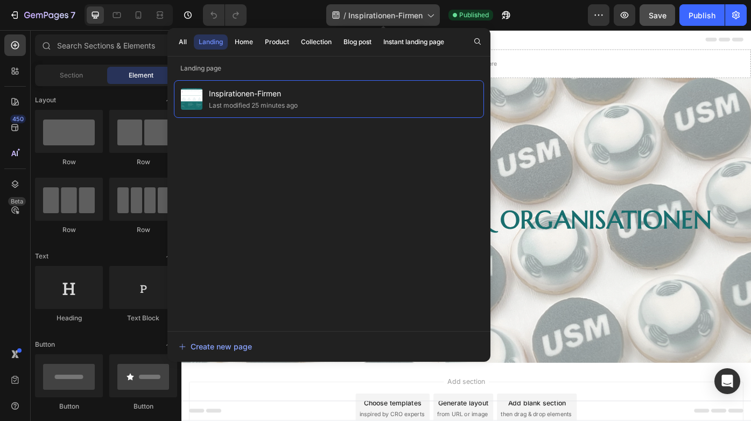
click at [425, 14] on icon at bounding box center [430, 15] width 11 height 11
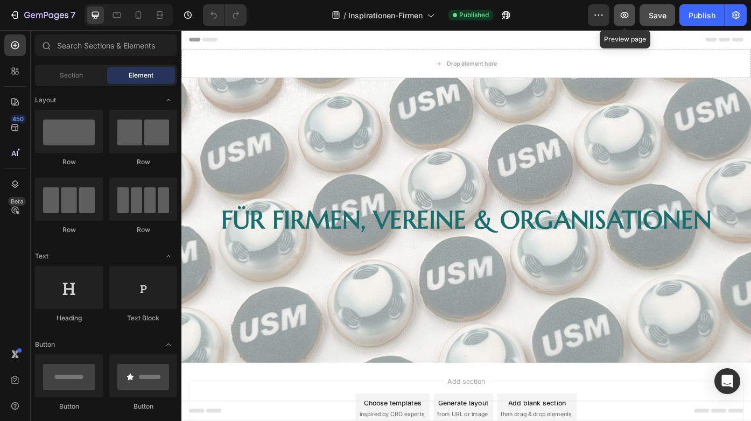
click at [627, 11] on icon "button" at bounding box center [624, 15] width 11 height 11
click at [697, 20] on div "Publish" at bounding box center [702, 15] width 27 height 11
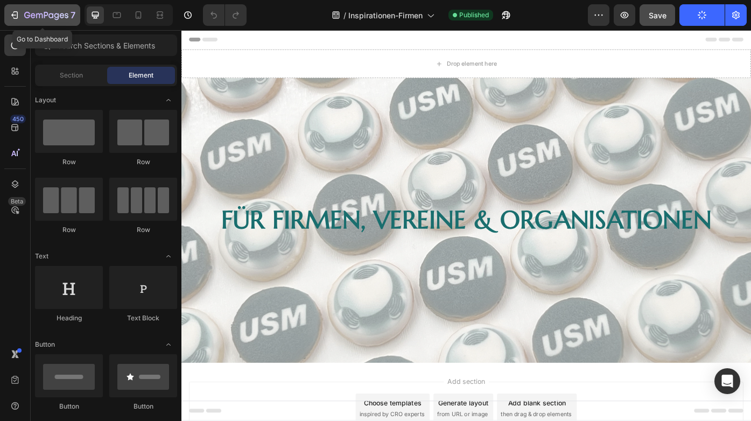
click at [13, 13] on icon "button" at bounding box center [14, 15] width 11 height 11
